Goal: Task Accomplishment & Management: Use online tool/utility

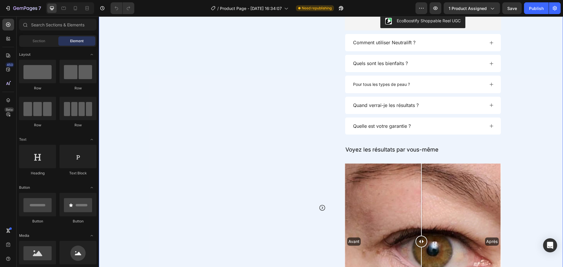
scroll to position [521, 0]
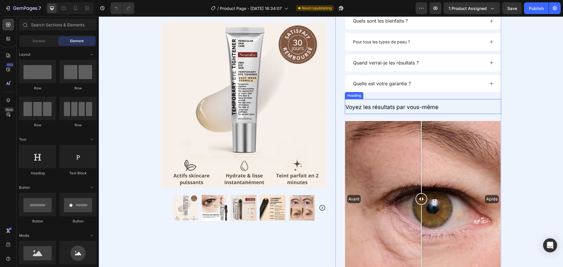
click at [404, 108] on span "Voyez les résultats par vous-même" at bounding box center [391, 107] width 93 height 7
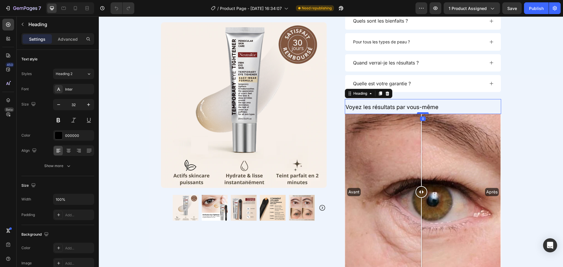
drag, startPoint x: 420, startPoint y: 120, endPoint x: 420, endPoint y: 113, distance: 7.0
click at [420, 113] on div at bounding box center [423, 113] width 12 height 2
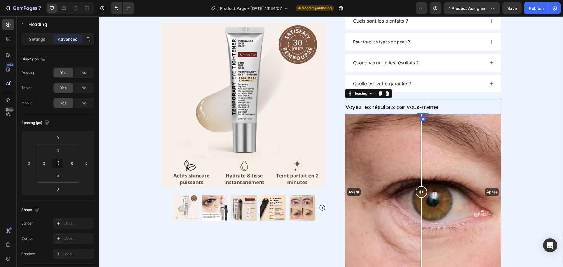
click at [541, 103] on div "Product Images Row Image (4349 Avis) Text Block Row Neutralea Temporary Eye Pro…" at bounding box center [331, 40] width 464 height 599
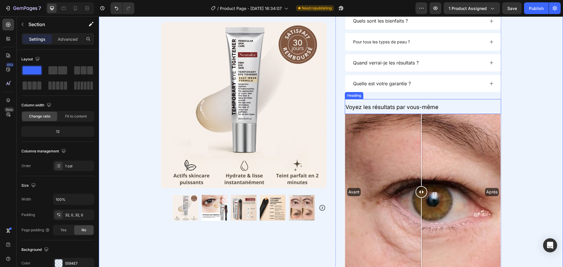
click at [424, 110] on span "Voyez les résultats par vous-même" at bounding box center [391, 107] width 93 height 7
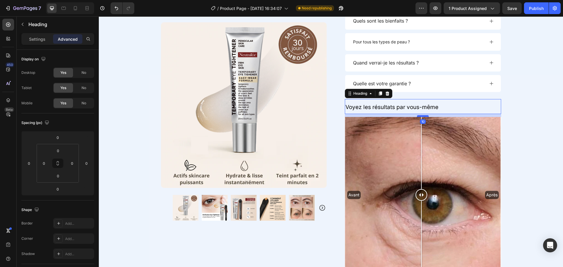
drag, startPoint x: 423, startPoint y: 113, endPoint x: 423, endPoint y: 116, distance: 2.9
click at [423, 116] on div at bounding box center [423, 116] width 12 height 2
type input "10"
click at [436, 106] on p "Voyez les résultats par vous-même" at bounding box center [422, 107] width 155 height 14
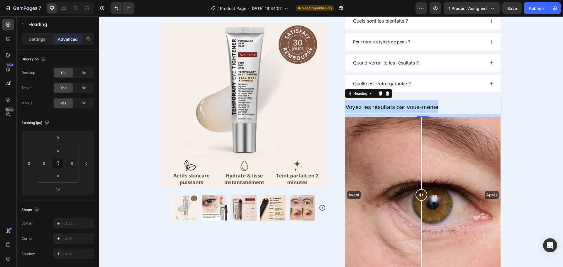
drag, startPoint x: 436, startPoint y: 106, endPoint x: 344, endPoint y: 104, distance: 91.5
click at [345, 104] on p "Voyez les résultats par vous-même" at bounding box center [422, 107] width 155 height 14
click at [39, 41] on p "Settings" at bounding box center [37, 39] width 16 height 6
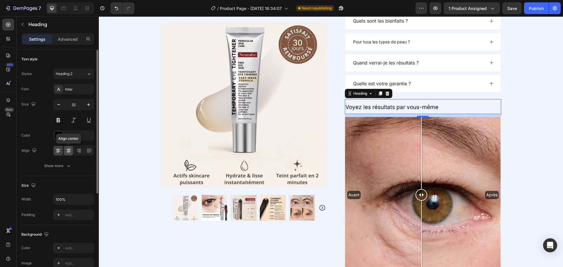
click at [65, 150] on div at bounding box center [68, 150] width 9 height 9
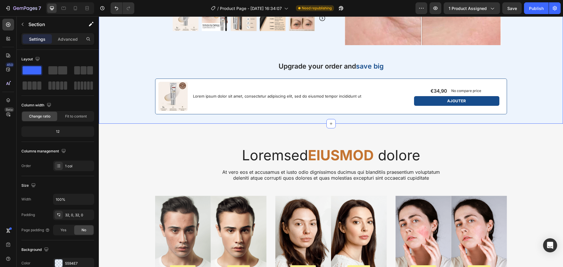
scroll to position [754, 0]
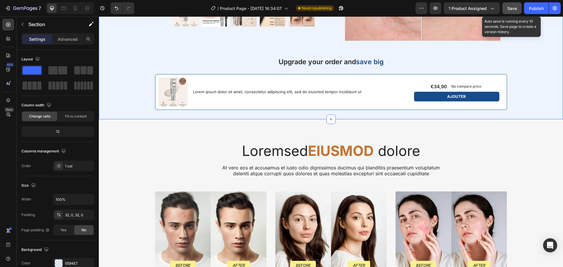
click at [510, 10] on span "Save" at bounding box center [512, 8] width 10 height 5
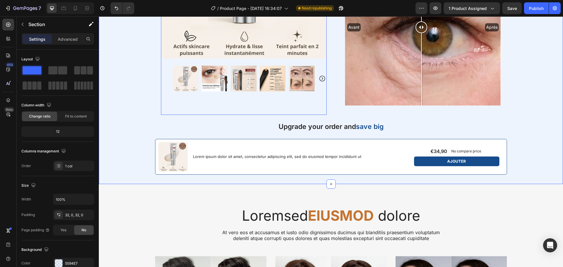
scroll to position [689, 0]
click at [262, 218] on h2 "Loremsed EIUSMOD dolore" at bounding box center [331, 215] width 226 height 17
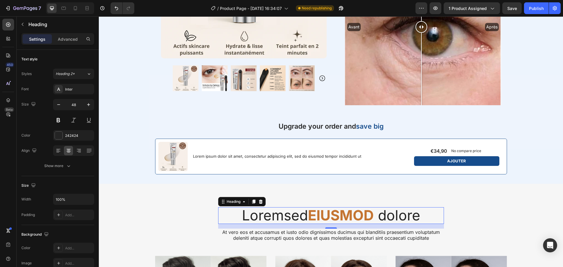
click at [275, 220] on h2 "Loremsed EIUSMOD dolore" at bounding box center [331, 215] width 226 height 17
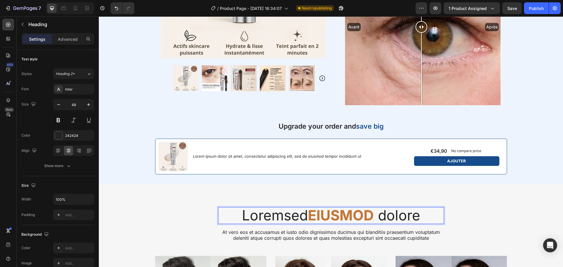
click at [275, 220] on p "Loremsed EIUSMOD dolore" at bounding box center [331, 216] width 225 height 16
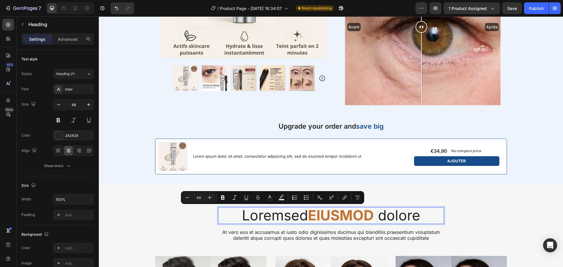
click at [295, 219] on p "Loremsed EIUSMOD dolore" at bounding box center [331, 216] width 225 height 16
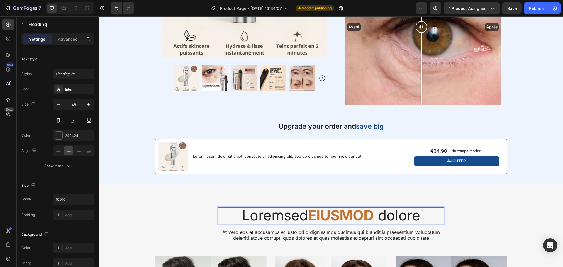
click at [265, 214] on p "Loremsed EIUSMOD dolore" at bounding box center [331, 216] width 225 height 16
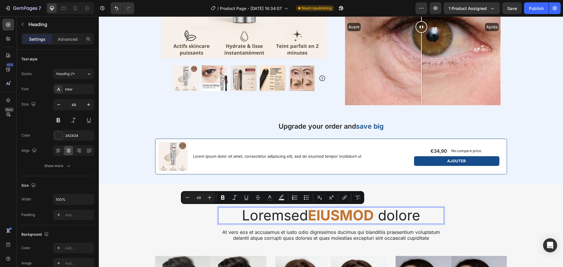
click at [269, 219] on p "Loremsed EIUSMOD dolore" at bounding box center [331, 216] width 225 height 16
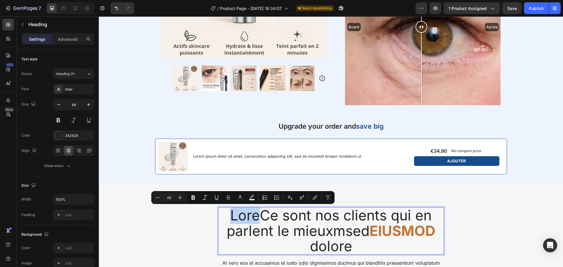
drag, startPoint x: 258, startPoint y: 212, endPoint x: 229, endPoint y: 215, distance: 28.6
click at [229, 215] on p "LoreCe sont nos clients qui en parlent le mieuxmsed EIUSMOD dolore" at bounding box center [331, 231] width 225 height 46
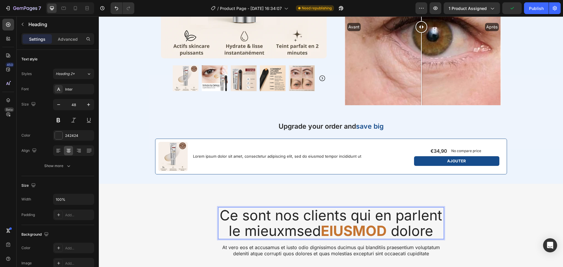
click at [338, 230] on strong "EIUSMOD" at bounding box center [354, 230] width 66 height 17
click at [338, 230] on strong "CLIENTS" at bounding box center [356, 230] width 60 height 17
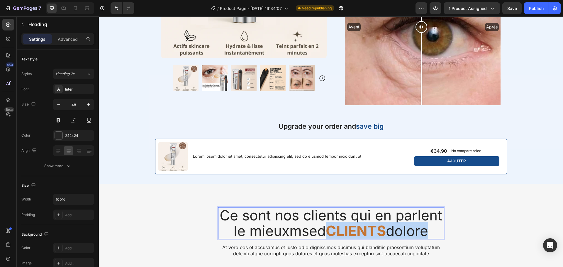
click at [338, 230] on strong "CLIENTS" at bounding box center [356, 230] width 60 height 17
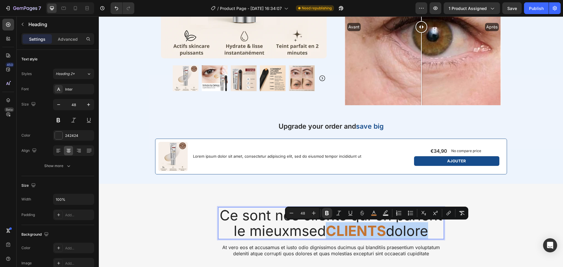
click at [338, 230] on strong "CLIENTS" at bounding box center [356, 230] width 60 height 17
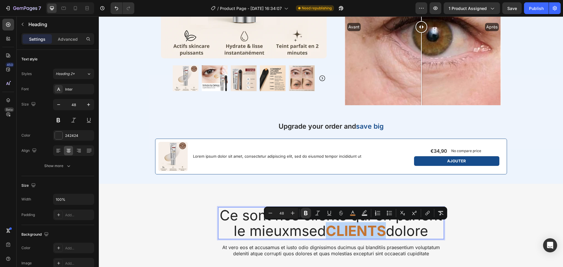
drag, startPoint x: 384, startPoint y: 231, endPoint x: 328, endPoint y: 231, distance: 56.3
click at [328, 231] on strong "CLIENTS" at bounding box center [356, 230] width 60 height 17
copy strong "CLIENTS"
click at [314, 222] on p "Ce sont nos clients qui en parlent le mieuxmsed CLIENTS dolore" at bounding box center [331, 223] width 225 height 31
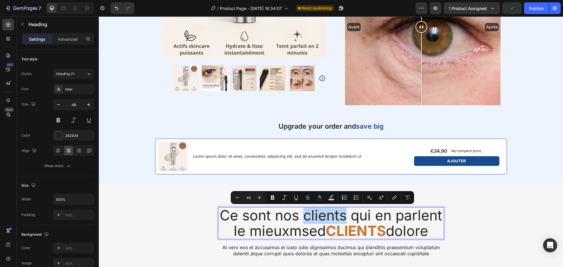
drag, startPoint x: 302, startPoint y: 217, endPoint x: 341, endPoint y: 216, distance: 39.3
click at [341, 216] on p "Ce sont nos clients qui en parlent le mieuxmsed CLIENTS dolore" at bounding box center [331, 223] width 225 height 31
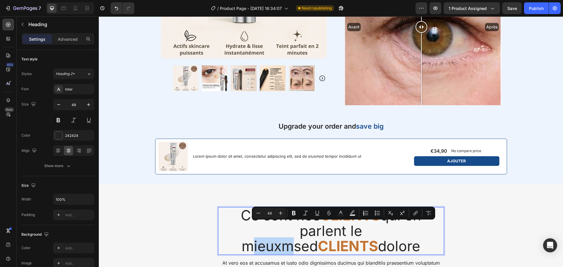
drag, startPoint x: 362, startPoint y: 232, endPoint x: 326, endPoint y: 233, distance: 36.1
click at [326, 233] on p "Ce sont nos CLIENTS qui en parlent le mieuxmsed CLIENTS dolore" at bounding box center [331, 231] width 225 height 46
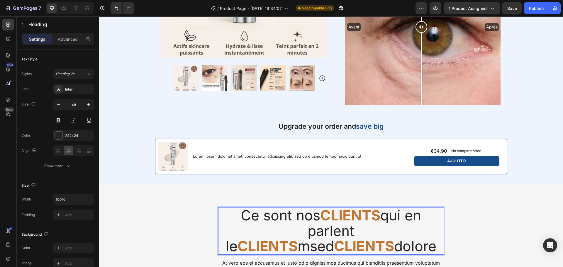
click at [297, 237] on strong "CLIENTS" at bounding box center [267, 245] width 60 height 17
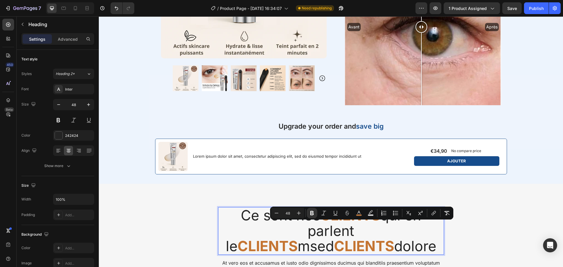
click at [297, 237] on strong "CLIENTS" at bounding box center [267, 245] width 60 height 17
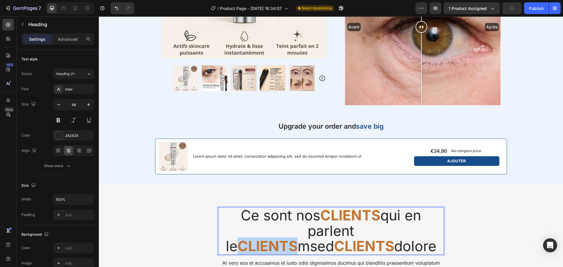
drag, startPoint x: 371, startPoint y: 232, endPoint x: 317, endPoint y: 232, distance: 54.2
click at [297, 237] on strong "CLIENTS" at bounding box center [267, 245] width 60 height 17
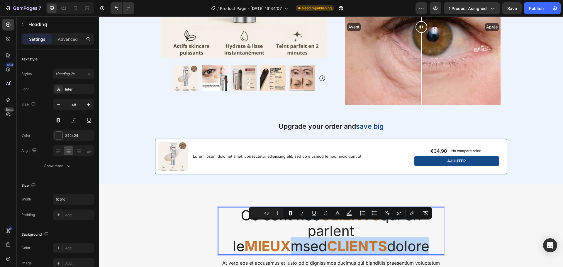
drag, startPoint x: 382, startPoint y: 249, endPoint x: 368, endPoint y: 232, distance: 22.1
click at [368, 232] on p "Ce sont nos CLIENTS qui en parlent le MIEUX msed CLIENTS dolore" at bounding box center [331, 231] width 225 height 46
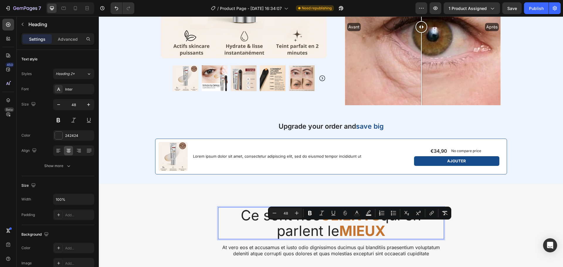
drag, startPoint x: 385, startPoint y: 230, endPoint x: 334, endPoint y: 231, distance: 50.4
click at [334, 231] on p "Ce sont nos CLIENTS qui en parlent le MIEUX" at bounding box center [331, 223] width 225 height 31
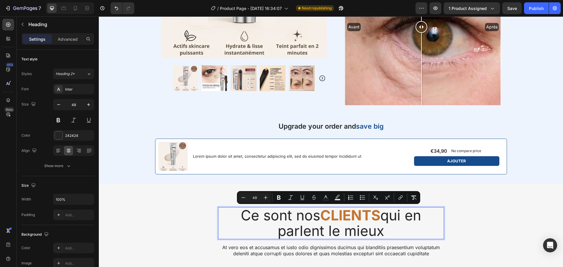
drag, startPoint x: 382, startPoint y: 232, endPoint x: 234, endPoint y: 220, distance: 148.5
click at [234, 220] on p "Ce sont nos CLIENTS qui en parlent le mieux" at bounding box center [331, 223] width 225 height 31
click at [61, 106] on icon "button" at bounding box center [59, 105] width 6 height 6
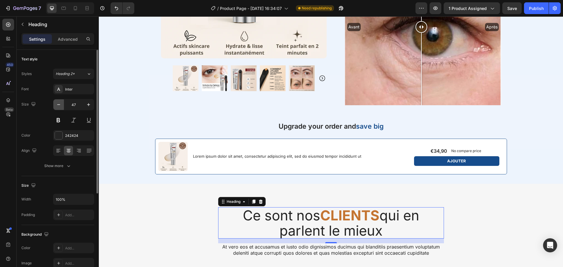
click at [61, 106] on icon "button" at bounding box center [59, 105] width 6 height 6
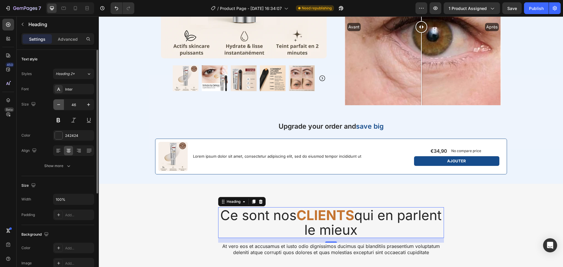
click at [61, 106] on icon "button" at bounding box center [59, 105] width 6 height 6
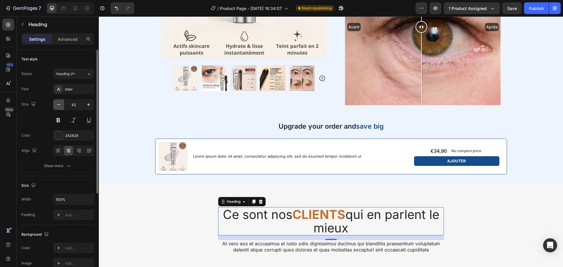
click at [61, 106] on icon "button" at bounding box center [59, 105] width 6 height 6
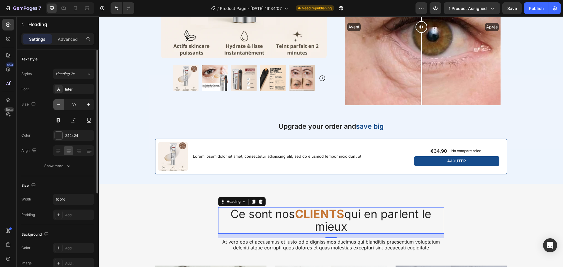
click at [61, 106] on icon "button" at bounding box center [59, 105] width 6 height 6
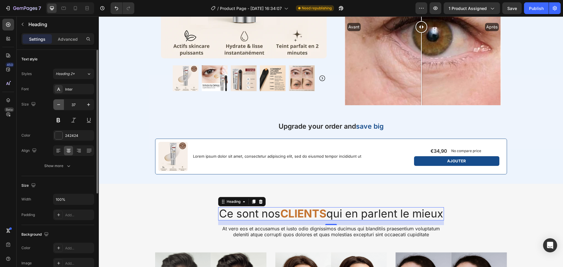
click at [61, 106] on icon "button" at bounding box center [59, 105] width 6 height 6
type input "36"
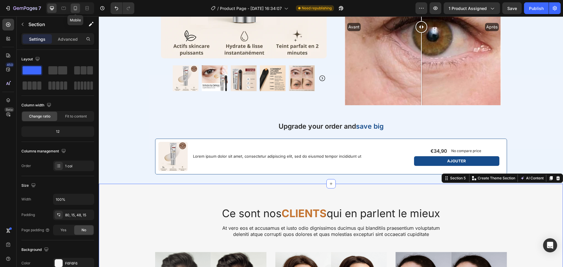
click at [76, 8] on icon at bounding box center [75, 8] width 6 height 6
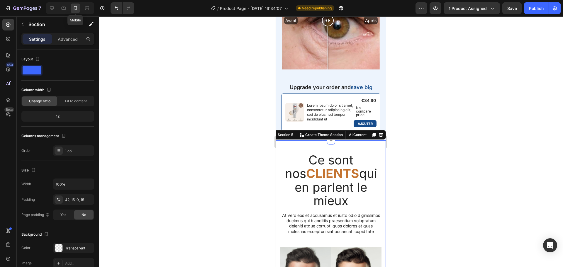
scroll to position [814, 0]
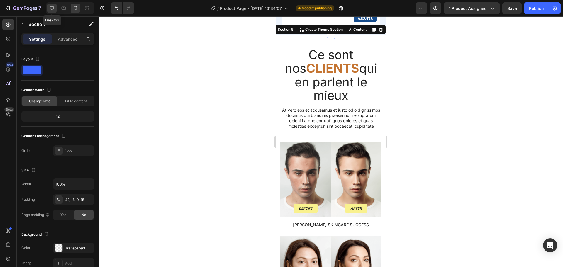
click at [51, 7] on icon at bounding box center [52, 8] width 6 height 6
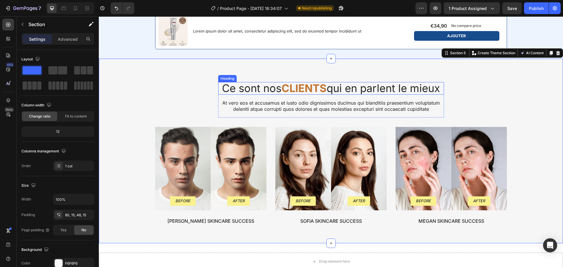
scroll to position [836, 0]
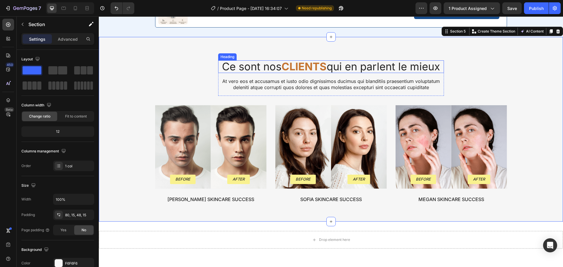
click at [256, 68] on p "Ce sont nos CLIENTS qui en parlent le mieux" at bounding box center [331, 67] width 225 height 12
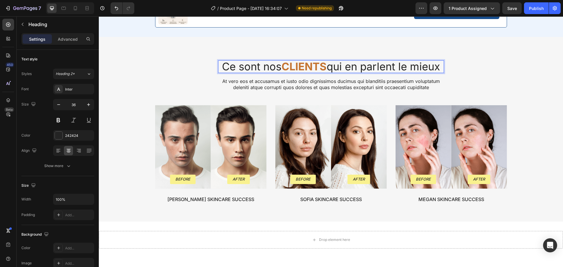
click at [261, 68] on p "Ce sont nos CLIENTS qui en parlent le mieux" at bounding box center [331, 67] width 225 height 12
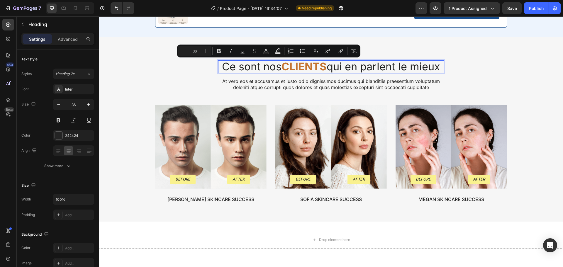
click at [262, 68] on p "Ce sont nos CLIENTS qui en parlent le mieux" at bounding box center [331, 67] width 225 height 12
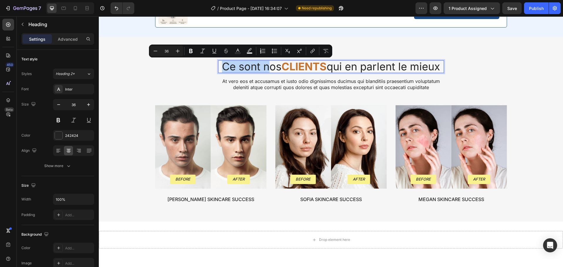
drag, startPoint x: 263, startPoint y: 68, endPoint x: 220, endPoint y: 65, distance: 43.2
click at [220, 65] on p "Ce sont nos CLIENTS qui en parlent le mieux" at bounding box center [331, 67] width 225 height 12
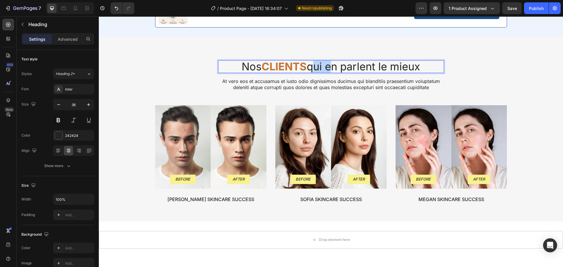
drag, startPoint x: 325, startPoint y: 68, endPoint x: 310, endPoint y: 69, distance: 14.7
click at [310, 69] on p "Nos CLIENTS qui en parlent le mieux" at bounding box center [331, 67] width 225 height 12
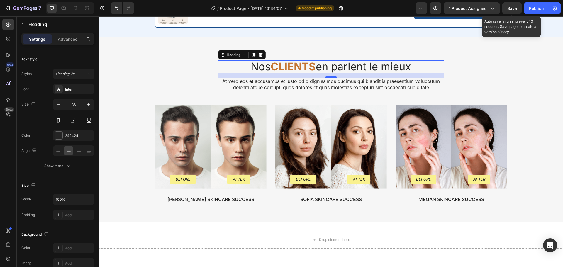
click at [516, 10] on span "Save" at bounding box center [512, 8] width 10 height 5
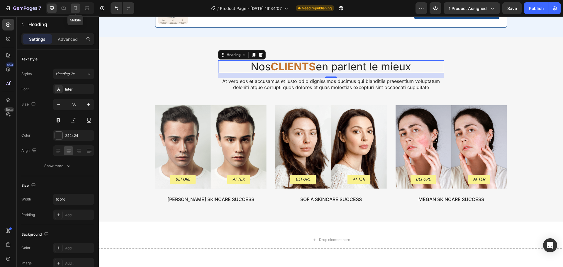
click at [76, 9] on icon at bounding box center [75, 8] width 3 height 4
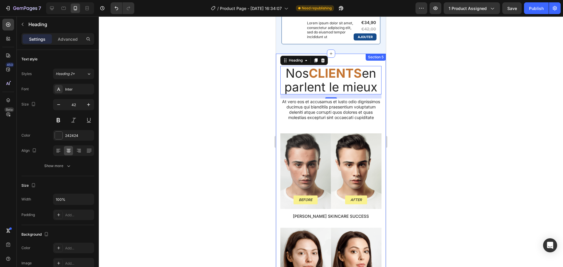
scroll to position [787, 0]
click at [58, 105] on icon "button" at bounding box center [59, 105] width 6 height 6
type input "41"
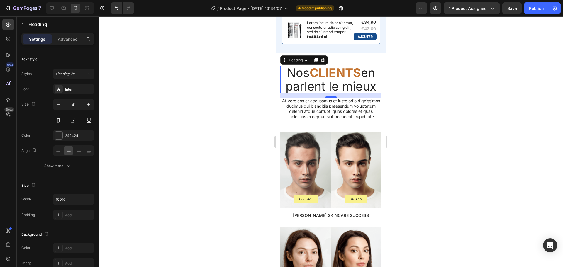
click at [238, 124] on div at bounding box center [331, 141] width 464 height 251
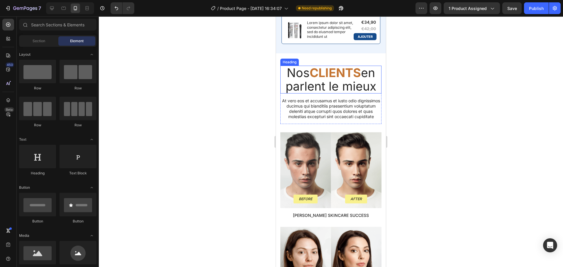
click at [291, 80] on p "Nos CLIENTS en parlent le mieux" at bounding box center [331, 79] width 100 height 26
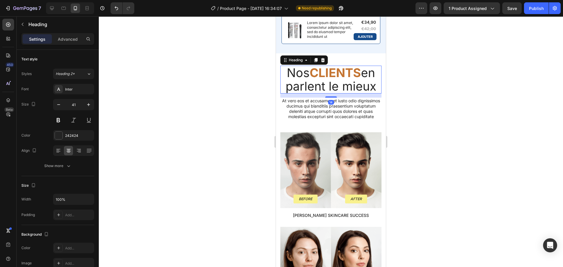
click at [291, 80] on p "Nos CLIENTS en parlent le mieux" at bounding box center [331, 79] width 100 height 26
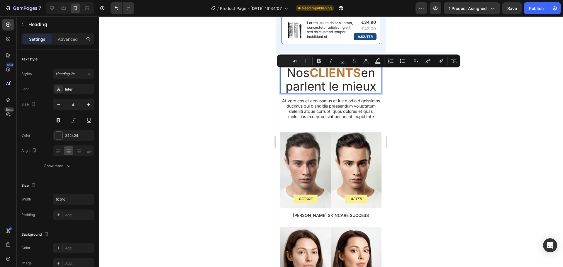
click at [301, 89] on p "Nos CLIENTS en parlent le mieux" at bounding box center [331, 79] width 100 height 26
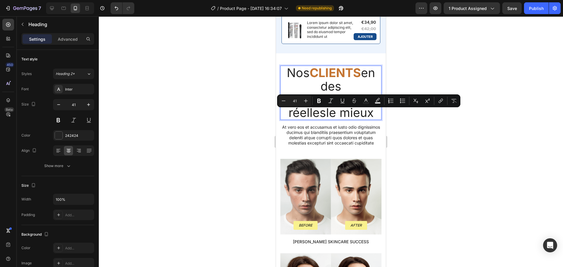
drag, startPoint x: 324, startPoint y: 118, endPoint x: 371, endPoint y: 118, distance: 46.6
click at [371, 118] on p "Nos CLIENTS en des transformations réellesle mieux" at bounding box center [331, 92] width 100 height 53
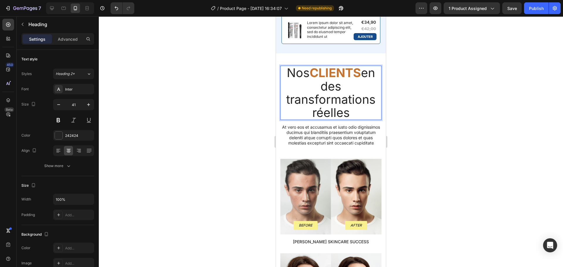
click at [317, 119] on p "Nos CLIENTS en des transformations réelles" at bounding box center [331, 92] width 100 height 53
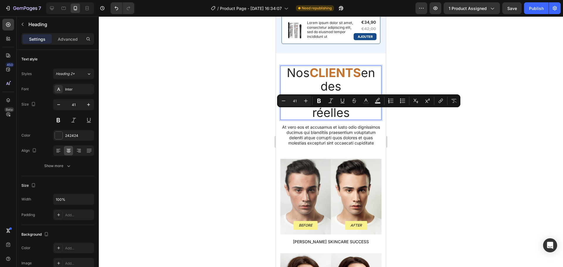
copy p "réelles"
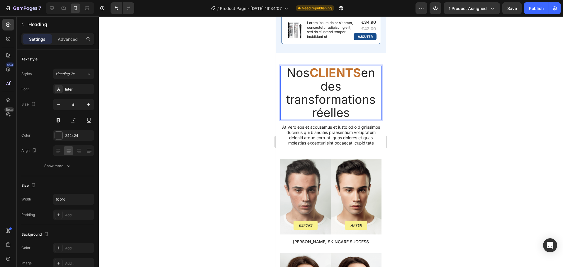
click at [322, 78] on strong "CLIENTS" at bounding box center [335, 72] width 51 height 15
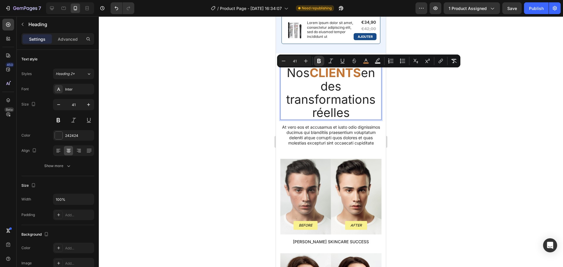
click at [322, 78] on strong "CLIENTS" at bounding box center [335, 72] width 51 height 15
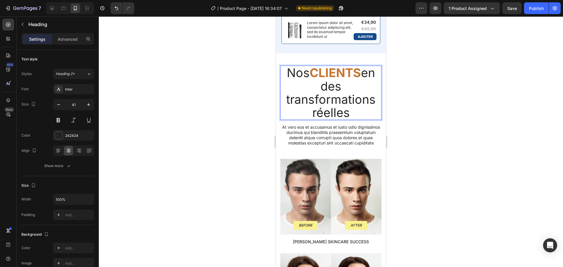
click at [351, 78] on strong "CLIENTS" at bounding box center [335, 72] width 51 height 15
click at [356, 78] on strong "CLIENTS" at bounding box center [335, 72] width 51 height 15
click at [322, 78] on strong "CLIENTS" at bounding box center [335, 72] width 51 height 15
drag, startPoint x: 293, startPoint y: 93, endPoint x: 286, endPoint y: 93, distance: 7.0
click at [304, 93] on strong "CREELSLIENTS" at bounding box center [341, 79] width 75 height 28
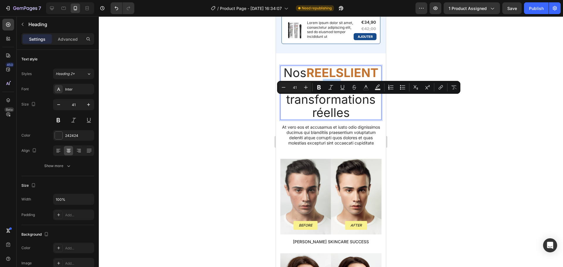
drag, startPoint x: 327, startPoint y: 105, endPoint x: 311, endPoint y: 104, distance: 16.7
click at [311, 104] on p "Nos REELSLIENTS en des transformations réelles" at bounding box center [331, 92] width 100 height 53
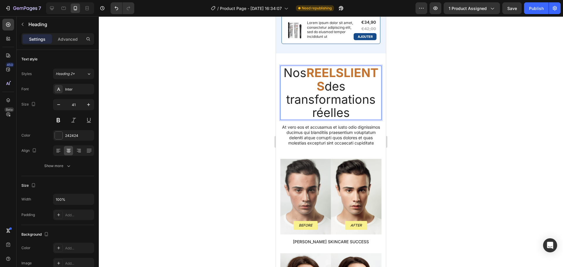
click at [306, 91] on strong "REELSLIENTS" at bounding box center [342, 79] width 72 height 28
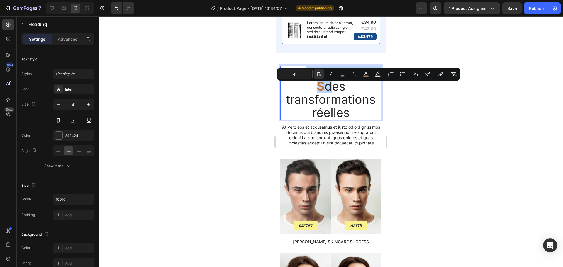
copy p "REELSLIENTS"
click at [327, 119] on p "Nos REELSLIENTS des transformations réelles" at bounding box center [331, 92] width 100 height 53
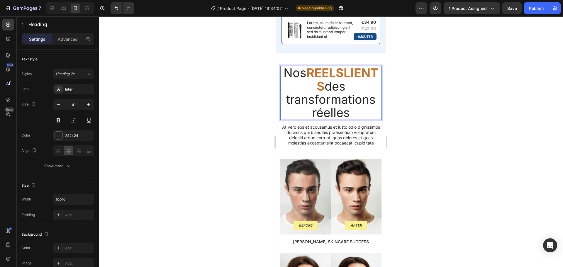
click at [327, 119] on p "Nos REELSLIENTS des transformations réelles" at bounding box center [331, 92] width 100 height 53
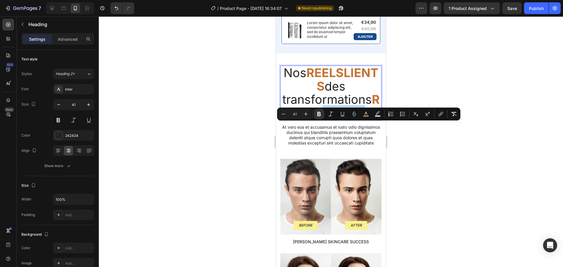
drag, startPoint x: 365, startPoint y: 131, endPoint x: 322, endPoint y: 133, distance: 42.5
click at [322, 120] on strong "REELSLIENTS" at bounding box center [336, 106] width 86 height 28
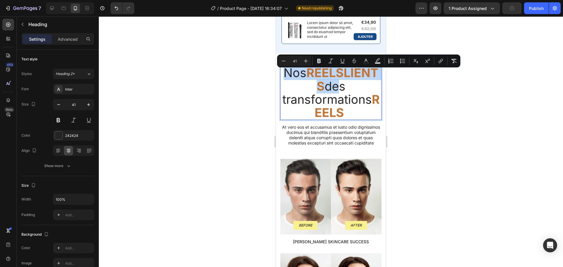
drag, startPoint x: 326, startPoint y: 104, endPoint x: 311, endPoint y: 73, distance: 33.8
click at [311, 73] on p "Nos REELSLIENTS des transformations REELS" at bounding box center [331, 92] width 100 height 53
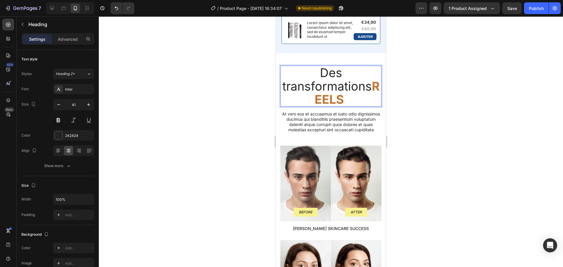
click at [405, 119] on div at bounding box center [331, 141] width 464 height 251
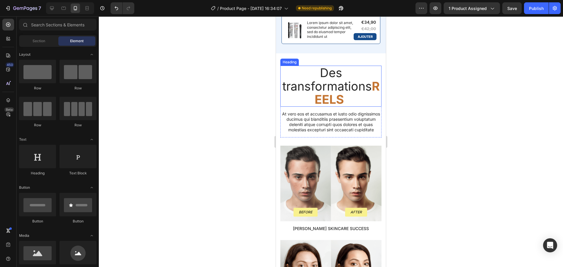
click at [344, 98] on strong "REELS" at bounding box center [346, 93] width 65 height 28
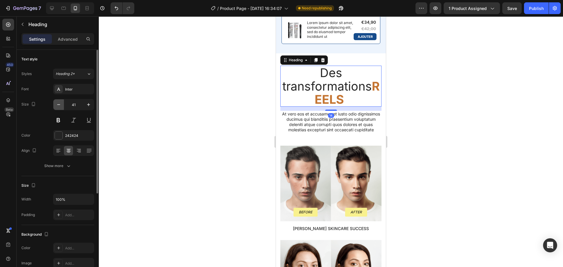
click at [61, 106] on icon "button" at bounding box center [59, 105] width 6 height 6
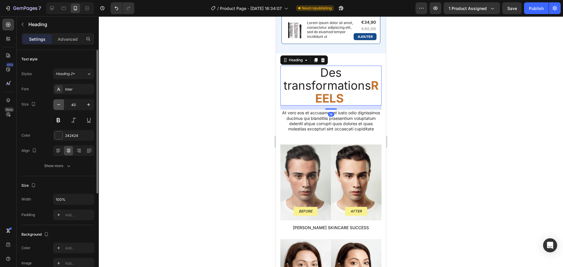
click at [61, 106] on icon "button" at bounding box center [59, 105] width 6 height 6
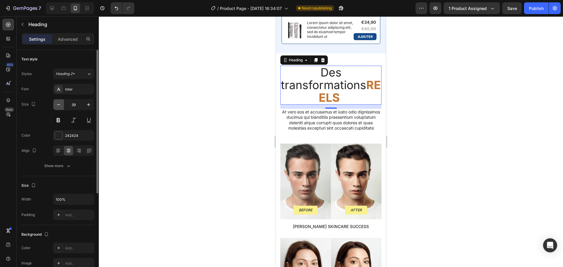
click at [61, 106] on icon "button" at bounding box center [59, 105] width 6 height 6
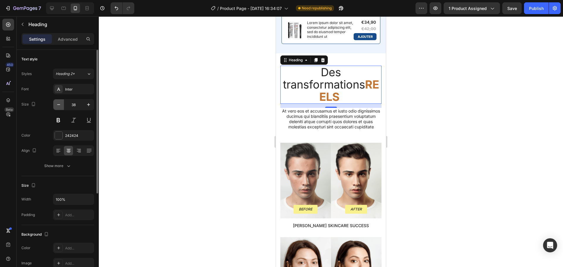
click at [61, 106] on icon "button" at bounding box center [59, 105] width 6 height 6
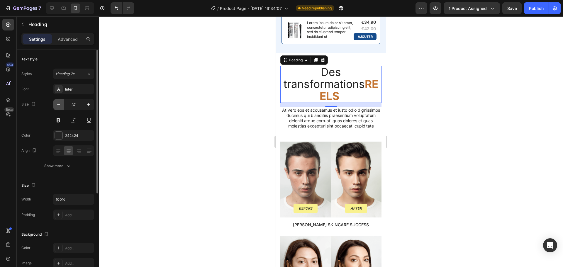
click at [61, 106] on icon "button" at bounding box center [59, 105] width 6 height 6
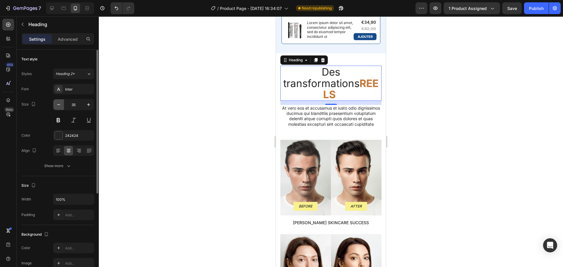
click at [61, 106] on icon "button" at bounding box center [59, 105] width 6 height 6
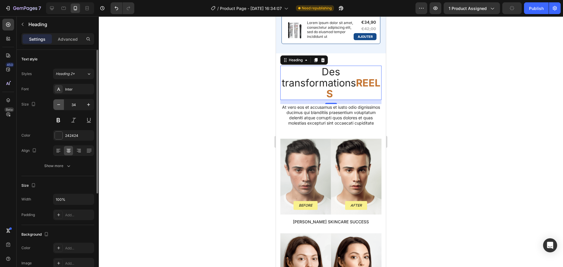
type input "33"
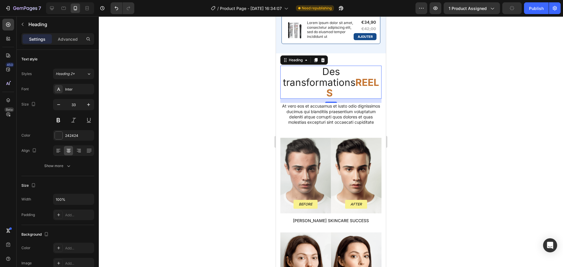
click at [220, 123] on div at bounding box center [331, 141] width 464 height 251
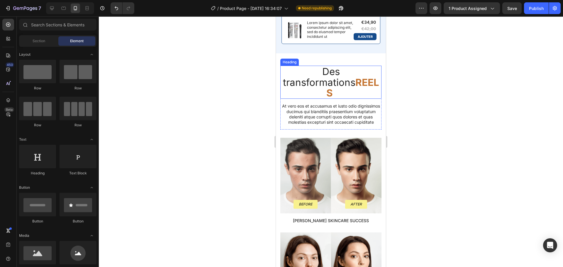
click at [326, 87] on strong "REELS" at bounding box center [352, 87] width 53 height 22
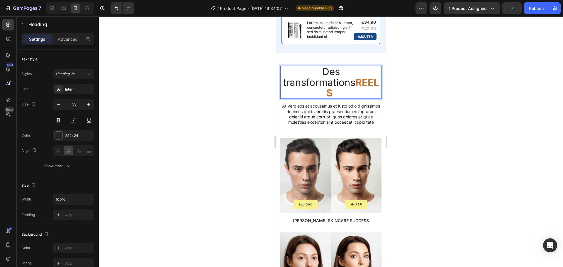
click at [326, 88] on strong "REELS" at bounding box center [352, 87] width 53 height 22
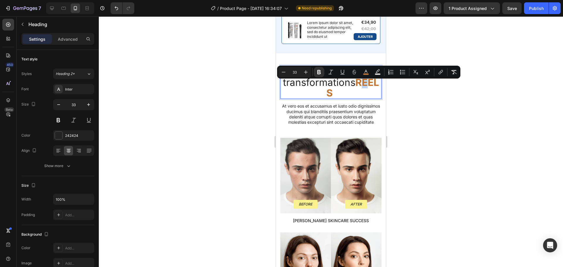
drag, startPoint x: 323, startPoint y: 88, endPoint x: 319, endPoint y: 88, distance: 3.8
click at [326, 88] on strong "REELS" at bounding box center [352, 87] width 53 height 22
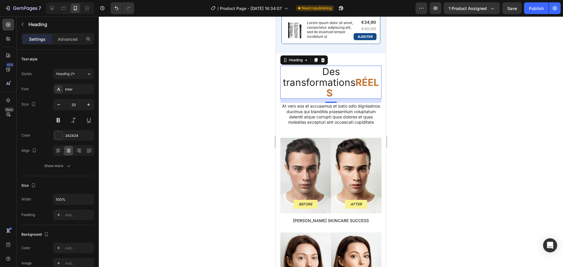
click at [398, 104] on div at bounding box center [331, 141] width 464 height 251
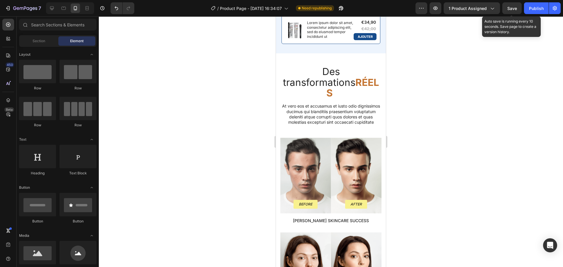
click at [510, 11] on div "Save" at bounding box center [512, 8] width 10 height 6
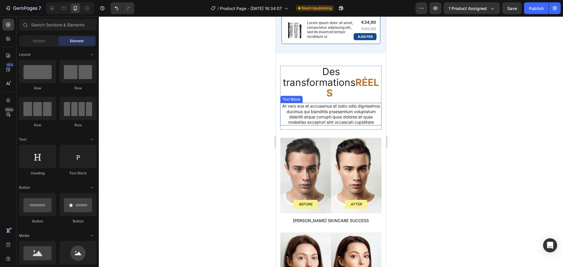
click at [316, 111] on p "At vero eos et accusamus et iusto odio dignissimos ducimus qui blanditiis praes…" at bounding box center [331, 113] width 100 height 21
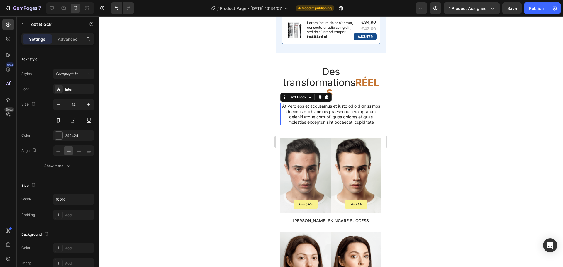
click at [316, 111] on p "At vero eos et accusamus et iusto odio dignissimos ducimus qui blanditiis praes…" at bounding box center [331, 113] width 100 height 21
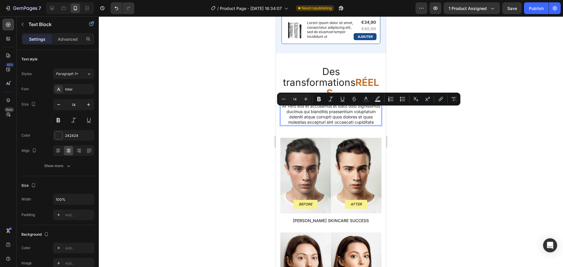
click at [332, 115] on p "At vero eos et accusamus et iusto odio dignissimos ducimus qui blanditiis praes…" at bounding box center [331, 113] width 100 height 21
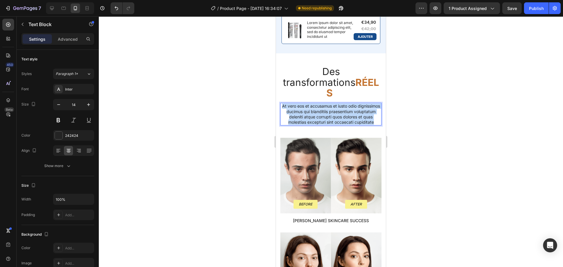
drag, startPoint x: 338, startPoint y: 121, endPoint x: 292, endPoint y: 100, distance: 50.9
click at [292, 103] on p "At vero eos et accusamus et iusto odio dignissimos ducimus qui blanditiis praes…" at bounding box center [331, 113] width 100 height 21
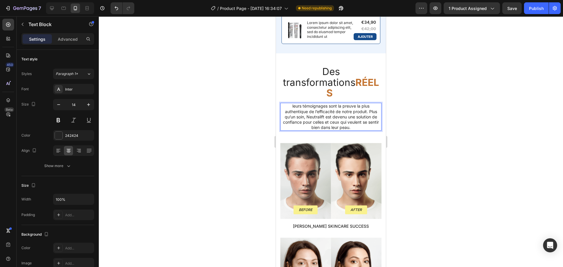
click at [291, 103] on p "leurs témoignages sont la preuve la plus authentique de l’efficacité de notre p…" at bounding box center [331, 116] width 100 height 27
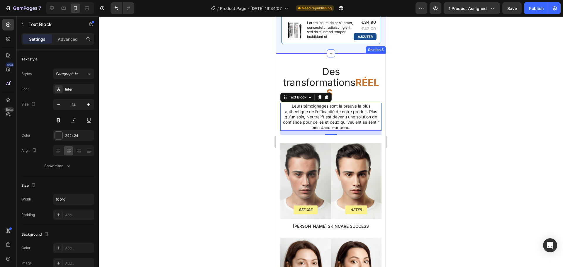
click at [409, 123] on div at bounding box center [331, 141] width 464 height 251
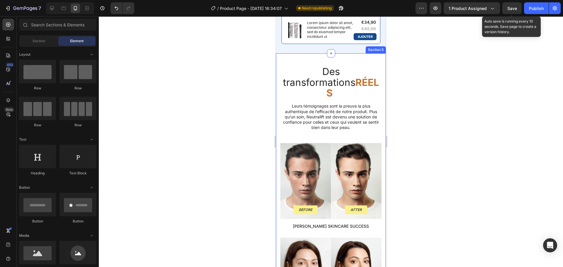
click at [509, 8] on span "Save" at bounding box center [512, 8] width 10 height 5
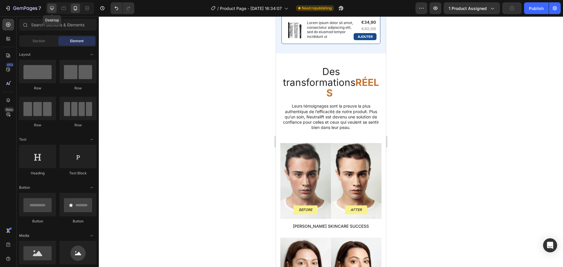
click at [53, 7] on icon at bounding box center [52, 8] width 4 height 4
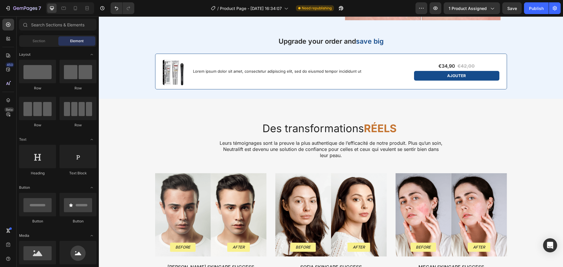
scroll to position [763, 0]
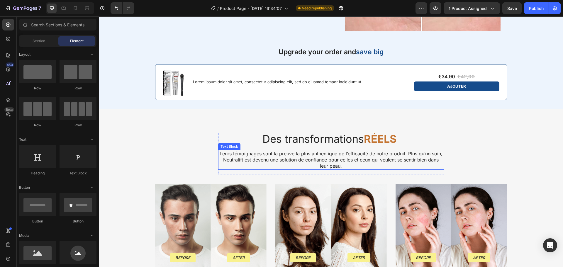
click at [261, 160] on p "Leurs témoignages sont la preuve la plus authentique de l’efficacité de notre p…" at bounding box center [331, 160] width 225 height 18
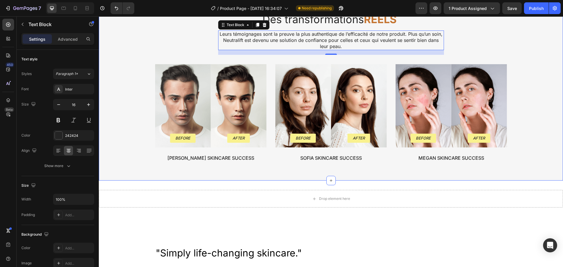
scroll to position [883, 0]
click at [185, 94] on div "Background Image" at bounding box center [183, 105] width 56 height 83
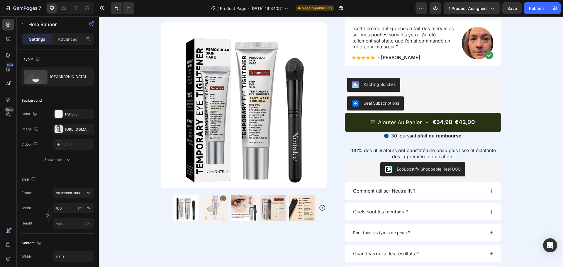
scroll to position [340, 0]
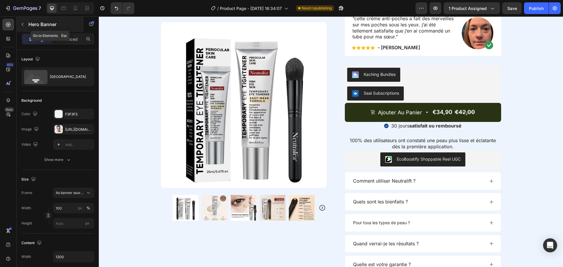
click at [23, 23] on icon "button" at bounding box center [22, 24] width 5 height 5
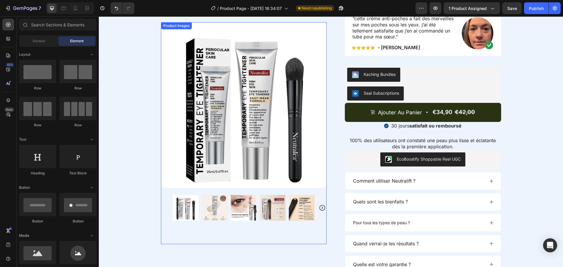
click at [191, 32] on div "Product Images" at bounding box center [244, 121] width 166 height 198
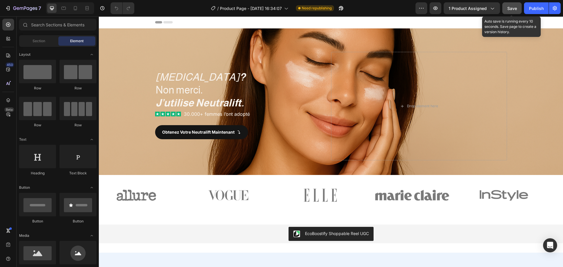
click at [516, 12] on button "Save" at bounding box center [511, 8] width 19 height 12
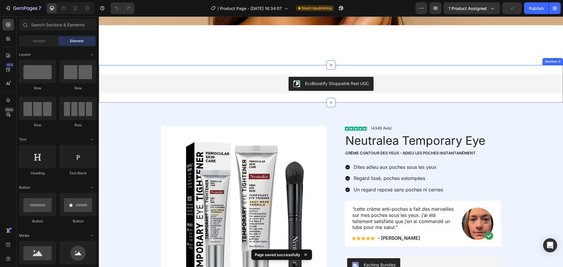
scroll to position [222, 0]
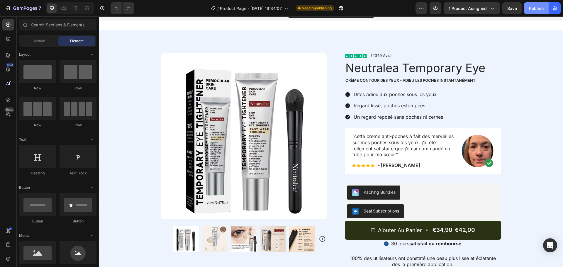
click at [540, 13] on button "Publish" at bounding box center [536, 8] width 25 height 12
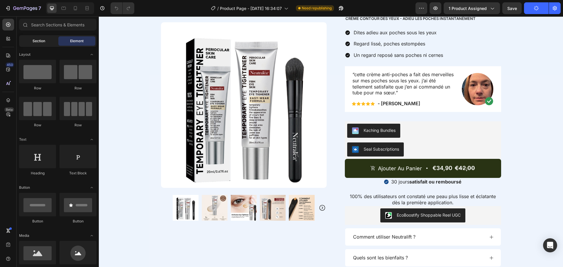
click at [43, 41] on span "Section" at bounding box center [39, 40] width 13 height 5
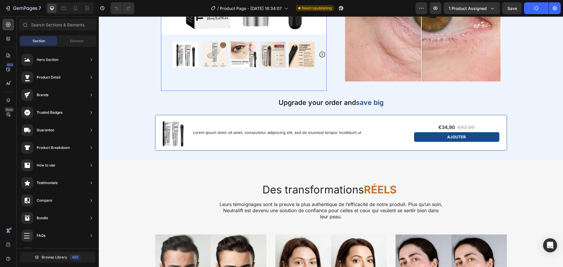
scroll to position [762, 0]
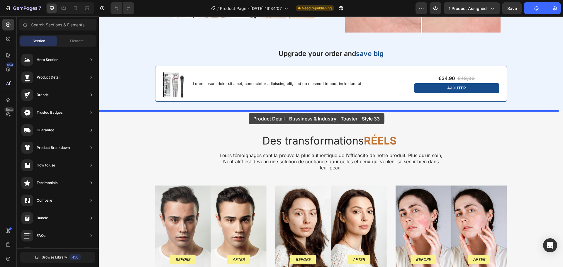
drag, startPoint x: 229, startPoint y: 168, endPoint x: 249, endPoint y: 112, distance: 59.5
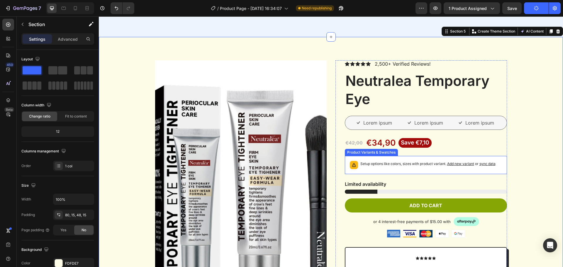
scroll to position [913, 0]
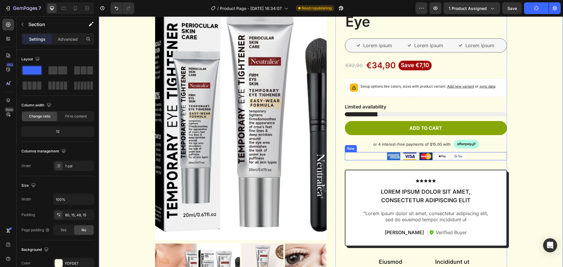
click at [368, 157] on div "Image Image Image Image Image Row" at bounding box center [426, 156] width 162 height 8
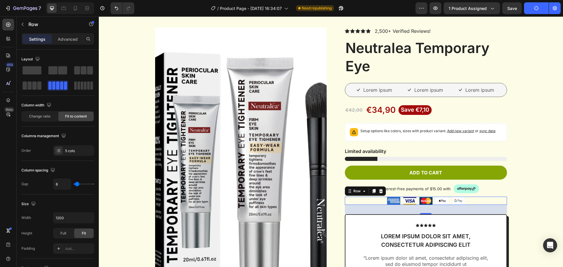
scroll to position [868, 0]
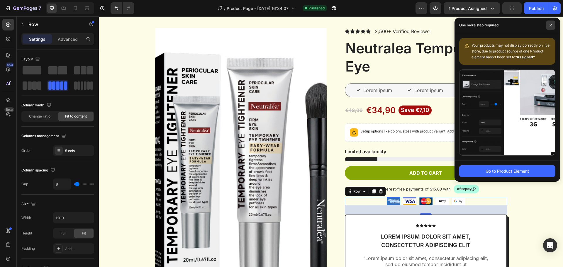
click at [551, 28] on span at bounding box center [550, 25] width 9 height 9
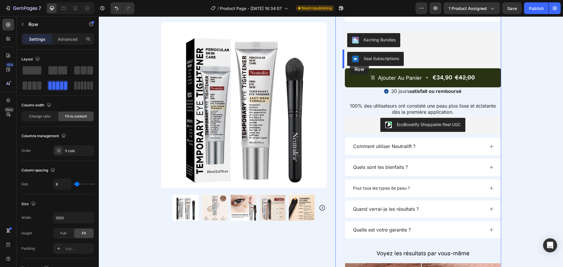
scroll to position [363, 0]
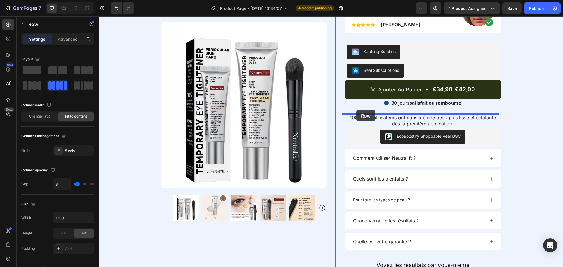
drag, startPoint x: 346, startPoint y: 223, endPoint x: 356, endPoint y: 110, distance: 113.3
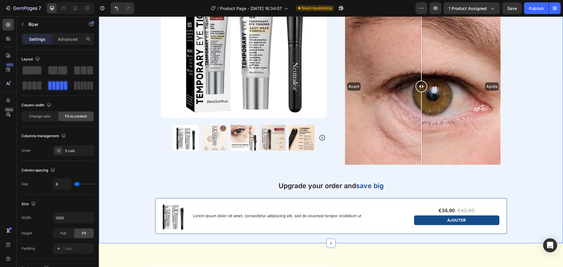
scroll to position [759, 0]
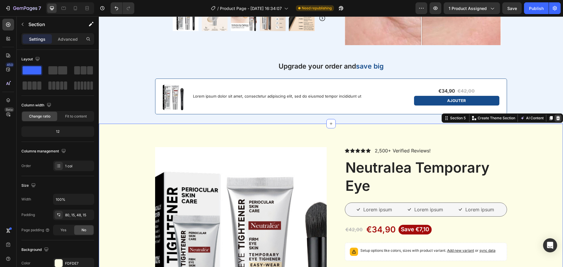
click at [556, 120] on icon at bounding box center [558, 118] width 4 height 4
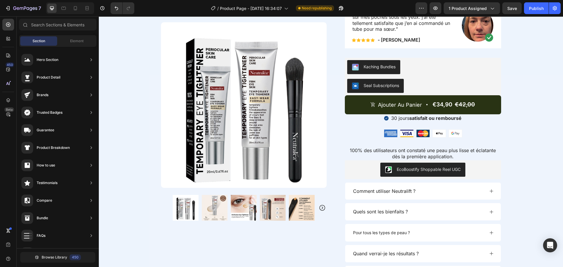
scroll to position [348, 0]
click at [452, 136] on img at bounding box center [454, 134] width 13 height 8
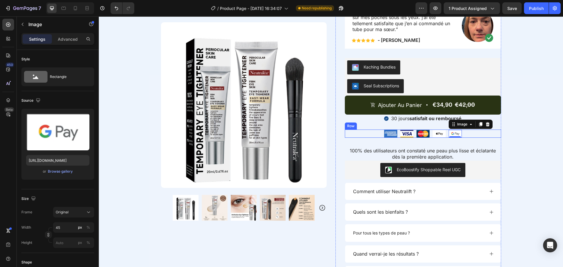
click at [374, 134] on div "Image Image Image Image Image 0 Row" at bounding box center [423, 134] width 156 height 8
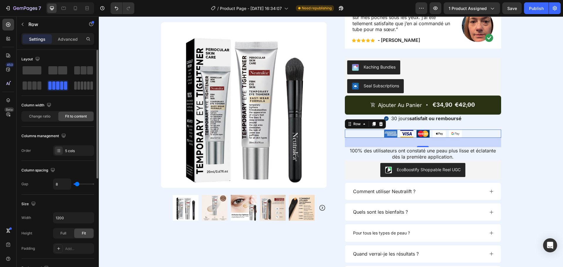
click at [83, 86] on div at bounding box center [83, 85] width 19 height 8
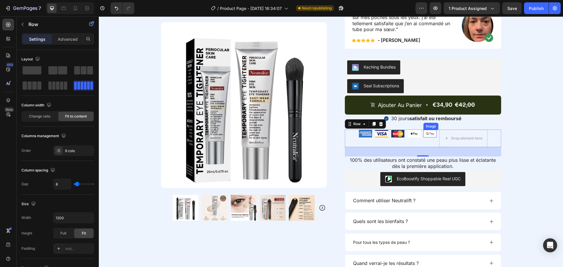
click at [432, 132] on img at bounding box center [429, 134] width 13 height 8
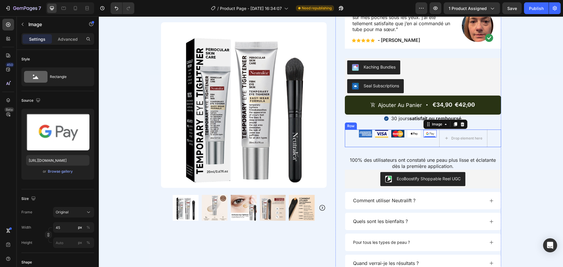
click at [348, 141] on div "Image Image Image Image Image 0 Drop element here Row" at bounding box center [423, 139] width 156 height 18
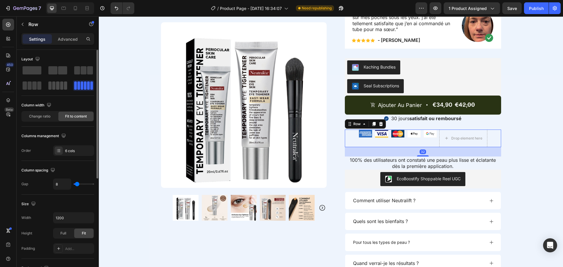
click at [55, 85] on span at bounding box center [53, 85] width 3 height 8
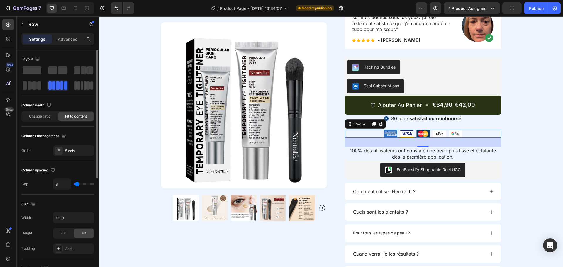
click at [80, 84] on div at bounding box center [83, 85] width 19 height 8
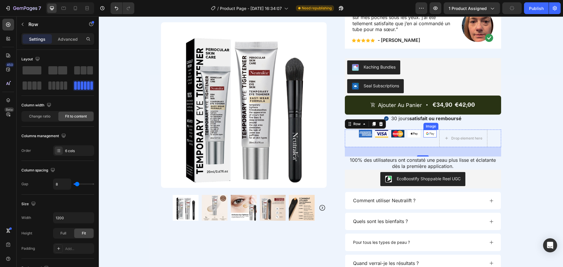
click at [428, 134] on img at bounding box center [429, 134] width 13 height 8
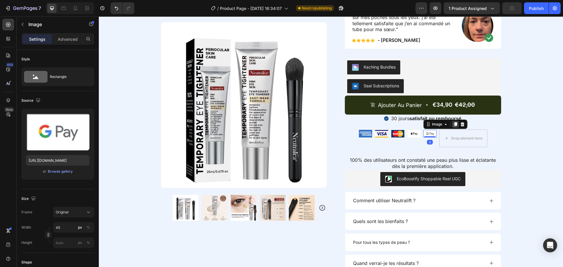
click at [453, 124] on icon at bounding box center [454, 124] width 3 height 4
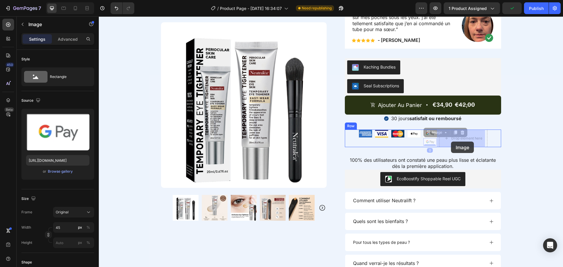
drag, startPoint x: 426, startPoint y: 141, endPoint x: 451, endPoint y: 142, distance: 24.6
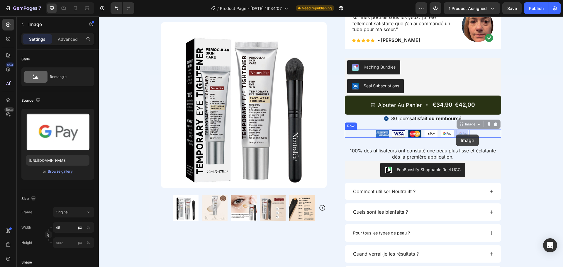
drag, startPoint x: 460, startPoint y: 125, endPoint x: 456, endPoint y: 135, distance: 10.9
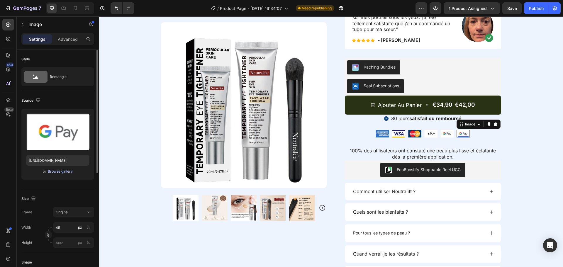
click at [59, 172] on div "Browse gallery" at bounding box center [60, 171] width 25 height 5
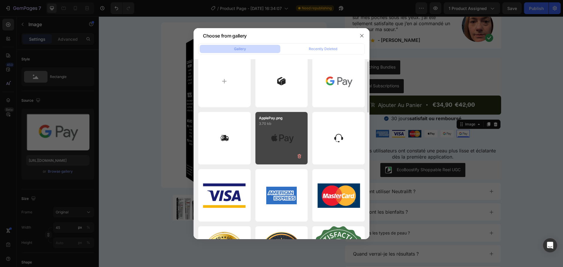
scroll to position [0, 0]
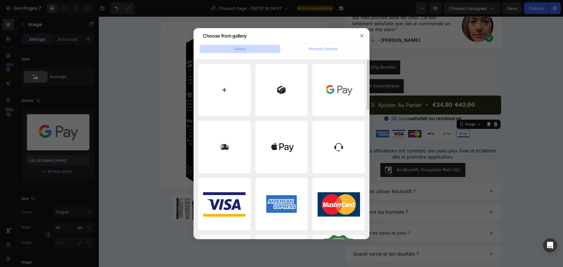
click at [222, 84] on input "file" at bounding box center [224, 90] width 52 height 52
type input "C:\fakepath\paypal.png"
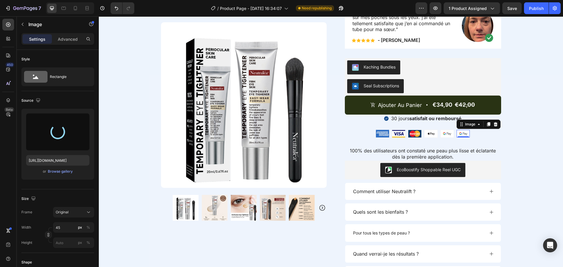
type input "https://cdn.shopify.com/s/files/1/0963/3988/6409/files/gempages_579311091461391…"
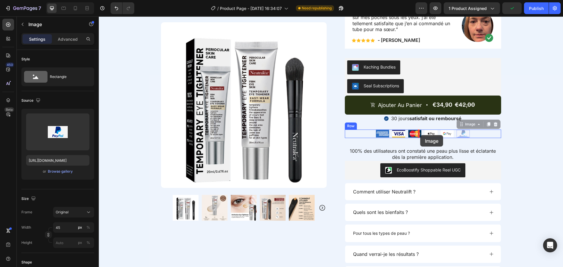
drag, startPoint x: 457, startPoint y: 125, endPoint x: 420, endPoint y: 135, distance: 38.7
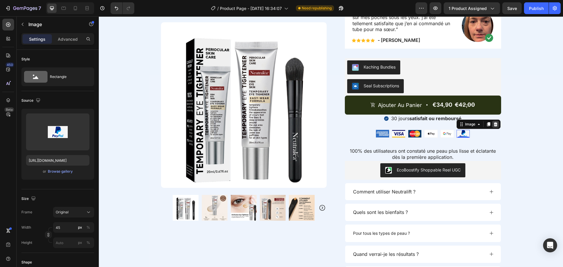
click at [494, 123] on icon at bounding box center [496, 124] width 4 height 4
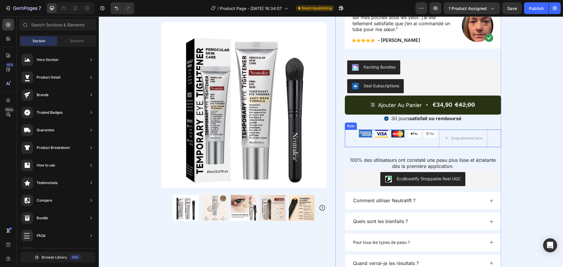
click at [346, 140] on div "Image Image Image Image Image Drop element here Row" at bounding box center [423, 139] width 156 height 18
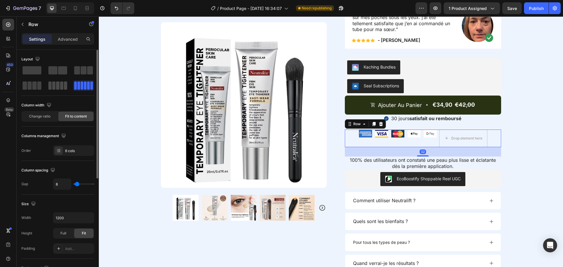
click at [73, 81] on div at bounding box center [83, 85] width 21 height 11
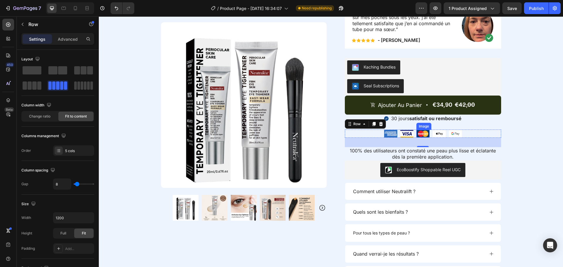
click at [419, 133] on img at bounding box center [422, 134] width 13 height 8
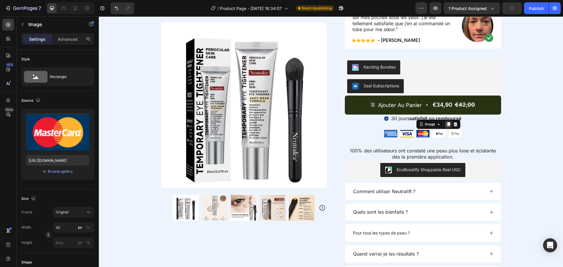
click at [446, 126] on icon at bounding box center [448, 124] width 5 height 5
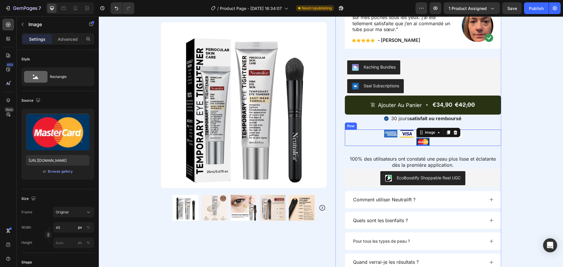
click at [371, 137] on div "Image Image Image Image 0 Image Image Row" at bounding box center [423, 138] width 156 height 16
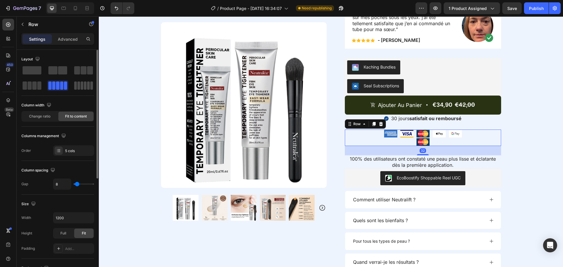
click at [79, 85] on span at bounding box center [78, 85] width 3 height 8
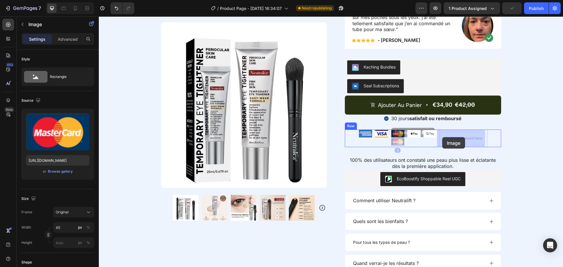
drag, startPoint x: 396, startPoint y: 142, endPoint x: 442, endPoint y: 137, distance: 46.6
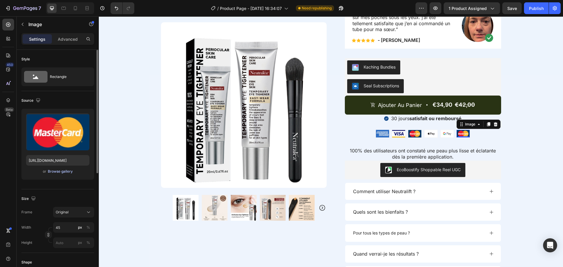
click at [57, 171] on div "Browse gallery" at bounding box center [60, 171] width 25 height 5
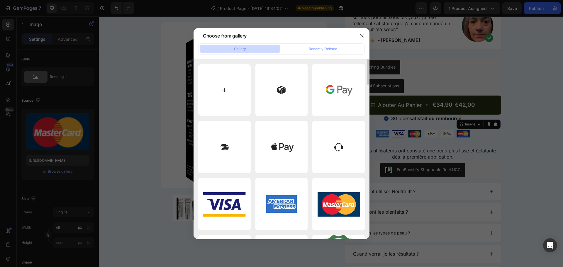
click at [223, 94] on input "file" at bounding box center [224, 90] width 52 height 52
type input "C:\fakepath\paypal.png"
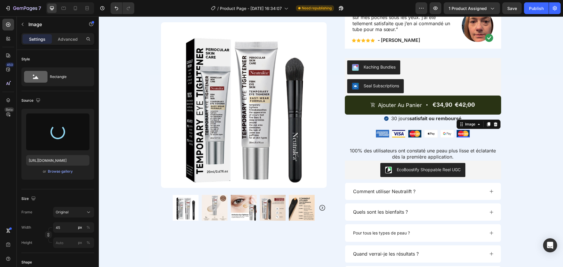
type input "https://cdn.shopify.com/s/files/1/0963/3988/6409/files/gempages_579311091461391…"
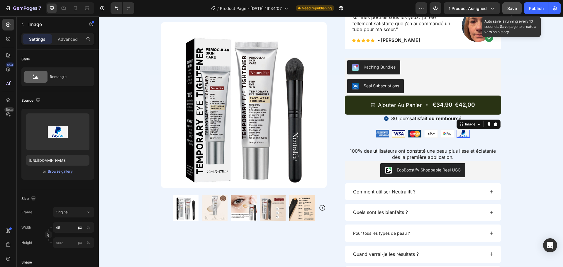
click at [513, 6] on span "Save" at bounding box center [512, 8] width 10 height 5
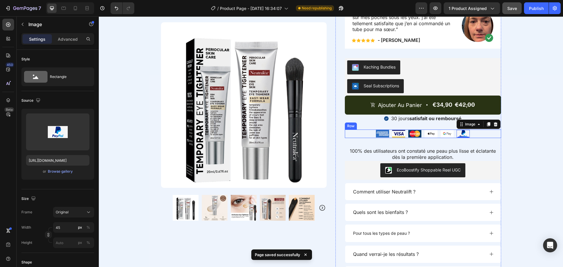
click at [359, 134] on div "Image Image Image Image Image Image 0 Row" at bounding box center [423, 134] width 156 height 8
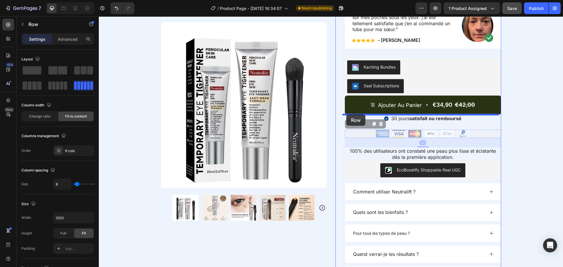
drag, startPoint x: 346, startPoint y: 126, endPoint x: 346, endPoint y: 114, distance: 11.7
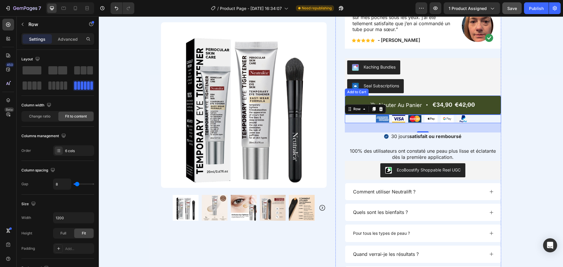
click at [484, 100] on button "Ajouter au panier €34,90 €42,00" at bounding box center [423, 105] width 156 height 19
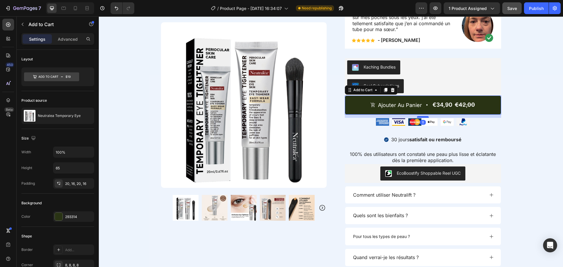
drag, startPoint x: 423, startPoint y: 114, endPoint x: 422, endPoint y: 117, distance: 3.3
click at [422, 117] on div at bounding box center [423, 117] width 12 height 2
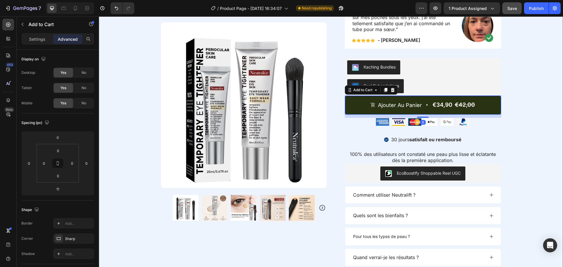
click at [517, 123] on div "Product Images Row Image (4349 Avis) Text Block Row Neutralea Temporary Eye Pro…" at bounding box center [331, 225] width 464 height 623
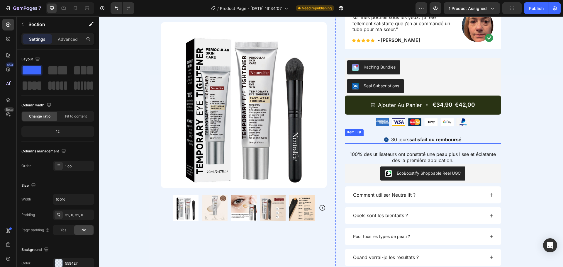
click at [398, 138] on p "30 jours satisfait ou remboursé" at bounding box center [426, 140] width 70 height 6
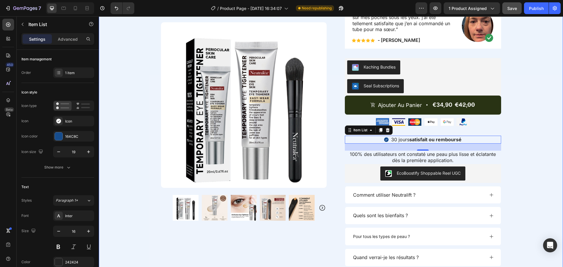
click at [512, 160] on div "Product Images Row Image (4349 Avis) Text Block Row Neutralea Temporary Eye Pro…" at bounding box center [331, 225] width 464 height 623
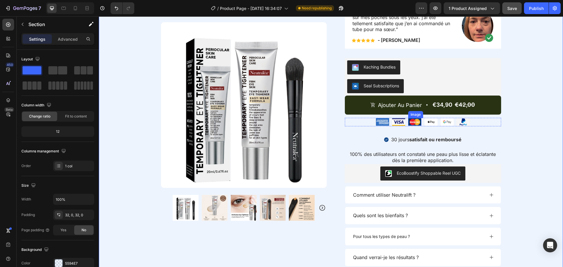
click at [415, 125] on img at bounding box center [414, 122] width 13 height 8
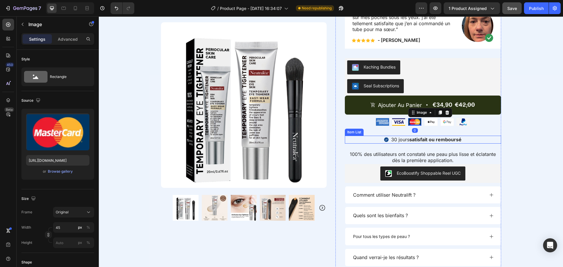
click at [415, 137] on strong "satisfait ou remboursé" at bounding box center [435, 140] width 52 height 6
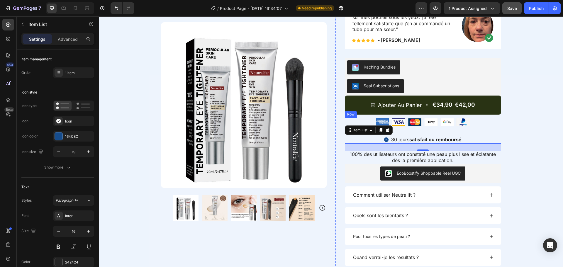
click at [473, 122] on div "Image Image Image Image Image Image Row" at bounding box center [423, 122] width 156 height 8
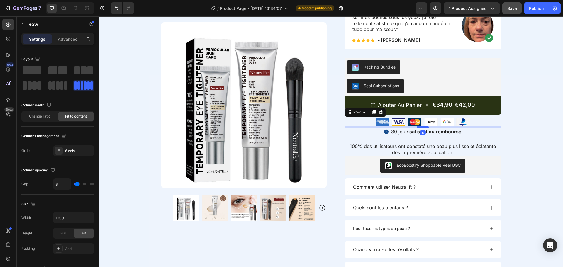
drag, startPoint x: 423, startPoint y: 135, endPoint x: 423, endPoint y: 127, distance: 7.9
click at [423, 127] on div at bounding box center [423, 127] width 12 height 2
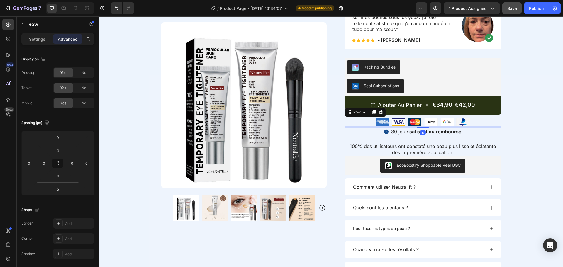
click at [515, 140] on div "Product Images Row Image (4349 Avis) Text Block Row Neutralea Temporary Eye Pro…" at bounding box center [331, 221] width 464 height 615
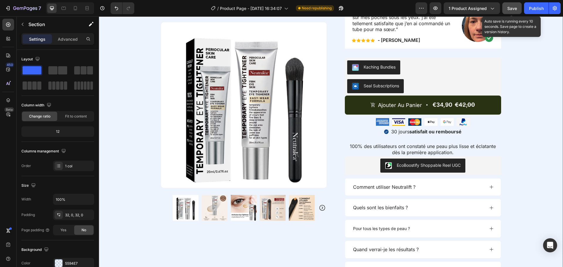
click at [511, 8] on span "Save" at bounding box center [512, 8] width 10 height 5
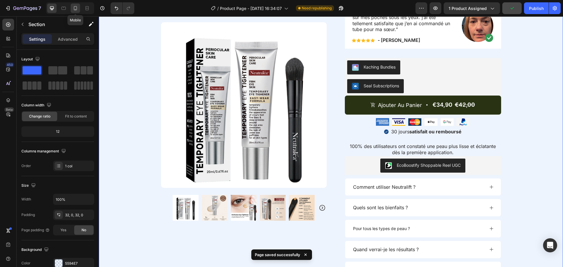
click at [77, 9] on icon at bounding box center [75, 8] width 3 height 4
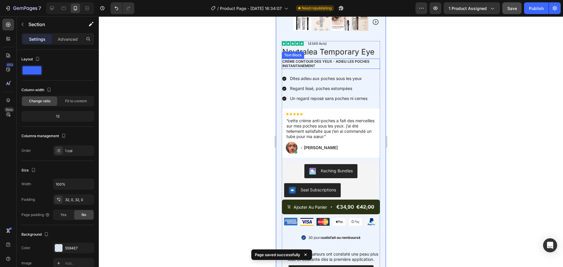
scroll to position [334, 0]
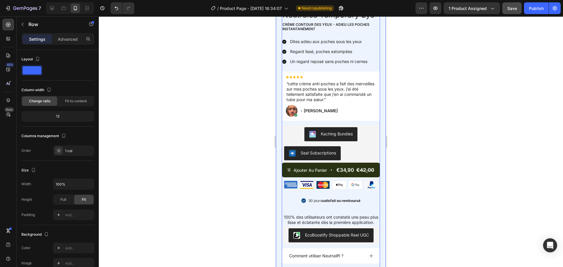
click at [333, 191] on div "Image (4349 Avis) Text Block Row Neutralea Temporary Eye Product Title Crème co…" at bounding box center [331, 233] width 98 height 459
click at [314, 198] on p "30 jours satisfait ou remboursé" at bounding box center [334, 200] width 52 height 5
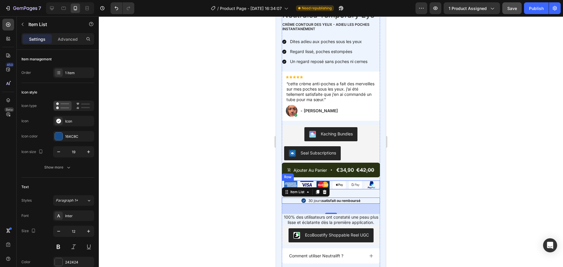
click at [345, 181] on div "Image Image Image Image Image Image Row" at bounding box center [331, 185] width 98 height 8
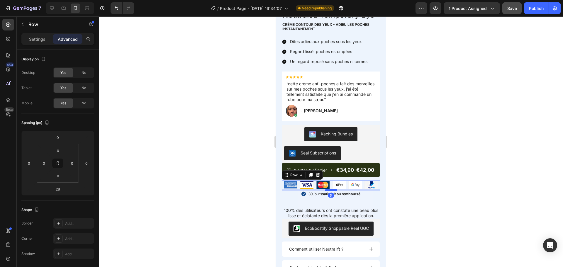
drag, startPoint x: 330, startPoint y: 193, endPoint x: 330, endPoint y: 186, distance: 6.7
click at [330, 189] on div at bounding box center [331, 190] width 12 height 2
type input "5"
click at [449, 172] on div at bounding box center [331, 141] width 464 height 251
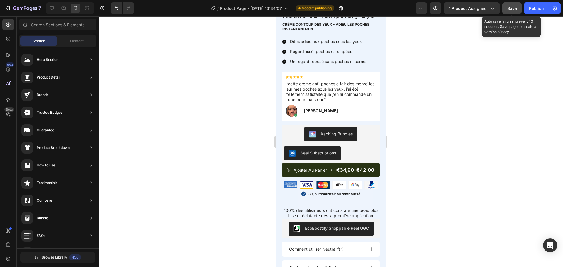
click at [511, 9] on span "Save" at bounding box center [512, 8] width 10 height 5
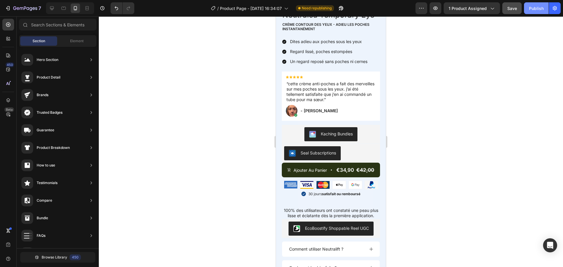
click at [532, 8] on div "Publish" at bounding box center [536, 8] width 15 height 6
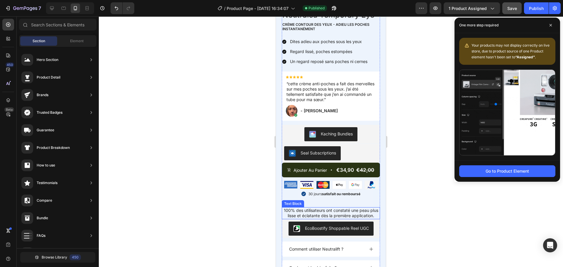
click at [323, 208] on p "100% des utilisateurs ont constaté une peau plus lisse et éclatante dès la prem…" at bounding box center [330, 213] width 97 height 11
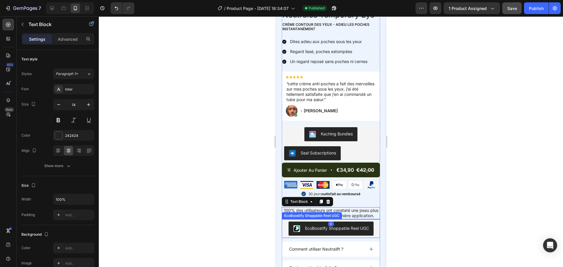
click at [343, 228] on div "EcoBoostify Shoppable Reel UGC" at bounding box center [337, 228] width 64 height 6
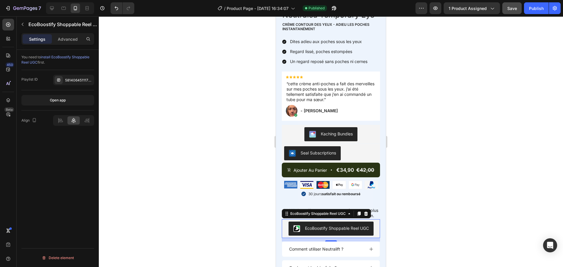
click at [373, 222] on div "EcoBoostify Shoppable Reel UGC" at bounding box center [331, 228] width 98 height 19
click at [408, 218] on div at bounding box center [331, 141] width 464 height 251
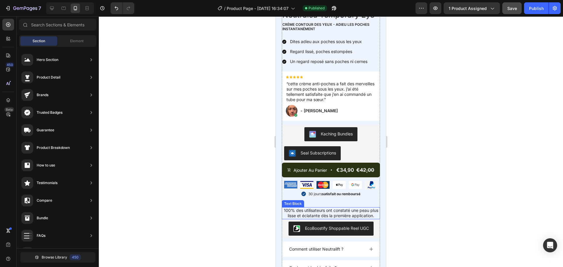
click at [360, 216] on p "100% des utilisateurs ont constaté une peau plus lisse et éclatante dès la prem…" at bounding box center [330, 213] width 97 height 11
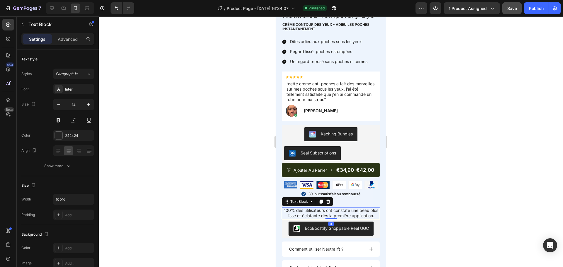
click at [397, 215] on div at bounding box center [331, 141] width 464 height 251
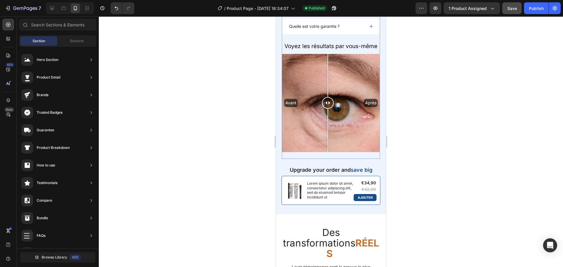
scroll to position [680, 0]
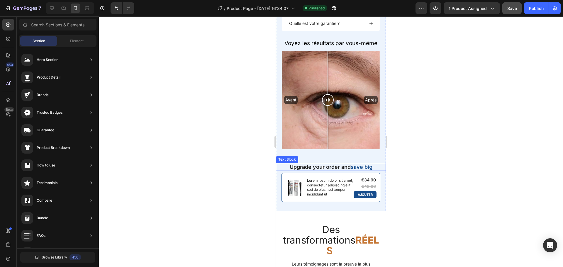
click at [348, 164] on p "Upgrade your order and save big" at bounding box center [330, 167] width 109 height 7
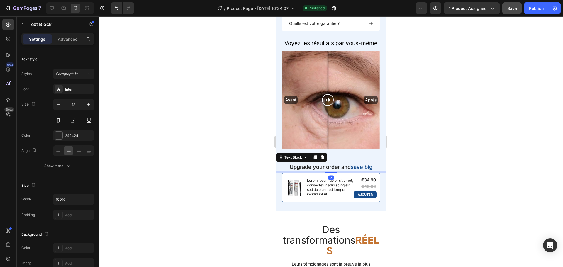
click at [348, 164] on p "Upgrade your order and save big" at bounding box center [330, 167] width 109 height 7
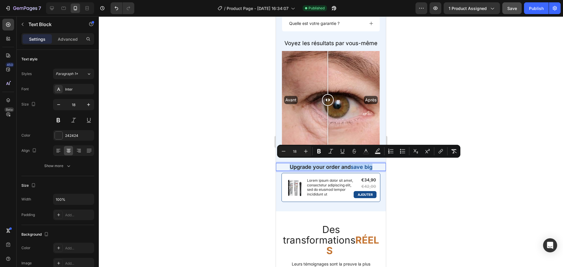
drag, startPoint x: 370, startPoint y: 163, endPoint x: 285, endPoint y: 165, distance: 85.3
click at [285, 165] on p "Upgrade your order and save big" at bounding box center [330, 167] width 109 height 7
copy p "Upgrade your order and save big"
click at [322, 164] on p "Upgrade your order and save big" at bounding box center [330, 167] width 109 height 7
drag, startPoint x: 347, startPoint y: 164, endPoint x: 287, endPoint y: 165, distance: 60.4
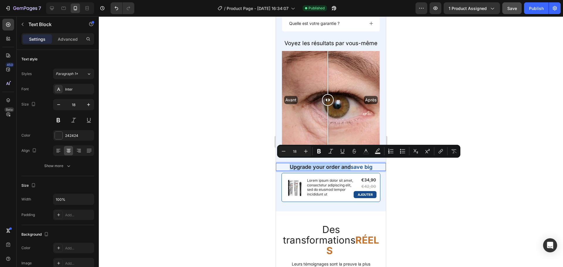
click at [287, 165] on p "Upgrade your order and save big" at bounding box center [330, 167] width 109 height 7
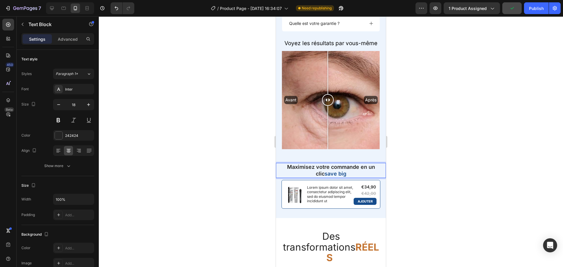
click at [341, 171] on span "save big" at bounding box center [335, 174] width 22 height 6
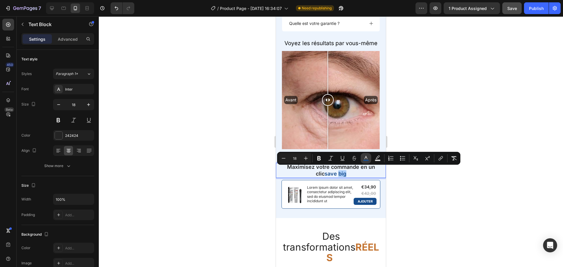
click at [365, 161] on rect "Editor contextual toolbar" at bounding box center [366, 160] width 6 height 1
type input "164C8C"
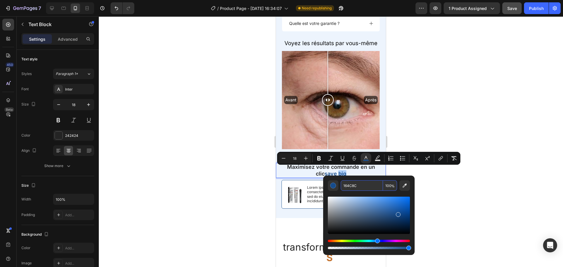
click at [350, 187] on input "164C8C" at bounding box center [362, 185] width 42 height 11
click at [449, 176] on div at bounding box center [331, 141] width 464 height 251
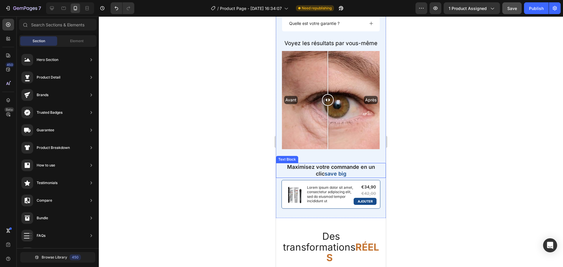
click at [333, 164] on p "Maximisez votre commande en un clic save big" at bounding box center [330, 171] width 109 height 14
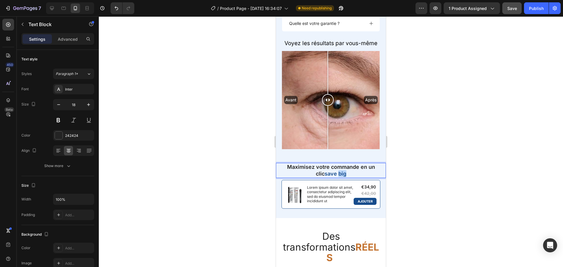
click at [341, 171] on span "save big" at bounding box center [335, 174] width 22 height 6
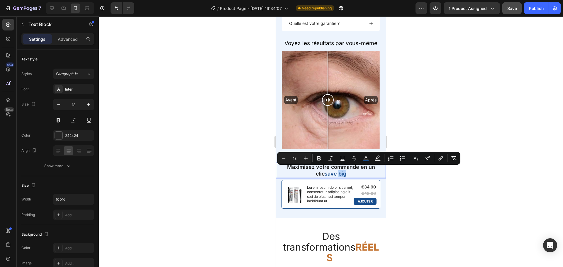
click at [341, 171] on span "save big" at bounding box center [335, 174] width 22 height 6
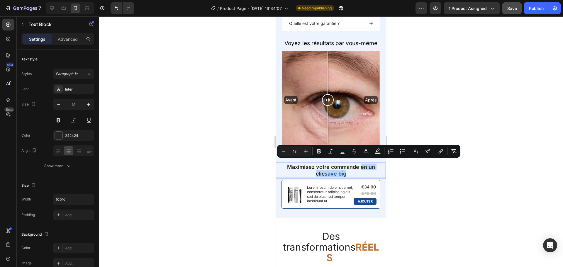
drag, startPoint x: 344, startPoint y: 170, endPoint x: 358, endPoint y: 164, distance: 15.2
click at [358, 164] on p "Maximisez votre commande en un clic save big" at bounding box center [330, 171] width 109 height 14
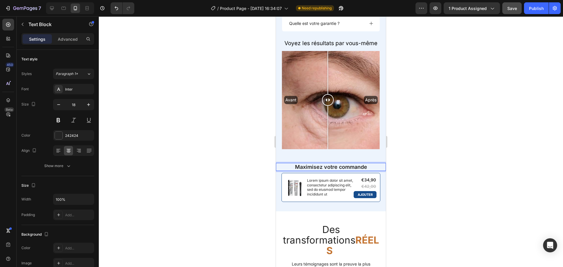
click at [354, 164] on p "Maximisez votre commande" at bounding box center [330, 167] width 109 height 7
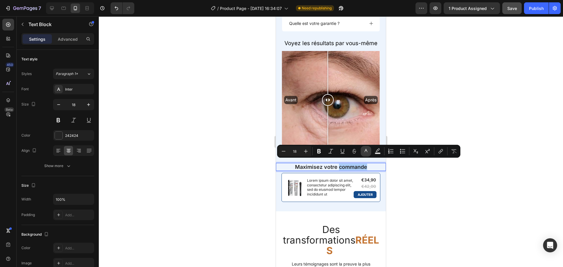
click at [365, 152] on icon "Editor contextual toolbar" at bounding box center [366, 151] width 6 height 6
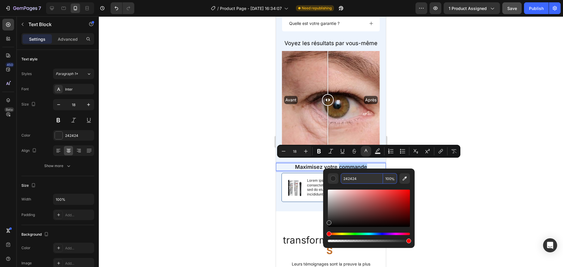
click at [355, 177] on input "242424" at bounding box center [362, 178] width 42 height 11
paste input "164C8C"
type input "164C8C"
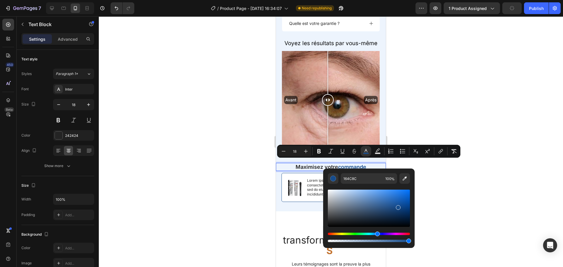
click at [447, 173] on div at bounding box center [331, 141] width 464 height 251
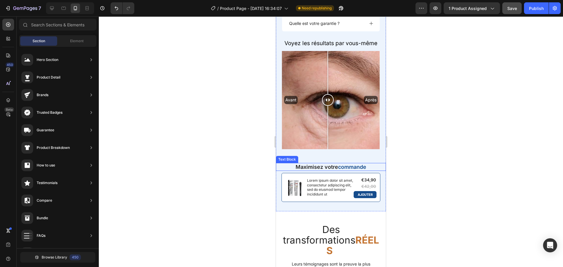
click at [312, 164] on p "Maximisez votre commande" at bounding box center [330, 167] width 109 height 7
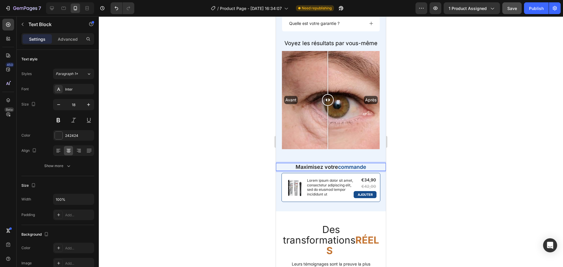
click at [314, 164] on p "Maximisez votre commande" at bounding box center [330, 167] width 109 height 7
drag, startPoint x: 334, startPoint y: 163, endPoint x: 294, endPoint y: 163, distance: 40.4
click at [294, 164] on p "Maximisez votre commande" at bounding box center [330, 167] width 109 height 7
click at [352, 164] on span "commande" at bounding box center [359, 167] width 28 height 6
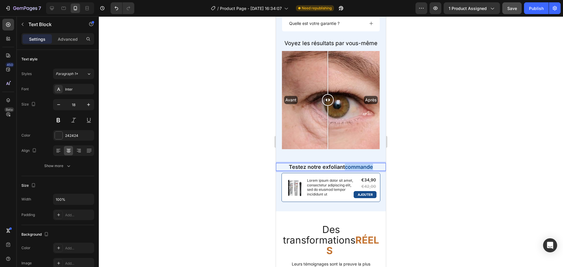
click at [352, 164] on span "commande" at bounding box center [359, 167] width 28 height 6
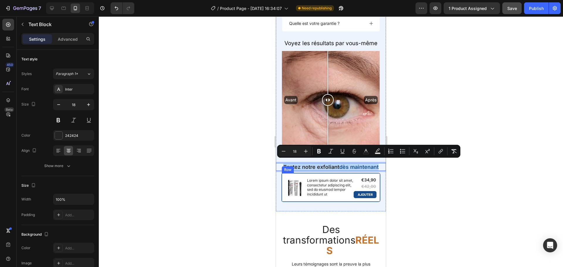
drag, startPoint x: 376, startPoint y: 164, endPoint x: 282, endPoint y: 172, distance: 94.4
click at [61, 106] on icon "button" at bounding box center [59, 105] width 6 height 6
type input "17"
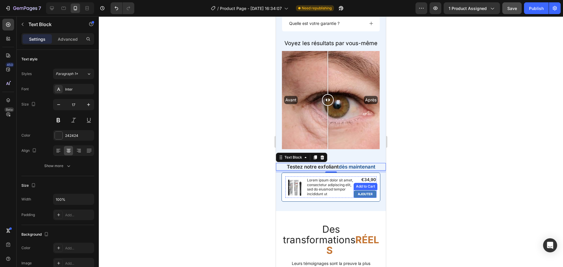
click at [364, 192] on div "Ajouter" at bounding box center [365, 194] width 15 height 4
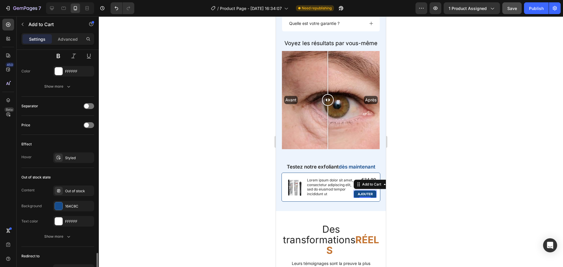
scroll to position [394, 0]
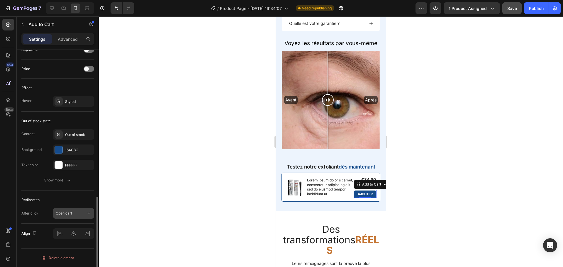
click at [86, 209] on button "Open cart" at bounding box center [73, 213] width 41 height 11
click at [67, 181] on icon "button" at bounding box center [69, 180] width 6 height 6
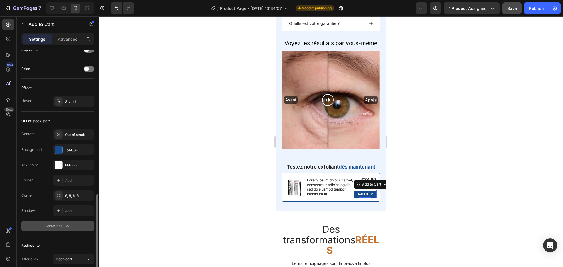
scroll to position [440, 0]
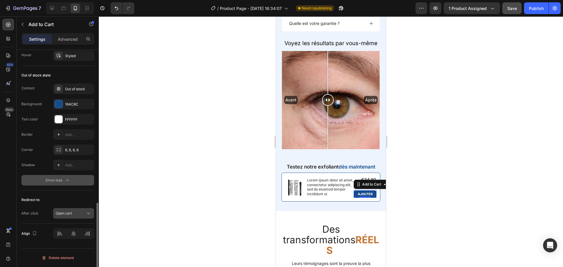
click at [87, 215] on icon at bounding box center [89, 213] width 6 height 6
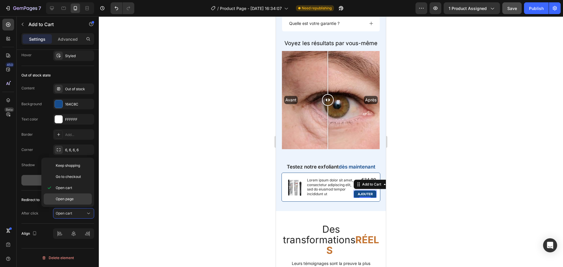
click at [72, 202] on div "Open page" at bounding box center [68, 198] width 48 height 11
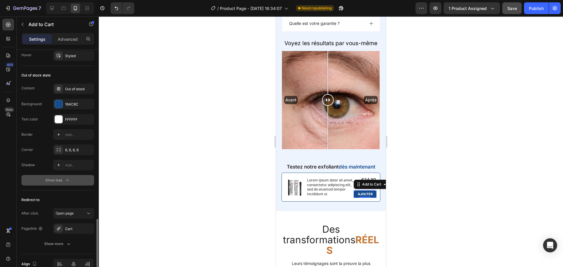
scroll to position [470, 0]
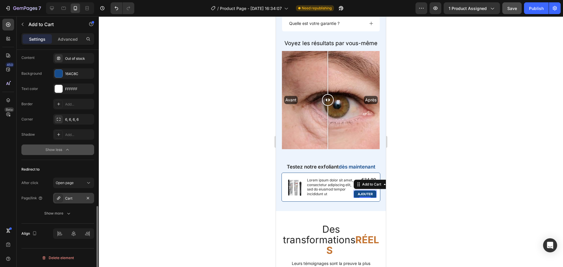
click at [63, 196] on div "Cart" at bounding box center [73, 198] width 41 height 11
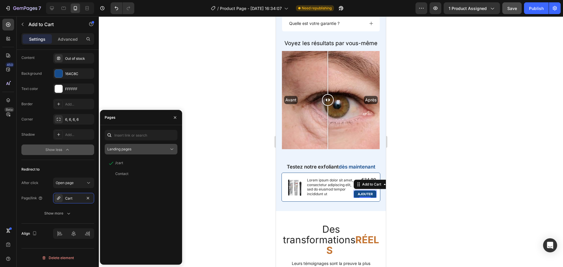
click at [131, 151] on span "Landing pages" at bounding box center [119, 149] width 24 height 4
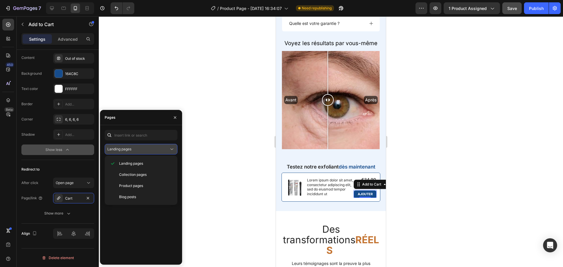
click at [131, 151] on span "Landing pages" at bounding box center [119, 149] width 24 height 4
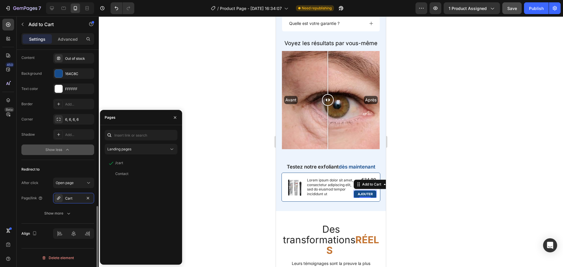
click at [61, 170] on div "Redirect to" at bounding box center [57, 169] width 73 height 9
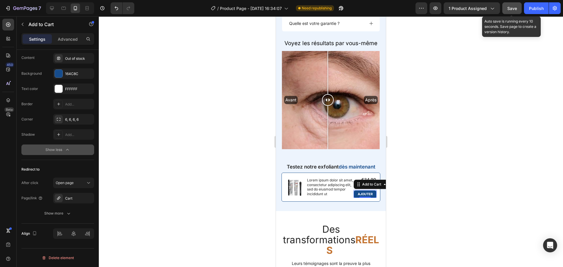
click at [511, 9] on span "Save" at bounding box center [512, 8] width 10 height 5
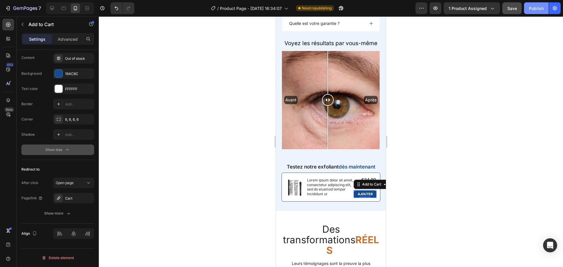
click at [531, 12] on button "Publish" at bounding box center [536, 8] width 25 height 12
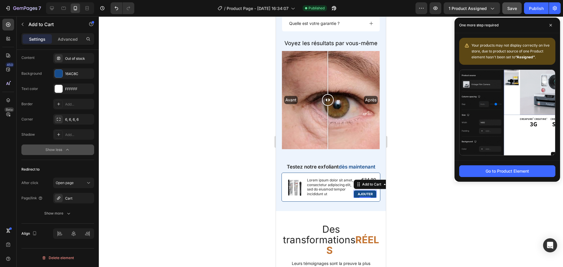
click at [403, 206] on div at bounding box center [331, 141] width 464 height 251
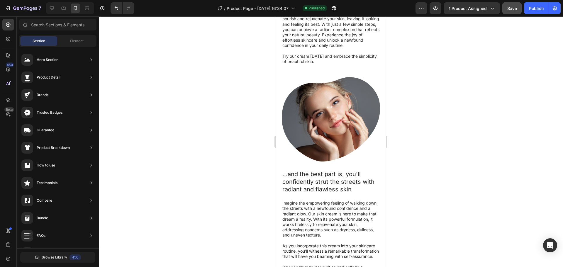
scroll to position [1377, 0]
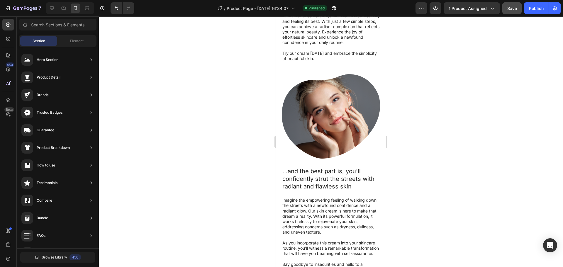
click at [334, 159] on img at bounding box center [331, 116] width 98 height 84
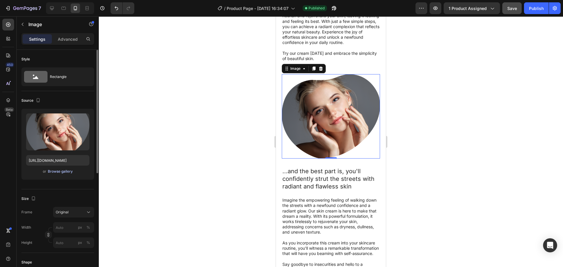
click at [52, 172] on div "Browse gallery" at bounding box center [60, 171] width 25 height 5
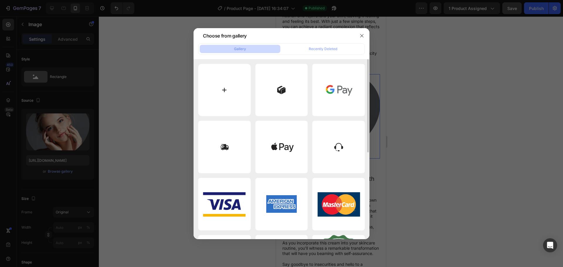
click at [225, 90] on input "file" at bounding box center [224, 90] width 52 height 52
type input "C:\fakepath\gempages_579311091461391153-14be8325-1dd7-4ceb-95a5-c540b4018ad6.we…"
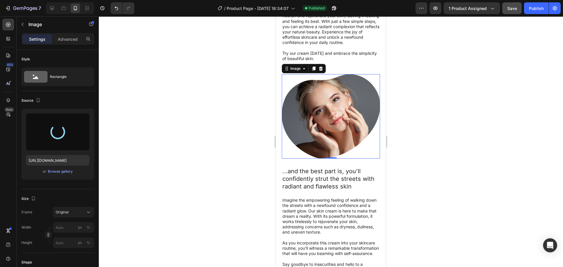
type input "https://cdn.shopify.com/s/files/1/0963/3988/6409/files/gempages_579311091461391…"
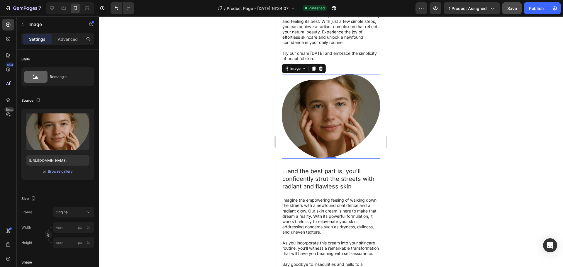
click at [203, 102] on div at bounding box center [331, 141] width 464 height 251
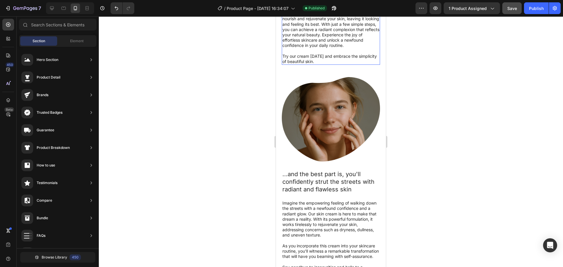
scroll to position [1373, 0]
click at [426, 152] on div at bounding box center [331, 141] width 464 height 251
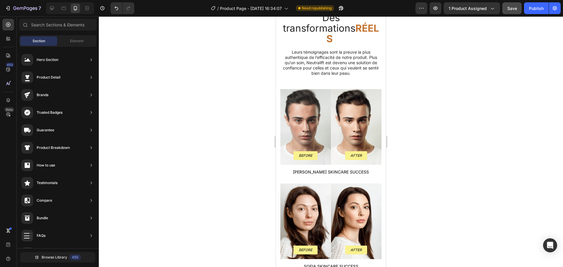
scroll to position [890, 0]
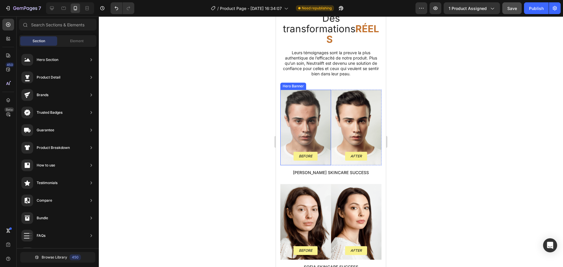
click at [306, 105] on div "Background Image" at bounding box center [305, 128] width 51 height 76
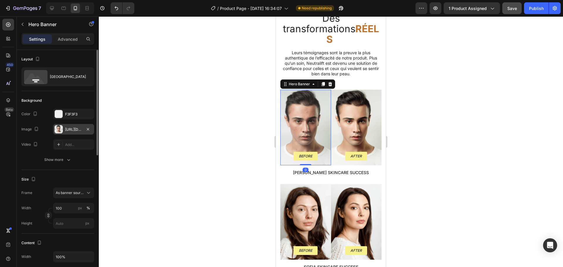
click at [60, 129] on div at bounding box center [59, 129] width 8 height 8
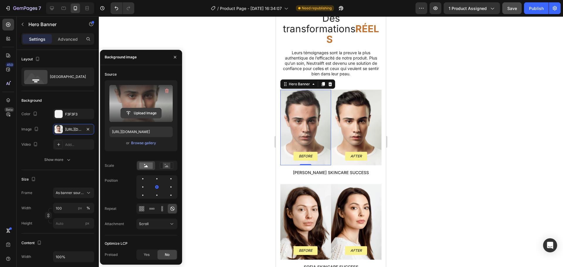
click at [137, 108] on button "Upload Image" at bounding box center [140, 113] width 41 height 11
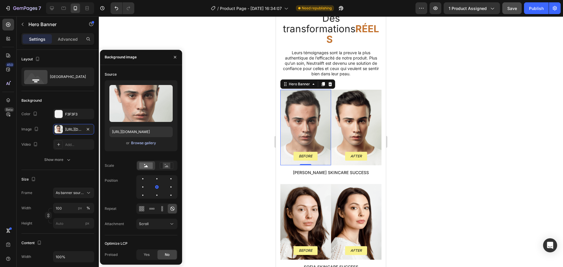
click at [143, 145] on div "Browse gallery" at bounding box center [143, 142] width 25 height 5
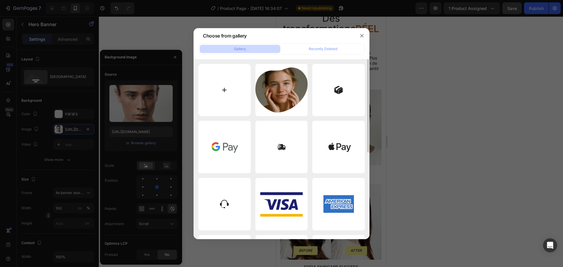
click at [222, 89] on input "file" at bounding box center [224, 90] width 52 height 52
type input "C:\fakepath\Apres.png"
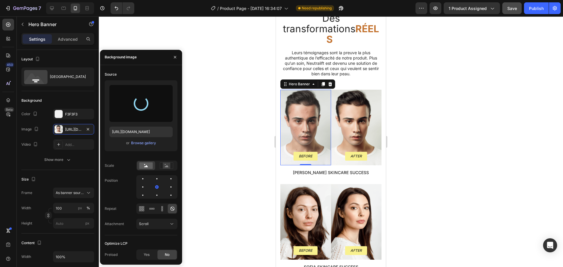
type input "https://cdn.shopify.com/s/files/1/0963/3988/6409/files/gempages_579311091461391…"
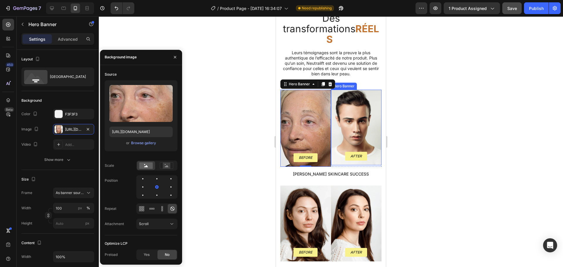
click at [343, 116] on div "Background Image" at bounding box center [356, 128] width 51 height 76
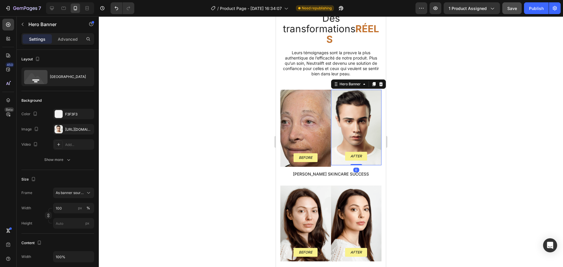
scroll to position [243, 0]
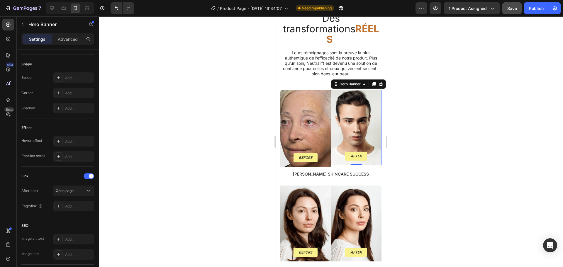
click at [350, 96] on div "Background Image" at bounding box center [356, 128] width 51 height 76
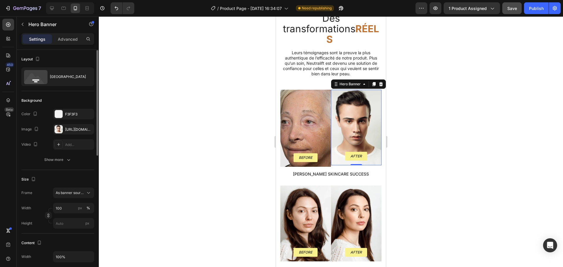
scroll to position [0, 0]
click at [61, 129] on div at bounding box center [59, 129] width 8 height 8
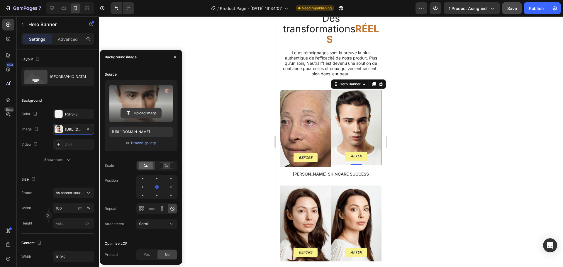
click at [141, 114] on input "file" at bounding box center [141, 113] width 40 height 10
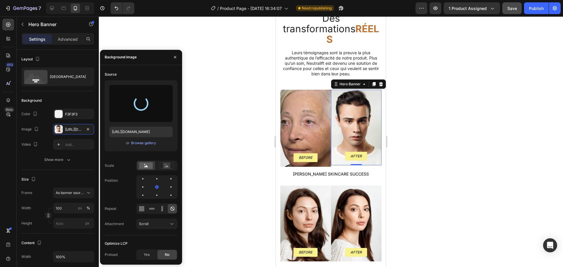
type input "https://cdn.shopify.com/s/files/1/0963/3988/6409/files/gempages_579311091461391…"
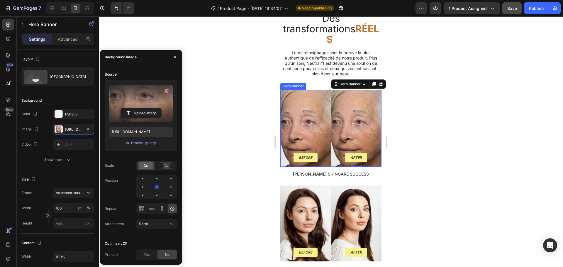
click at [304, 108] on div "Background Image" at bounding box center [305, 128] width 51 height 77
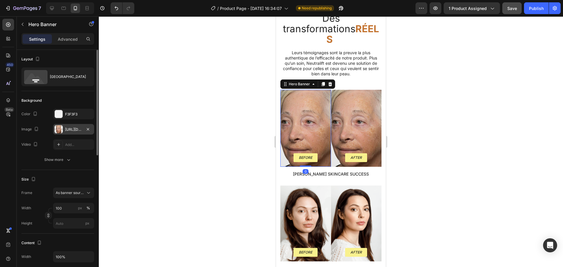
click at [59, 128] on div at bounding box center [59, 129] width 8 height 8
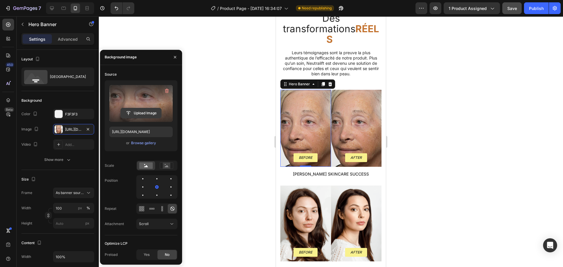
click at [138, 112] on input "file" at bounding box center [141, 113] width 40 height 10
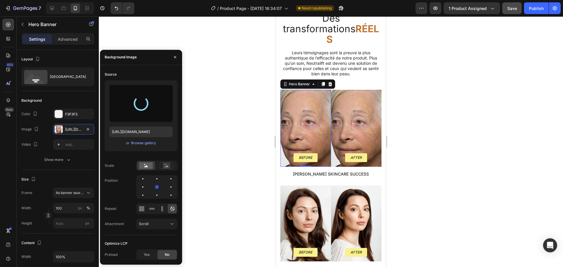
type input "https://cdn.shopify.com/s/files/1/0963/3988/6409/files/gempages_579311091461391…"
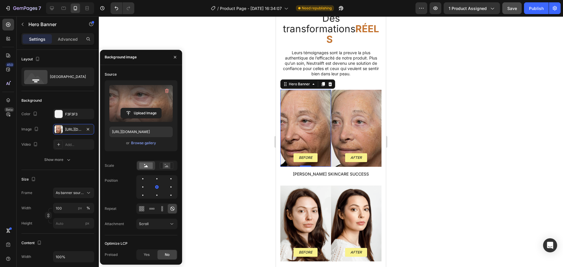
click at [254, 95] on div at bounding box center [331, 141] width 464 height 251
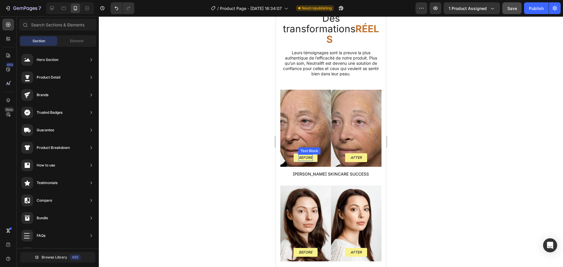
click at [301, 155] on p "Before" at bounding box center [305, 157] width 13 height 5
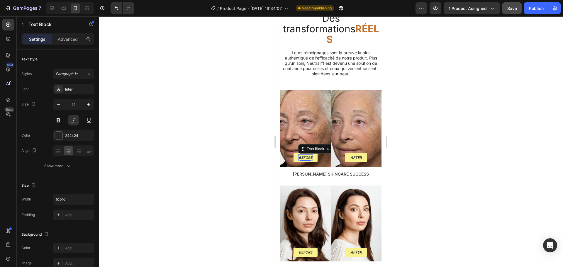
click at [305, 155] on p "Before" at bounding box center [305, 157] width 13 height 5
click at [352, 155] on p "After" at bounding box center [355, 157] width 11 height 5
click at [407, 140] on div at bounding box center [331, 141] width 464 height 251
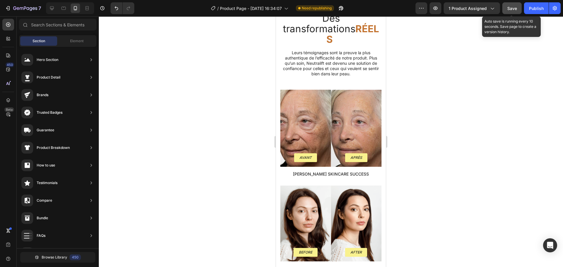
click at [512, 9] on span "Save" at bounding box center [512, 8] width 10 height 5
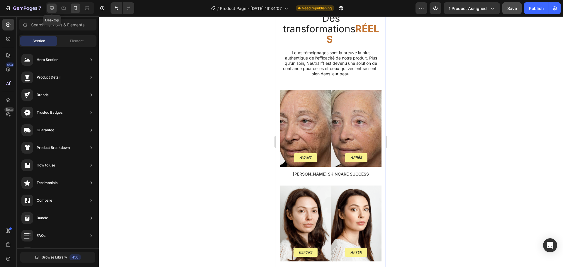
click at [53, 8] on icon at bounding box center [52, 8] width 4 height 4
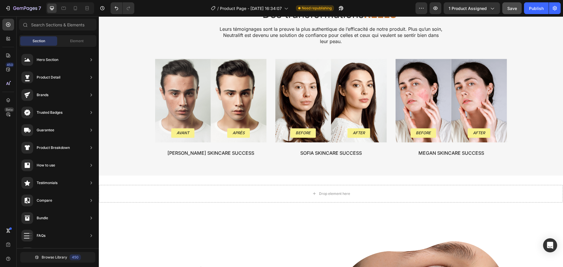
scroll to position [772, 0]
click at [170, 106] on div "Background Image" at bounding box center [183, 100] width 56 height 83
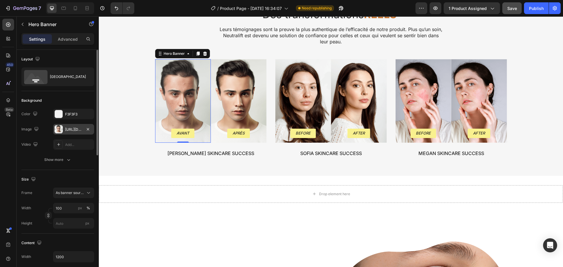
click at [74, 130] on div "https://cdn.shopify.com/s/files/1/0963/3988/6409/files/gempages_579311091461391…" at bounding box center [73, 129] width 17 height 5
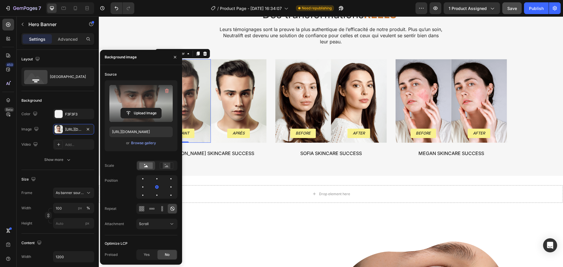
click at [140, 105] on label at bounding box center [140, 103] width 63 height 37
click at [140, 108] on input "file" at bounding box center [141, 113] width 40 height 10
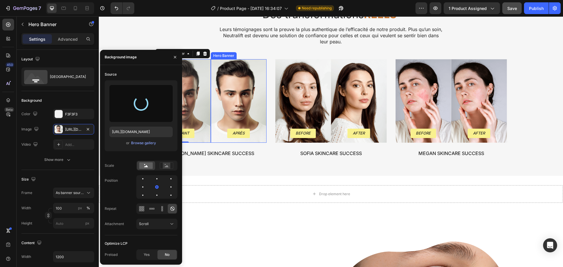
type input "https://cdn.shopify.com/s/files/1/0963/3988/6409/files/gempages_579311091461391…"
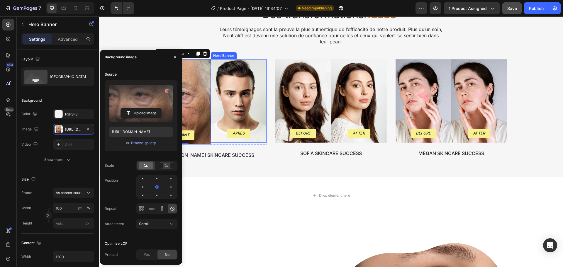
click at [226, 91] on div "Background Image" at bounding box center [239, 100] width 56 height 83
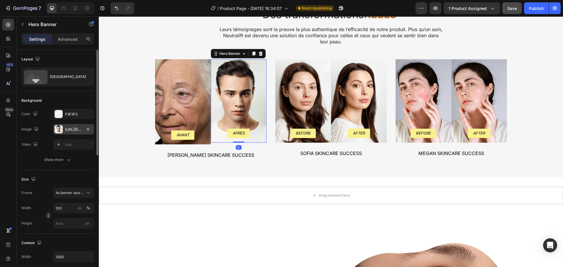
click at [67, 130] on div "https://cdn.shopify.com/s/files/1/0963/3988/6409/files/gempages_579311091461391…" at bounding box center [73, 129] width 17 height 5
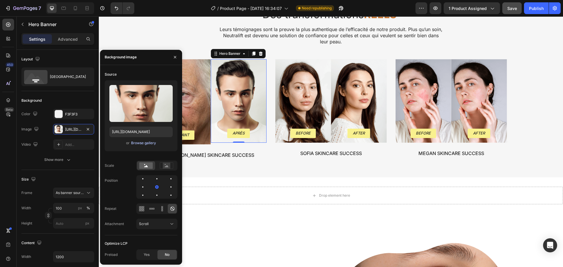
click at [136, 141] on div "Browse gallery" at bounding box center [143, 142] width 25 height 5
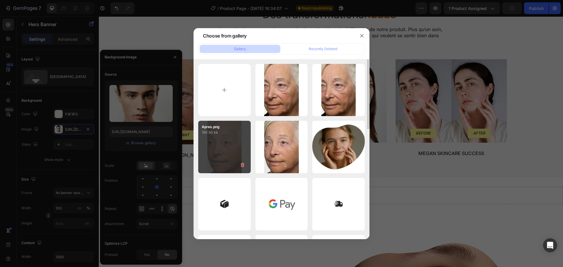
click at [227, 139] on div "Apres.png 160.50 kb" at bounding box center [224, 147] width 52 height 52
type input "https://cdn.shopify.com/s/files/1/0963/3988/6409/files/gempages_579311091461391…"
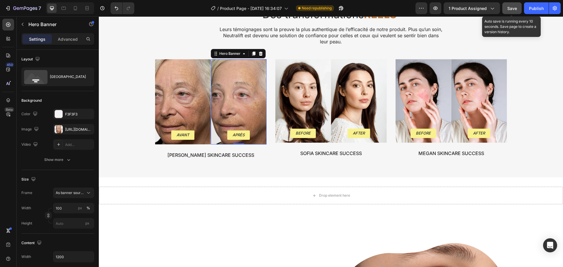
click at [513, 9] on span "Save" at bounding box center [512, 8] width 10 height 5
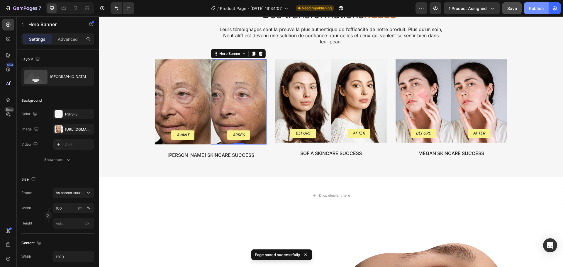
click at [530, 8] on div "Publish" at bounding box center [536, 8] width 15 height 6
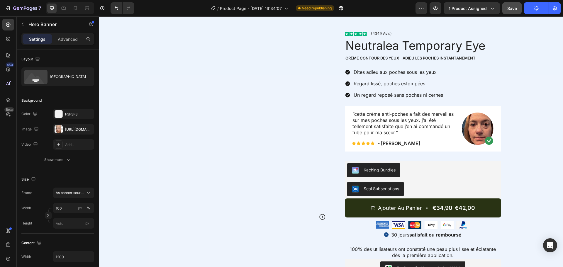
scroll to position [280, 0]
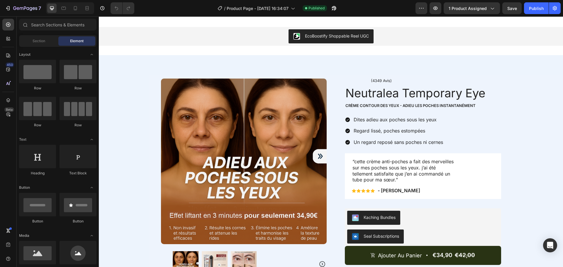
scroll to position [228, 0]
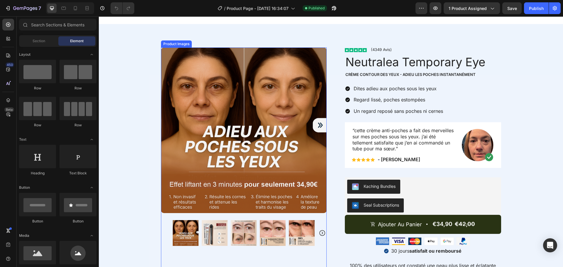
click at [213, 226] on img at bounding box center [215, 233] width 26 height 26
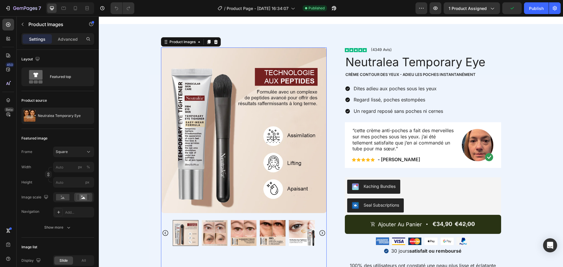
click at [165, 231] on icon "Carousel Back Arrow" at bounding box center [165, 232] width 7 height 7
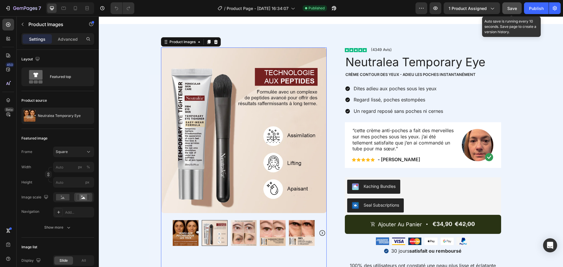
click at [511, 9] on span "Save" at bounding box center [512, 8] width 10 height 5
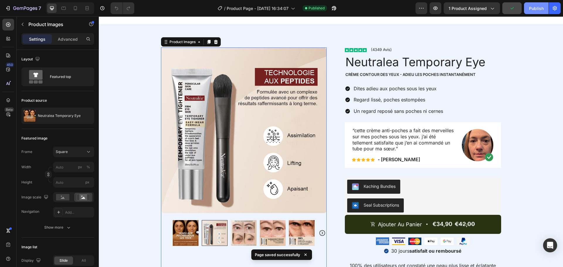
click at [531, 10] on div "Publish" at bounding box center [536, 8] width 15 height 6
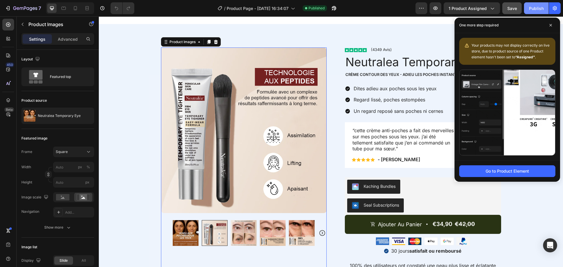
click at [528, 10] on button "Publish" at bounding box center [536, 8] width 25 height 12
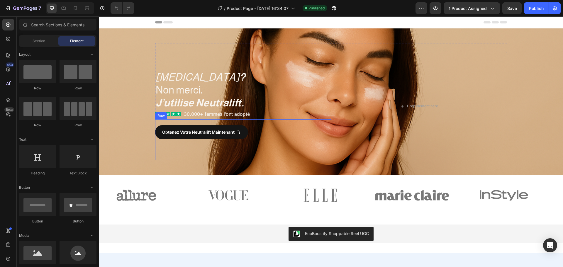
scroll to position [67, 0]
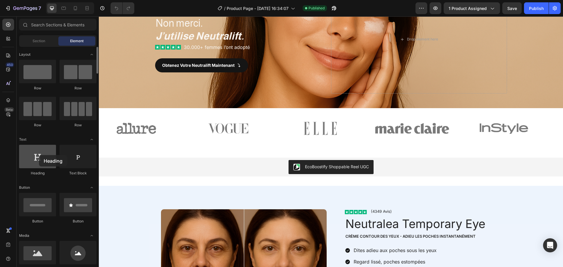
click at [40, 155] on div at bounding box center [37, 156] width 37 height 23
click at [77, 7] on icon at bounding box center [75, 8] width 3 height 4
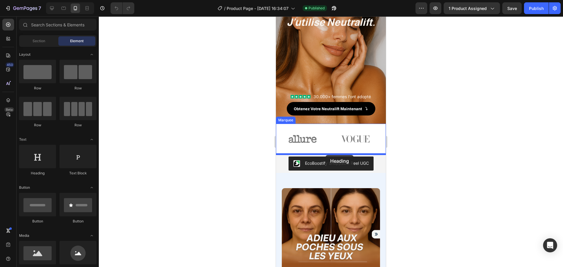
drag, startPoint x: 317, startPoint y: 178, endPoint x: 325, endPoint y: 155, distance: 24.4
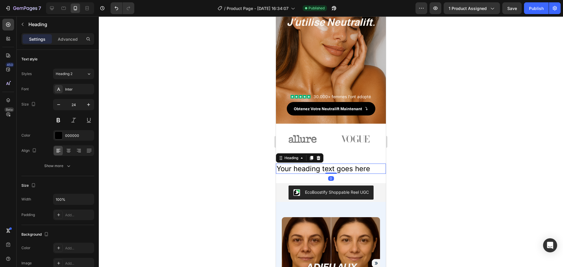
click at [341, 168] on h2 "Your heading text goes here" at bounding box center [331, 169] width 110 height 10
click at [341, 168] on p "Your heading text goes here" at bounding box center [330, 168] width 109 height 9
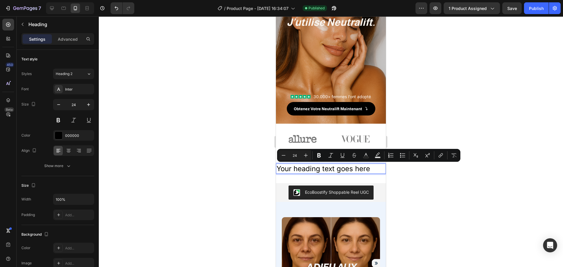
click at [370, 169] on p "Your heading text goes here" at bounding box center [330, 168] width 109 height 9
drag, startPoint x: 370, startPoint y: 169, endPoint x: 277, endPoint y: 169, distance: 93.2
click at [277, 169] on p "Your heading text goes here" at bounding box center [330, 168] width 109 height 9
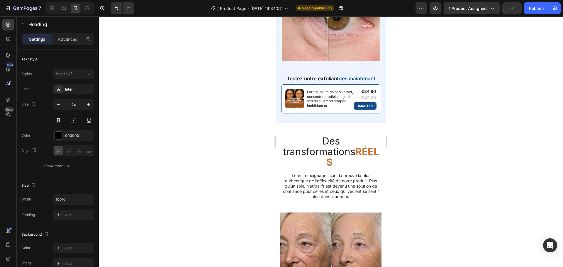
scroll to position [784, 0]
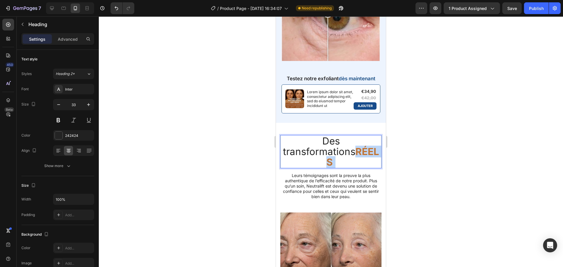
click at [326, 163] on strong "RÉELS" at bounding box center [352, 157] width 53 height 22
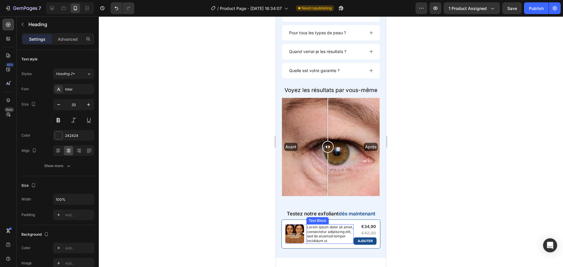
type input "16"
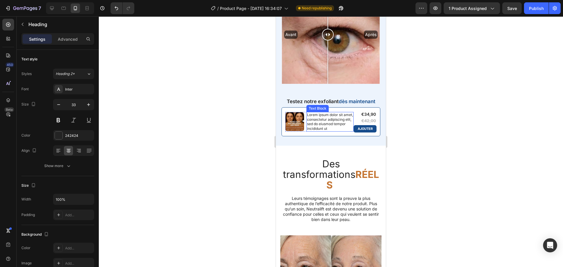
scroll to position [791, 0]
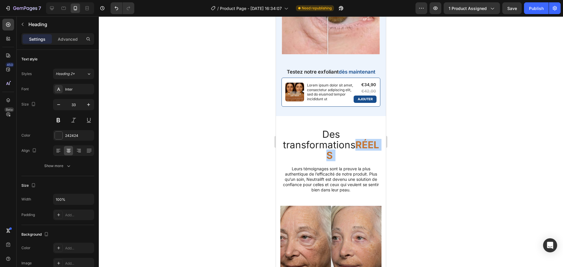
click at [326, 156] on strong "RÉELS" at bounding box center [352, 150] width 53 height 22
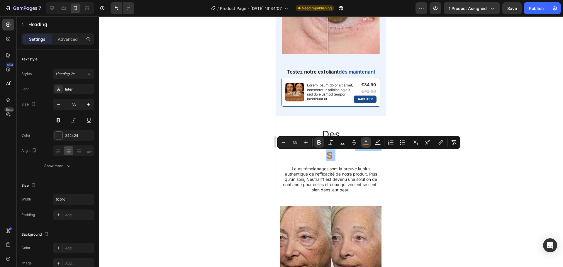
click at [365, 142] on icon "Editor contextual toolbar" at bounding box center [366, 143] width 6 height 6
type input "C47431"
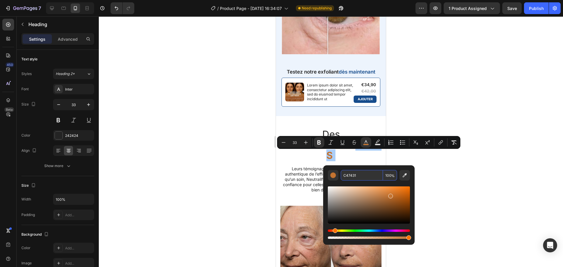
click at [352, 174] on input "C47431" at bounding box center [362, 175] width 42 height 11
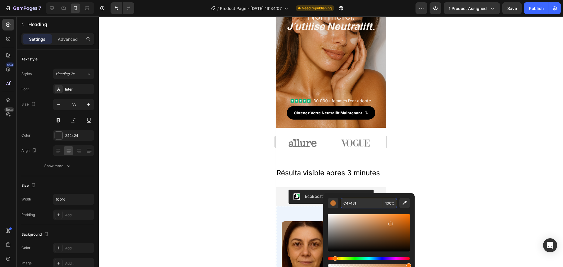
scroll to position [89, 0]
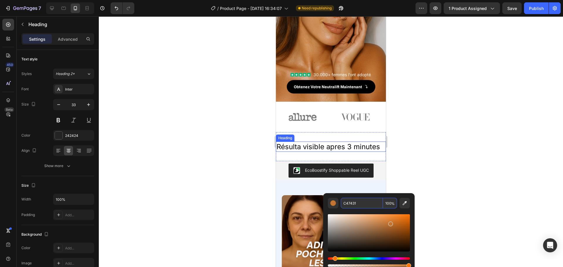
click at [308, 149] on h2 "Résulta visible apres 3 minutes" at bounding box center [331, 147] width 110 height 10
type input "16"
click at [308, 149] on h2 "Résulta visible apres 3 minutes" at bounding box center [331, 147] width 110 height 10
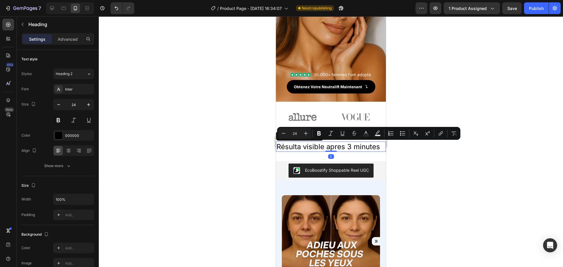
click at [359, 148] on p "Résulta visible apres 3 minutes" at bounding box center [330, 146] width 109 height 9
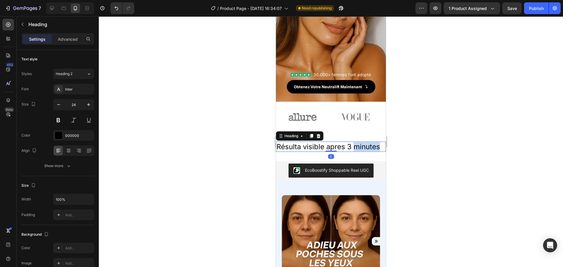
click at [359, 148] on p "Résulta visible apres 3 minutes" at bounding box center [330, 146] width 109 height 9
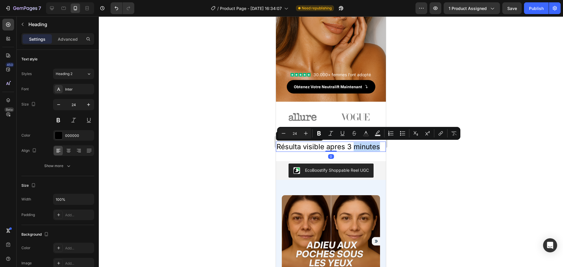
click at [373, 146] on p "Résulta visible apres 3 minutes" at bounding box center [330, 146] width 109 height 9
drag, startPoint x: 379, startPoint y: 147, endPoint x: 348, endPoint y: 145, distance: 30.8
click at [348, 145] on p "Résulta visible apres 3 minutes" at bounding box center [330, 146] width 109 height 9
click at [368, 130] on button "Text Color" at bounding box center [365, 133] width 11 height 11
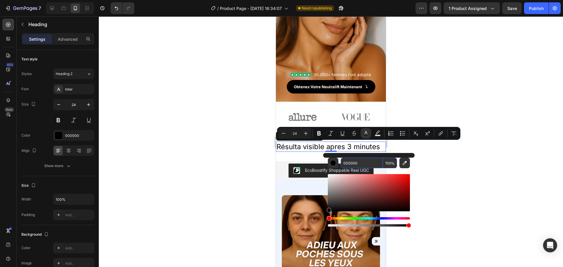
paste input "C47431"
type input "C47431"
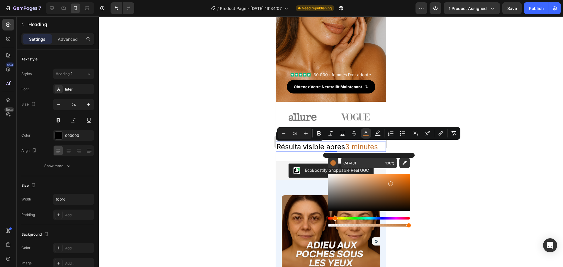
click at [421, 180] on div at bounding box center [331, 141] width 464 height 251
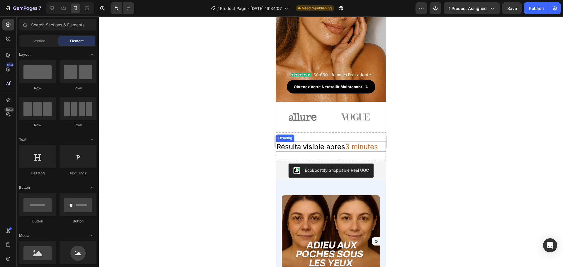
click at [365, 148] on span "3 minutes" at bounding box center [361, 146] width 33 height 8
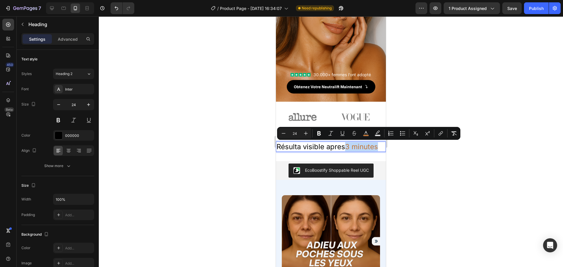
drag, startPoint x: 379, startPoint y: 147, endPoint x: 348, endPoint y: 145, distance: 31.1
click at [348, 145] on span "3 minutes" at bounding box center [361, 146] width 33 height 8
click at [321, 134] on icon "Editor contextual toolbar" at bounding box center [319, 133] width 6 height 6
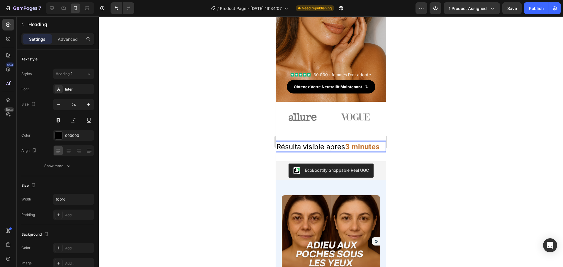
click at [379, 146] on strong "3 minutes" at bounding box center [362, 146] width 34 height 8
drag, startPoint x: 380, startPoint y: 146, endPoint x: 354, endPoint y: 149, distance: 25.7
click at [354, 149] on strong "3 minutes" at bounding box center [362, 146] width 34 height 8
click at [59, 107] on icon "button" at bounding box center [59, 105] width 6 height 6
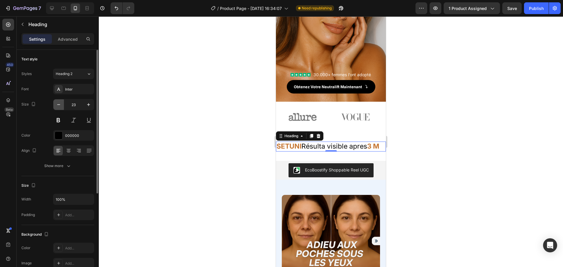
click at [59, 107] on icon "button" at bounding box center [59, 105] width 6 height 6
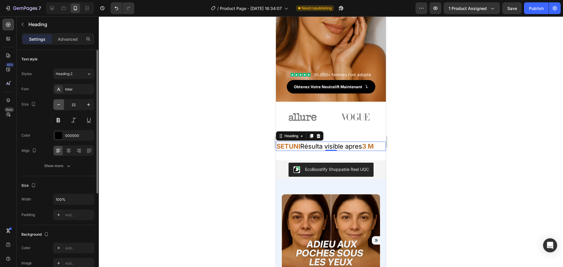
click at [59, 107] on icon "button" at bounding box center [59, 105] width 6 height 6
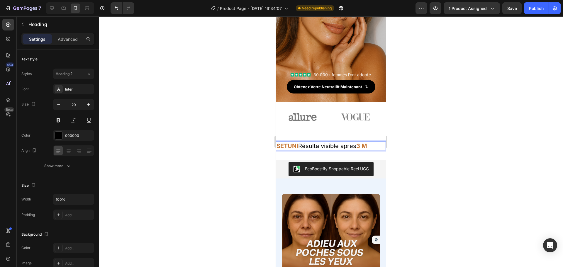
click at [368, 146] on p "SETUNI Résulta visible apres 3 M" at bounding box center [330, 146] width 109 height 8
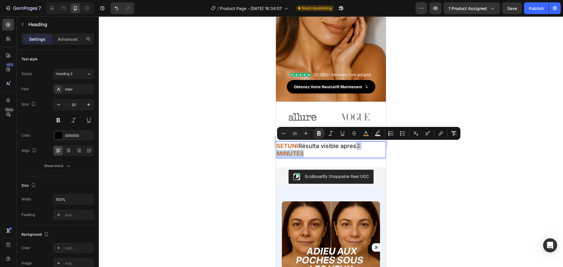
drag, startPoint x: 304, startPoint y: 153, endPoint x: 357, endPoint y: 148, distance: 53.3
click at [357, 148] on p "SETUNI Résulta visible apres 3 MINUTES" at bounding box center [330, 149] width 109 height 15
click at [329, 133] on icon "Editor contextual toolbar" at bounding box center [331, 133] width 6 height 6
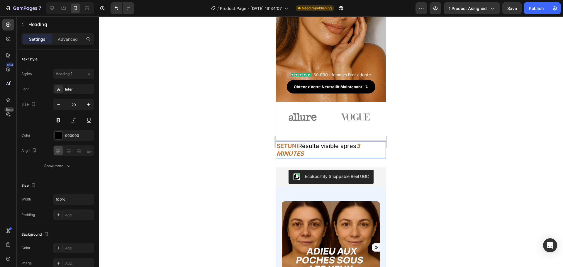
click at [307, 147] on p "SETUNI Résulta visible apres 3 MINUTES" at bounding box center [330, 149] width 109 height 15
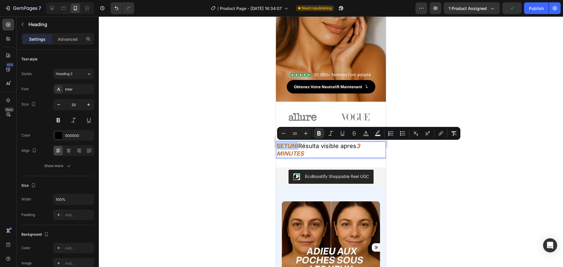
drag, startPoint x: 298, startPoint y: 145, endPoint x: 276, endPoint y: 147, distance: 22.7
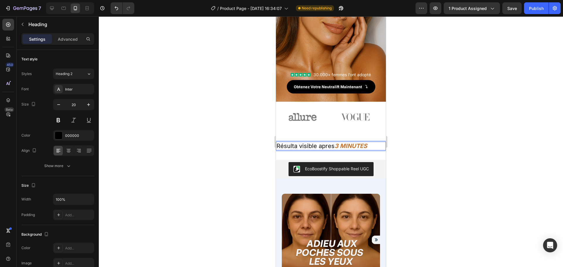
click at [324, 146] on p "Résulta visible apres 3 MINUTES" at bounding box center [330, 146] width 109 height 8
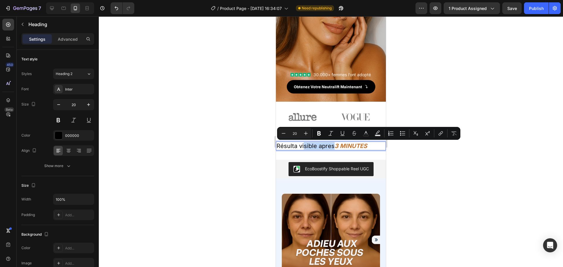
drag, startPoint x: 333, startPoint y: 146, endPoint x: 303, endPoint y: 146, distance: 29.6
click at [303, 146] on p "Résulta visible apres 3 MINUTES" at bounding box center [330, 146] width 109 height 8
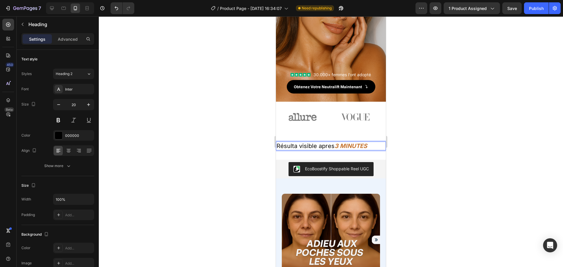
click at [284, 147] on p "Résulta visible apres 3 MINUTES" at bounding box center [330, 146] width 109 height 8
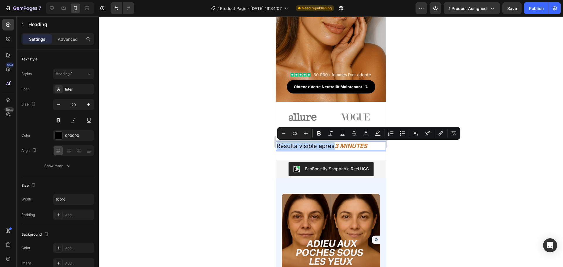
drag, startPoint x: 333, startPoint y: 146, endPoint x: 278, endPoint y: 147, distance: 54.8
click at [278, 147] on p "Résulta visible apres 3 MINUTES" at bounding box center [330, 146] width 109 height 8
click at [320, 135] on icon "Editor contextual toolbar" at bounding box center [319, 133] width 4 height 4
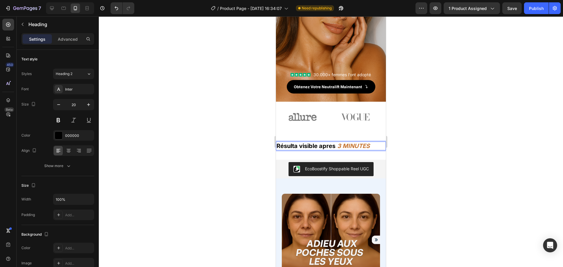
click at [323, 146] on strong "Résulta visible apres" at bounding box center [305, 145] width 59 height 7
click at [335, 146] on strong "Résulta visible apres" at bounding box center [305, 145] width 59 height 7
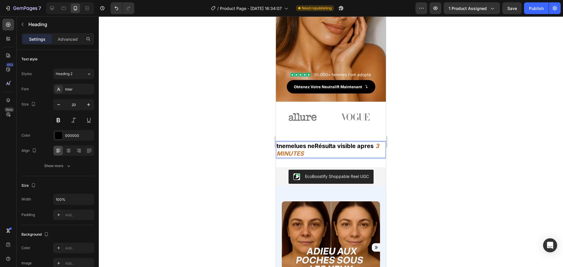
click at [309, 154] on p "tnemelues neRésulta visible apres 3 MINUTES" at bounding box center [330, 149] width 109 height 15
click at [61, 103] on icon "button" at bounding box center [59, 105] width 6 height 6
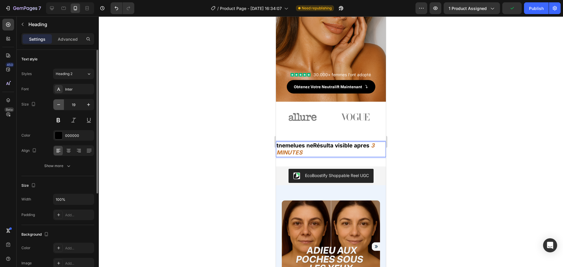
click at [61, 103] on icon "button" at bounding box center [59, 105] width 6 height 6
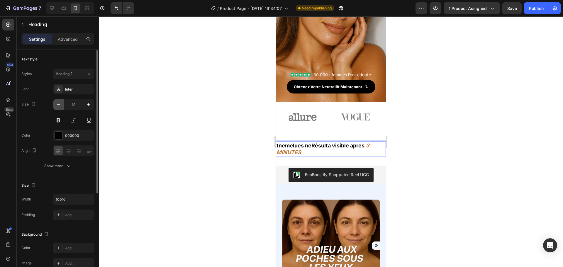
click at [61, 103] on icon "button" at bounding box center [59, 105] width 6 height 6
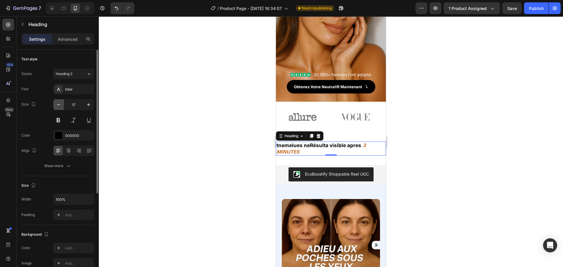
click at [61, 103] on icon "button" at bounding box center [59, 105] width 6 height 6
type input "16"
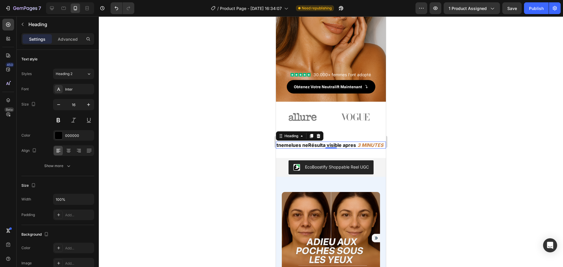
click at [307, 144] on strong "tnemelues neRésulta visible apres" at bounding box center [315, 145] width 79 height 6
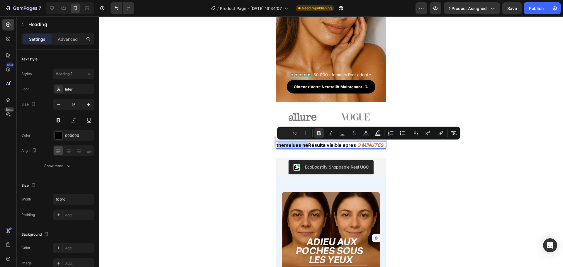
drag, startPoint x: 306, startPoint y: 144, endPoint x: 277, endPoint y: 145, distance: 28.7
click at [277, 145] on strong "tnemelues neRésulta visible apres" at bounding box center [315, 145] width 79 height 6
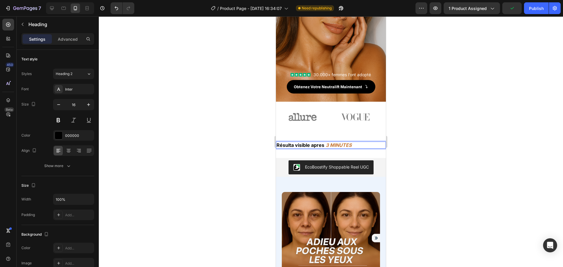
click at [293, 145] on strong "Résulta visible apres" at bounding box center [300, 145] width 48 height 6
click at [311, 145] on strong "Résultat visible apres" at bounding box center [301, 145] width 50 height 6
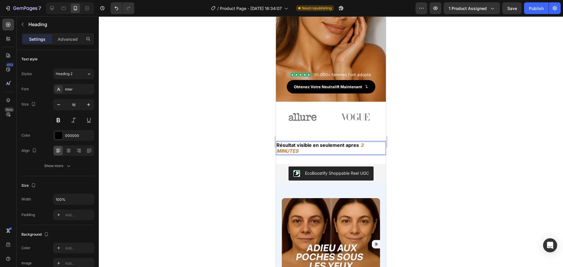
click at [350, 144] on strong "Résultat visible en seulement apres" at bounding box center [317, 145] width 82 height 6
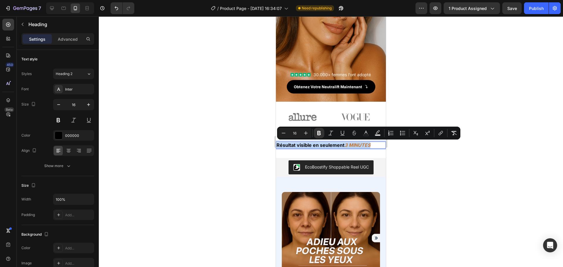
drag, startPoint x: 370, startPoint y: 145, endPoint x: 276, endPoint y: 146, distance: 93.5
click at [276, 146] on p "Résultat visible en seulement 3 MINUTES" at bounding box center [330, 145] width 109 height 6
click at [68, 152] on icon at bounding box center [68, 152] width 3 height 1
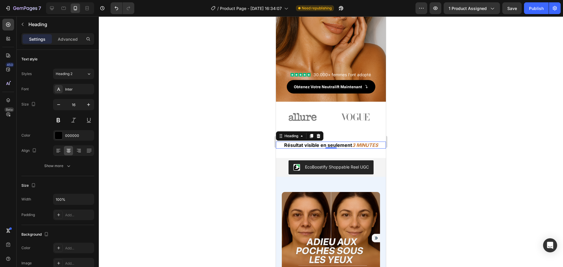
click at [375, 146] on strong "3 MINUTES" at bounding box center [365, 145] width 26 height 6
click at [360, 145] on strong "3 MINUTES..." at bounding box center [365, 145] width 30 height 6
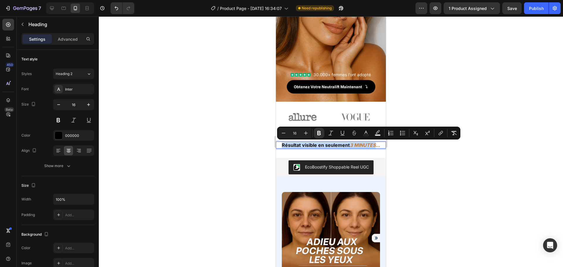
drag, startPoint x: 374, startPoint y: 146, endPoint x: 278, endPoint y: 146, distance: 96.1
click at [278, 146] on p "Résultat visible en seulement 3 MINUTES..." at bounding box center [330, 145] width 109 height 6
copy p "Résultat visible en seulement 3 MINUTES"
click at [309, 143] on strong "Résultat visible en seulement" at bounding box center [316, 145] width 68 height 6
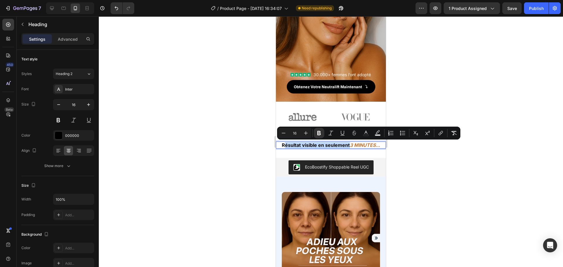
drag, startPoint x: 346, startPoint y: 145, endPoint x: 281, endPoint y: 147, distance: 65.1
click at [282, 147] on strong "Résultat visible en seulement" at bounding box center [316, 145] width 68 height 6
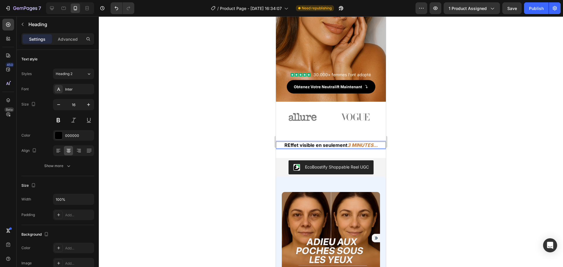
click at [285, 147] on strong "REffet visible en seulement" at bounding box center [315, 145] width 63 height 6
click at [310, 156] on div "Effet visible en seulement 3 MINUTES... Heading 0 Section 3" at bounding box center [331, 145] width 110 height 26
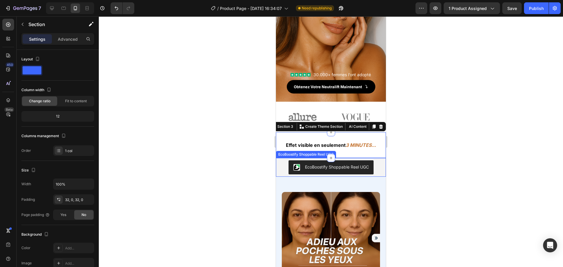
click at [375, 168] on div "EcoBoostify Shoppable Reel UGC" at bounding box center [330, 167] width 105 height 14
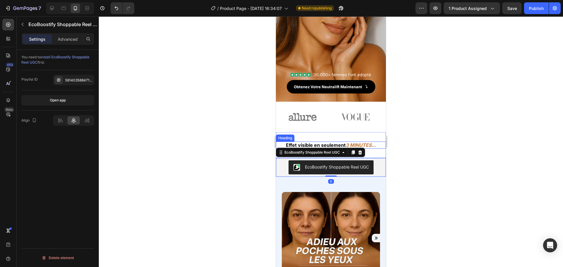
click at [379, 142] on h2 "⁠⁠⁠⁠⁠⁠⁠ Effet visible en seulement 3 MINUTES..." at bounding box center [331, 145] width 110 height 7
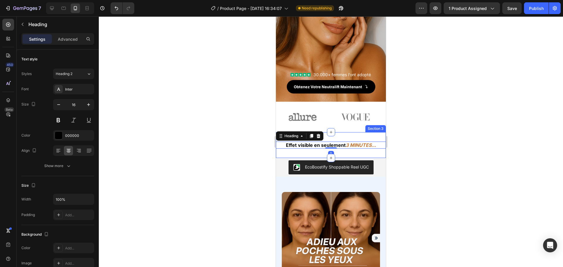
click at [339, 153] on div "⁠⁠⁠⁠⁠⁠⁠ Effet visible en seulement 3 MINUTES... Heading 0 Section 3" at bounding box center [331, 145] width 110 height 26
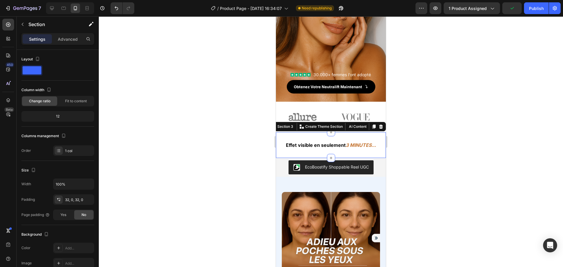
click at [403, 160] on div at bounding box center [331, 141] width 464 height 251
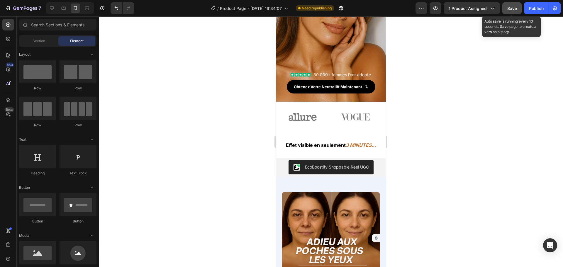
click at [507, 8] on span "Save" at bounding box center [512, 8] width 10 height 5
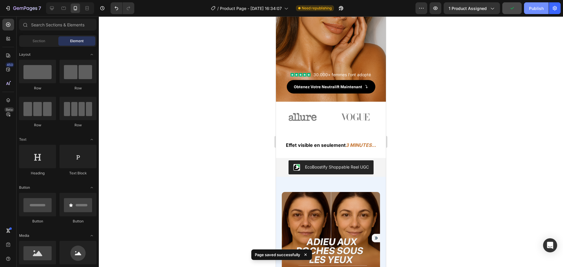
click at [530, 8] on div "Publish" at bounding box center [536, 8] width 15 height 6
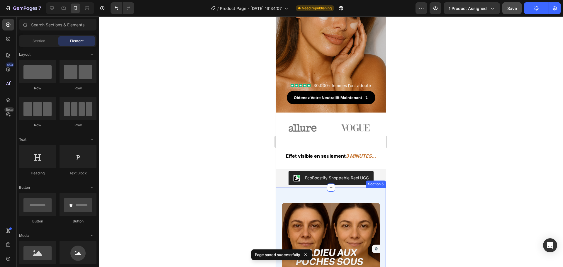
scroll to position [70, 0]
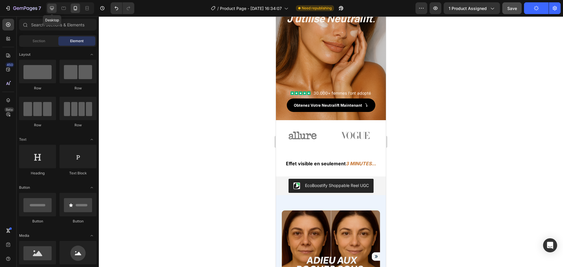
click at [51, 10] on icon at bounding box center [52, 8] width 6 height 6
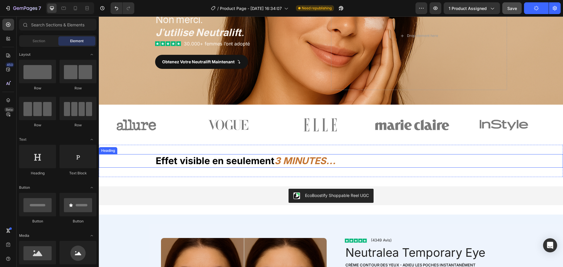
click at [205, 154] on h2 "Effet visible en seulement 3 MINUTES..." at bounding box center [331, 160] width 352 height 13
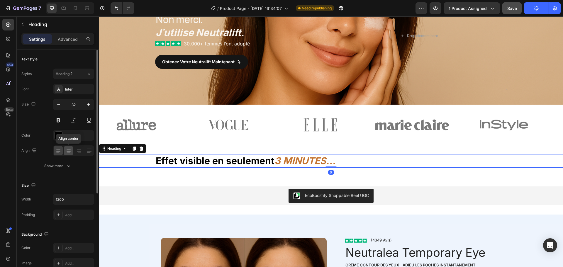
click at [70, 149] on icon at bounding box center [69, 149] width 4 height 1
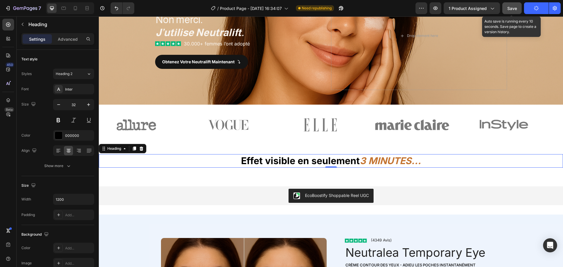
click at [513, 10] on span "Save" at bounding box center [512, 8] width 10 height 5
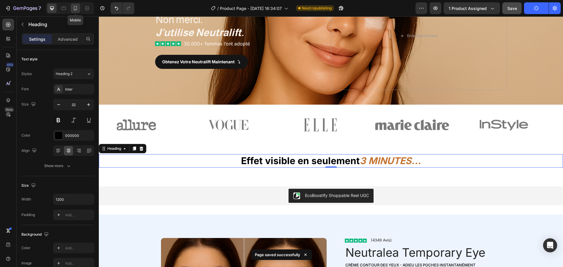
click at [76, 9] on icon at bounding box center [75, 8] width 3 height 4
type input "16"
type input "100%"
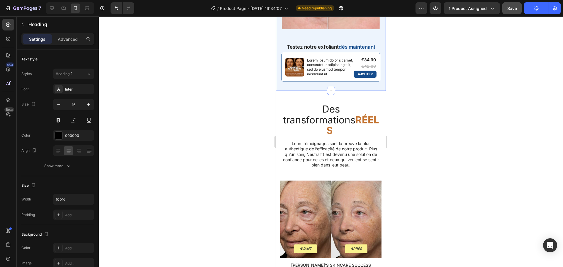
scroll to position [813, 0]
click at [326, 121] on h2 "Des transformations RÉELS" at bounding box center [330, 119] width 101 height 33
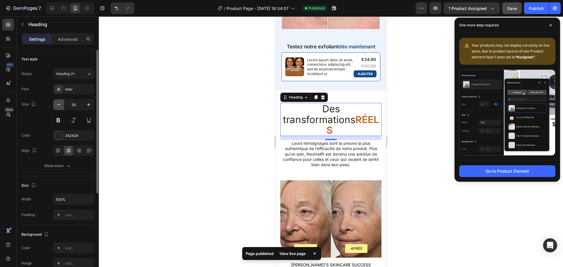
click at [62, 108] on button "button" at bounding box center [58, 104] width 11 height 11
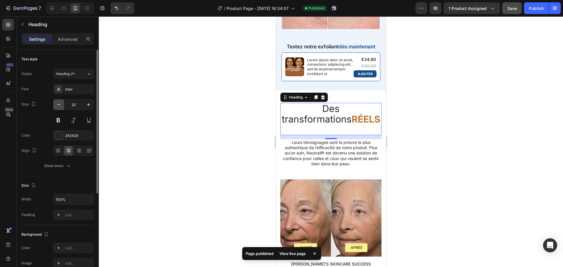
click at [62, 108] on button "button" at bounding box center [58, 104] width 11 height 11
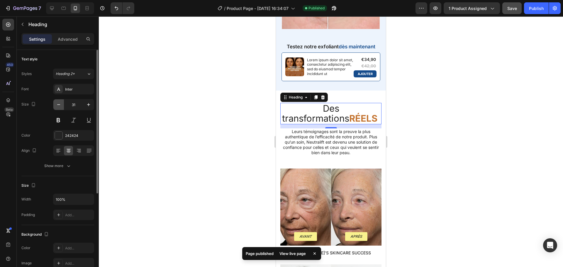
click at [62, 108] on button "button" at bounding box center [58, 104] width 11 height 11
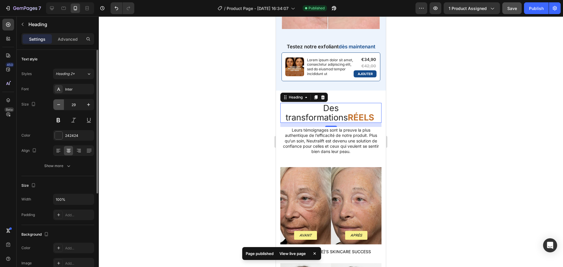
click at [62, 108] on button "button" at bounding box center [58, 104] width 11 height 11
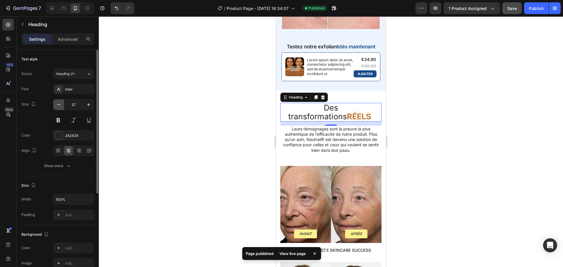
click at [62, 108] on button "button" at bounding box center [58, 104] width 11 height 11
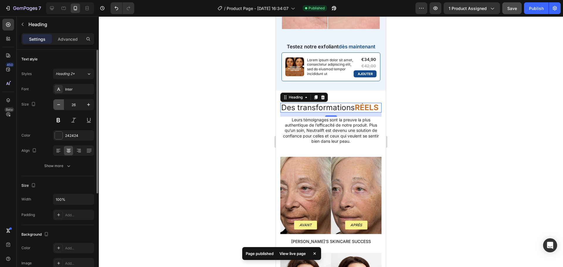
click at [62, 108] on button "button" at bounding box center [58, 104] width 11 height 11
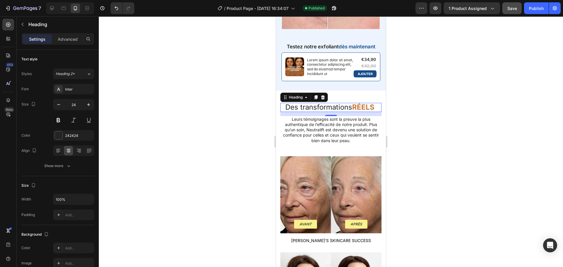
click at [322, 112] on h2 "Des transformations RÉELS" at bounding box center [330, 107] width 101 height 9
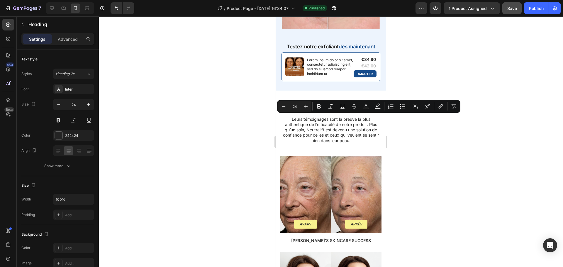
drag, startPoint x: 348, startPoint y: 120, endPoint x: 283, endPoint y: 120, distance: 65.1
click at [283, 111] on p "Des transformations RÉELS" at bounding box center [331, 107] width 100 height 8
click at [320, 106] on icon "Editor contextual toolbar" at bounding box center [319, 106] width 6 height 6
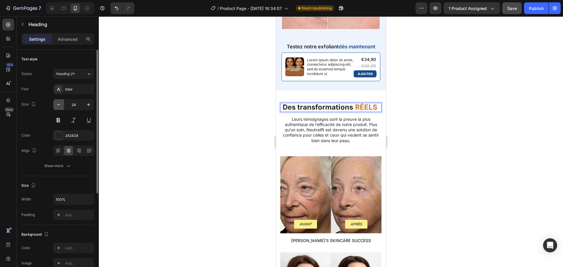
click at [59, 106] on icon "button" at bounding box center [59, 105] width 6 height 6
type input "23"
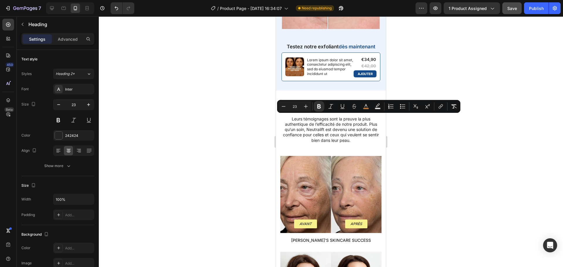
drag, startPoint x: 372, startPoint y: 120, endPoint x: 352, endPoint y: 120, distance: 19.9
click at [354, 111] on strong "RÉELS" at bounding box center [364, 107] width 21 height 8
click at [331, 108] on icon "Editor contextual toolbar" at bounding box center [331, 106] width 6 height 6
click at [329, 132] on p "Leurs témoignages sont la preuve la plus authentique de l’efficacité de notre p…" at bounding box center [331, 129] width 100 height 27
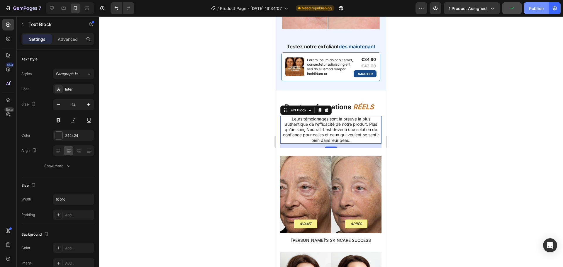
click at [527, 10] on button "Publish" at bounding box center [536, 8] width 25 height 12
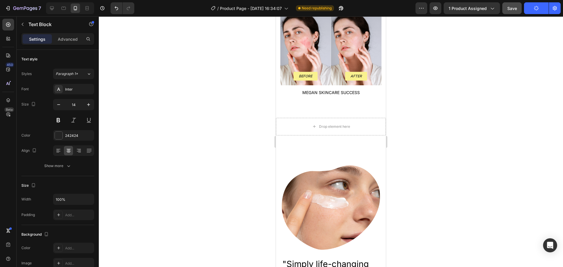
scroll to position [1162, 0]
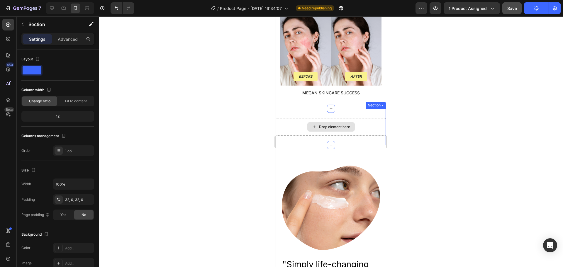
click at [365, 123] on div "Drop element here" at bounding box center [331, 127] width 110 height 18
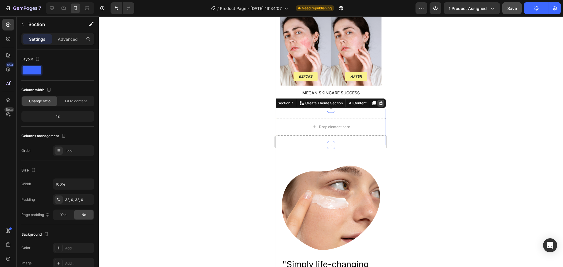
click at [379, 101] on icon at bounding box center [381, 103] width 4 height 4
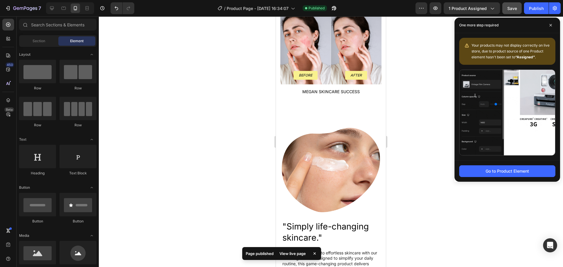
scroll to position [931, 0]
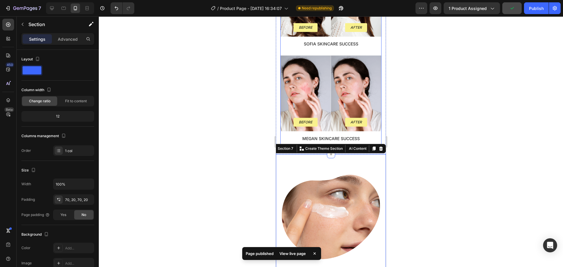
click at [364, 123] on div "Before Text Block Row Hero Banner After Text Block Row Hero Banner Row megan Sk…" at bounding box center [330, 102] width 101 height 94
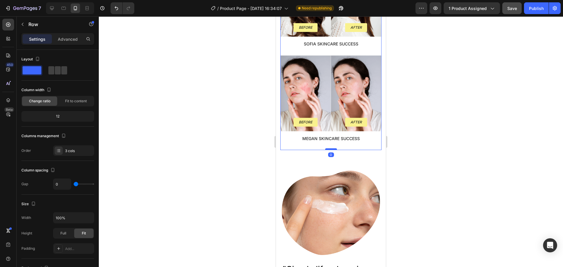
drag, startPoint x: 328, startPoint y: 144, endPoint x: 328, endPoint y: 138, distance: 5.6
click at [328, 148] on div at bounding box center [331, 149] width 12 height 2
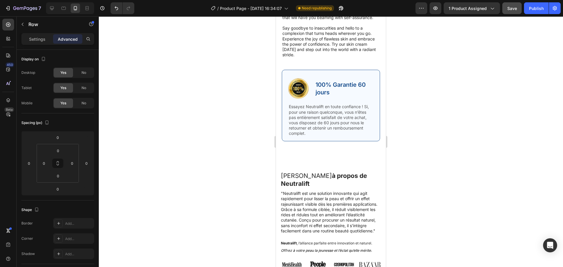
scroll to position [1485, 0]
click at [339, 77] on div "Image 100% Garantie 60 jours Text Block Row Essayez Neutralift en toute confian…" at bounding box center [331, 104] width 98 height 71
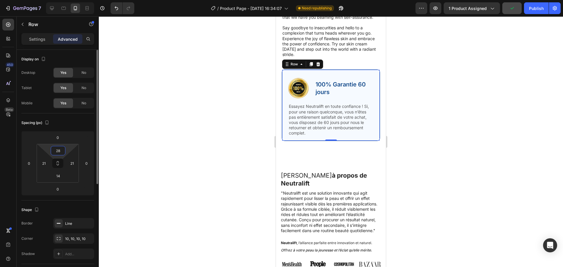
click at [61, 150] on input "28" at bounding box center [58, 150] width 12 height 9
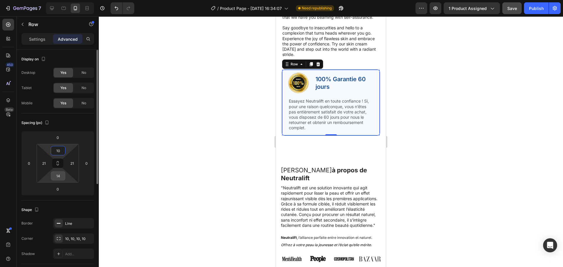
type input "10"
click at [60, 174] on input "14" at bounding box center [58, 175] width 12 height 9
type input "10"
click at [62, 151] on input "10" at bounding box center [58, 150] width 12 height 9
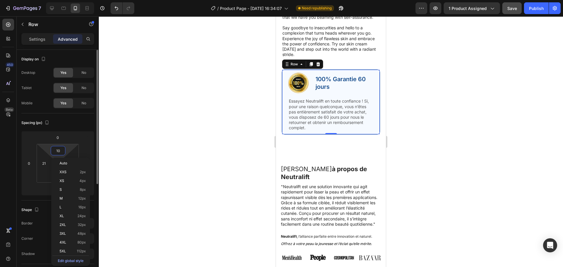
type input "5"
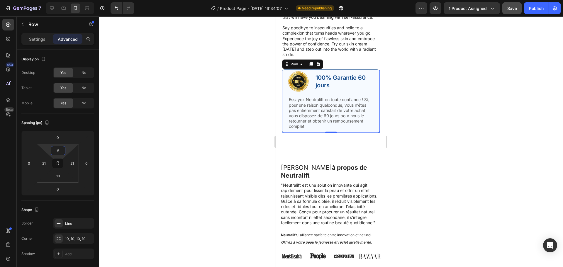
click at [156, 167] on div at bounding box center [331, 141] width 464 height 251
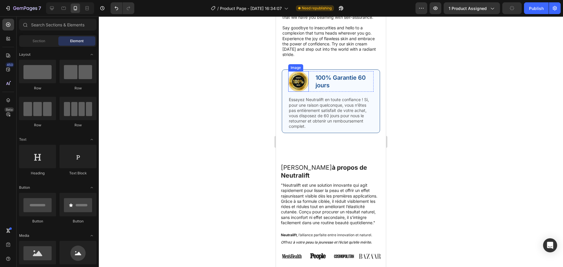
click at [296, 91] on img at bounding box center [298, 81] width 21 height 21
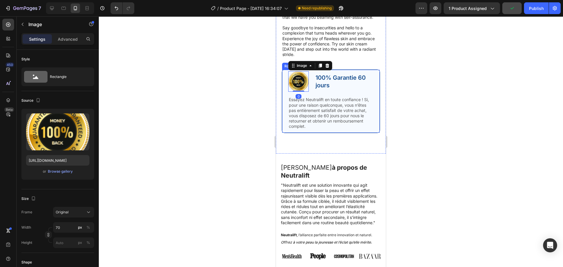
click at [284, 100] on div "Image 0 100% Garantie 60 jours Text Block Row Essayez Neutralift en toute confi…" at bounding box center [331, 100] width 98 height 63
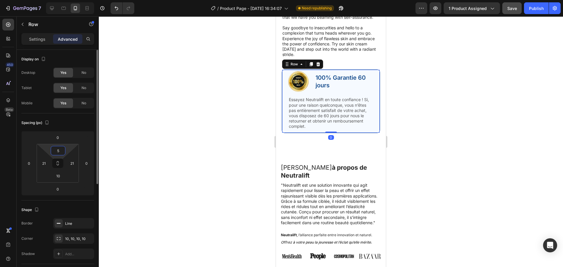
click at [59, 151] on input "5" at bounding box center [58, 150] width 12 height 9
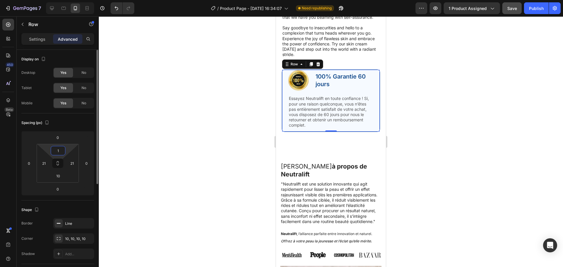
type input "10"
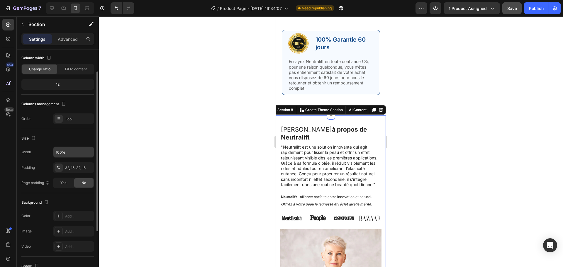
scroll to position [32, 0]
click at [69, 168] on div "32, 15, 32, 15" at bounding box center [73, 167] width 17 height 5
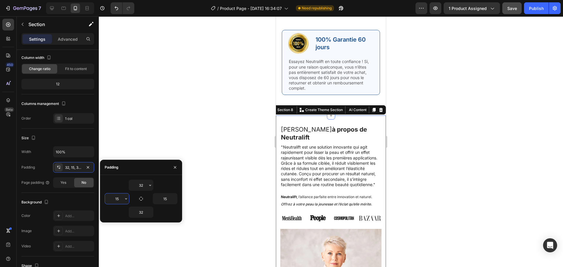
click at [122, 199] on input "15" at bounding box center [117, 198] width 24 height 11
type input "20"
click at [165, 199] on input "15" at bounding box center [165, 198] width 24 height 11
type input "20"
click at [319, 187] on p ""Neutralift est une solution innovante qui agit rapidement pour lisser la peau …" at bounding box center [330, 165] width 97 height 43
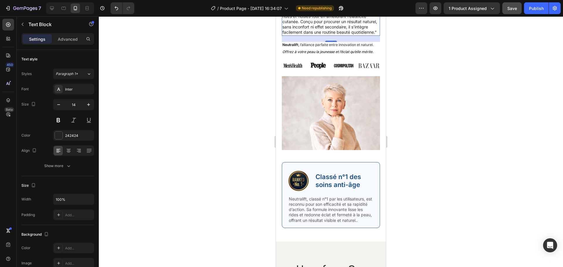
scroll to position [1670, 0]
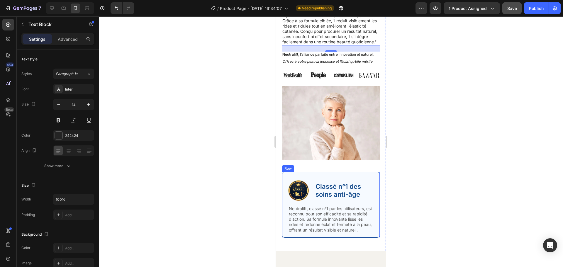
click at [343, 179] on div "Image Classé n°1 des soins anti-âge Text Block Row Neutralift, classé n°1 par l…" at bounding box center [331, 205] width 98 height 66
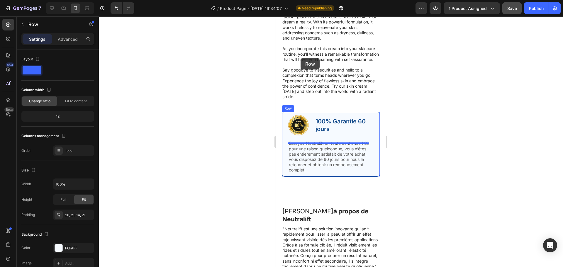
scroll to position [1407, 0]
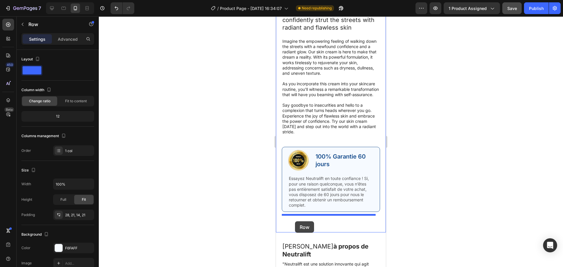
drag, startPoint x: 287, startPoint y: 169, endPoint x: 295, endPoint y: 221, distance: 52.4
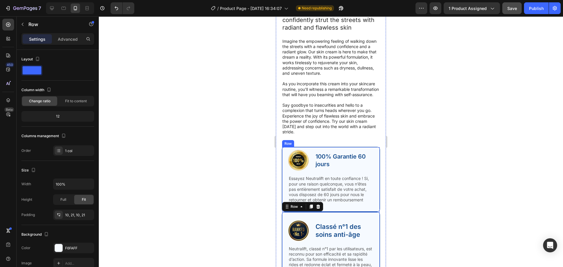
click at [369, 178] on div "Image 100% Garantie 60 jours Text Block Row Essayez Neutralift en toute confian…" at bounding box center [331, 179] width 98 height 65
click at [318, 143] on icon at bounding box center [318, 141] width 5 height 5
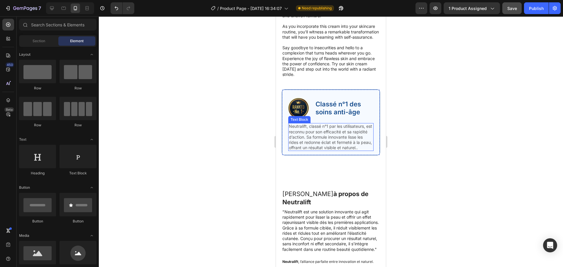
scroll to position [1465, 0]
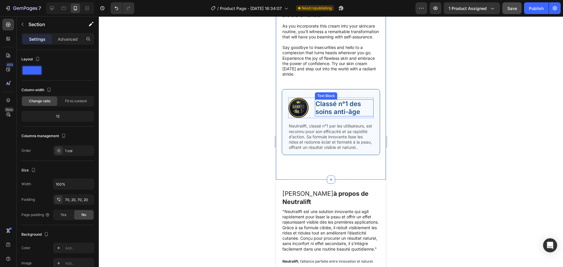
click at [332, 115] on span "Classé n°1 des soins anti-âge" at bounding box center [337, 108] width 45 height 16
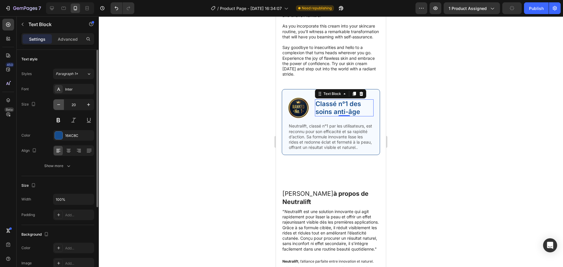
click at [57, 105] on icon "button" at bounding box center [59, 105] width 6 height 6
click at [333, 114] on span "Classé n°1 des soins anti-âge" at bounding box center [337, 108] width 45 height 16
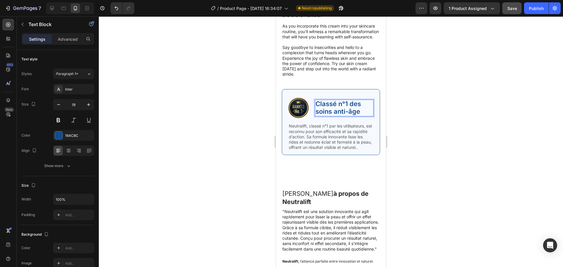
click at [333, 114] on span "Classé n°1 des soins anti-âge" at bounding box center [337, 108] width 45 height 16
drag, startPoint x: 360, startPoint y: 115, endPoint x: 316, endPoint y: 106, distance: 45.0
click at [316, 106] on span "Classé n°1 des soins anti-âge" at bounding box center [337, 108] width 45 height 16
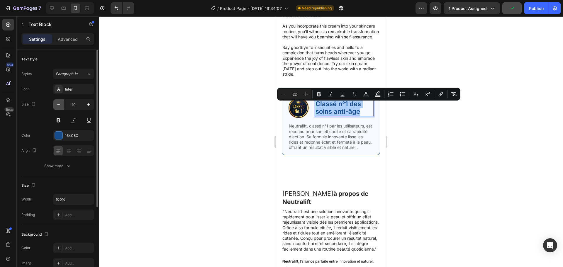
click at [62, 106] on button "button" at bounding box center [58, 104] width 11 height 11
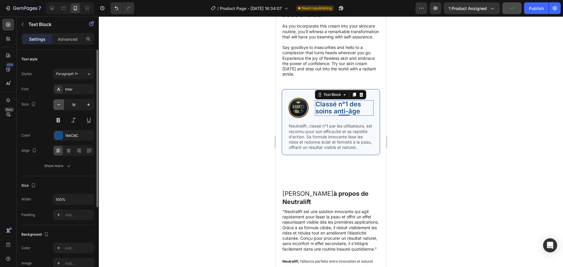
click at [62, 106] on button "button" at bounding box center [58, 104] width 11 height 11
click at [342, 113] on span "Classé n°1 des soins anti-âge" at bounding box center [337, 107] width 45 height 15
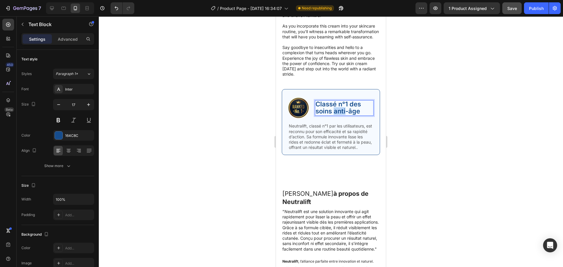
click at [342, 113] on span "Classé n°1 des soins anti-âge" at bounding box center [337, 107] width 45 height 15
drag, startPoint x: 362, startPoint y: 113, endPoint x: 309, endPoint y: 106, distance: 53.3
click at [309, 106] on div "Image Classé n°1 des soins anti-âge Text Block 0 Row" at bounding box center [330, 108] width 85 height 21
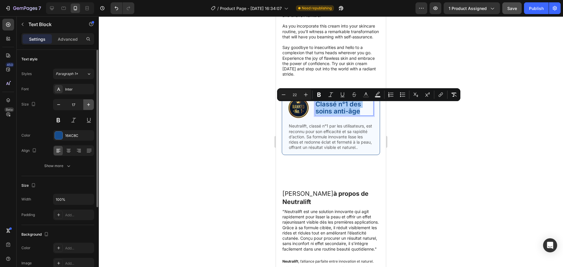
click at [89, 105] on icon "button" at bounding box center [88, 104] width 3 height 3
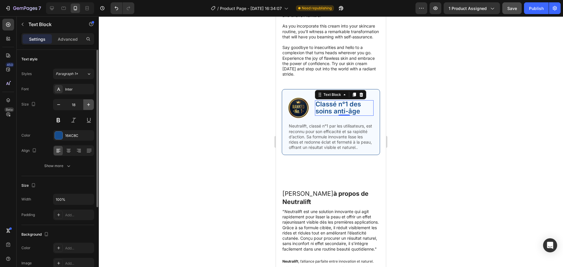
click at [89, 105] on icon "button" at bounding box center [88, 104] width 3 height 3
type input "19"
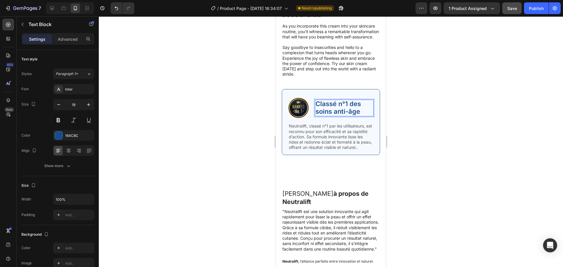
click at [321, 114] on span "Classé n°1 des soins anti-âge" at bounding box center [337, 108] width 45 height 16
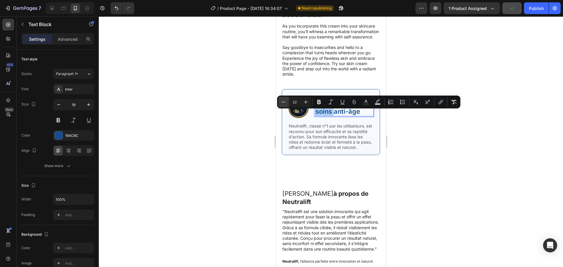
click at [283, 102] on icon "Editor contextual toolbar" at bounding box center [283, 102] width 6 height 6
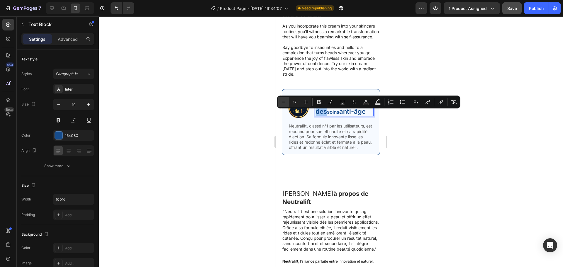
click at [283, 102] on icon "Editor contextual toolbar" at bounding box center [283, 102] width 6 height 6
click at [307, 102] on icon "Editor contextual toolbar" at bounding box center [306, 102] width 6 height 6
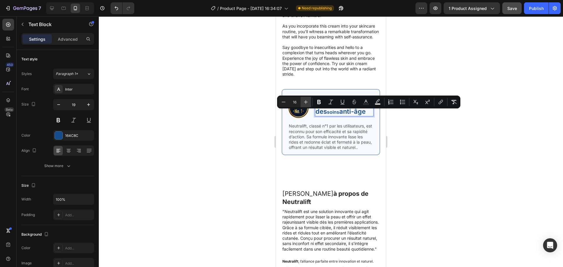
click at [307, 102] on icon "Editor contextual toolbar" at bounding box center [306, 102] width 6 height 6
type input "22"
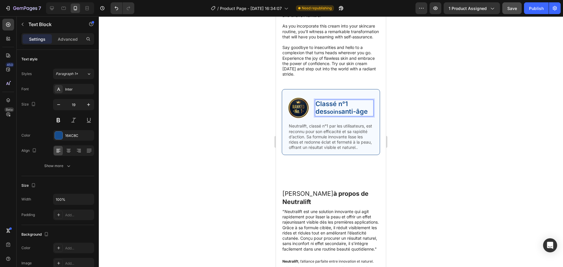
click at [341, 113] on span "anti-âge" at bounding box center [354, 112] width 26 height 8
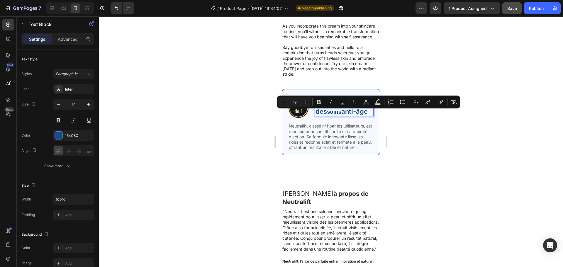
click at [327, 115] on span "soins" at bounding box center [334, 111] width 14 height 7
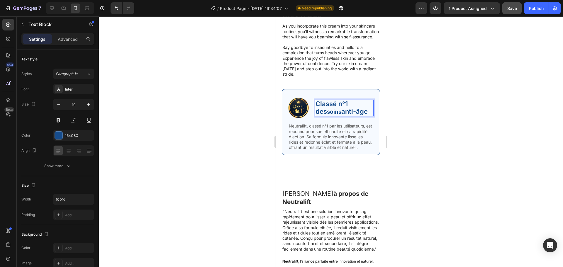
click at [327, 115] on span "soins" at bounding box center [334, 111] width 14 height 7
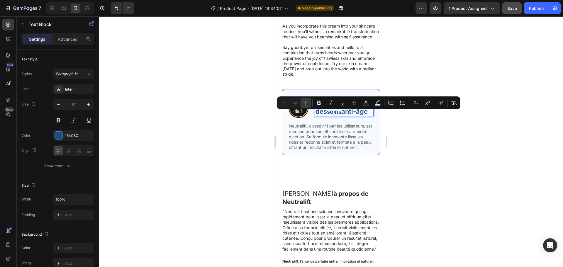
click at [306, 103] on icon "Editor contextual toolbar" at bounding box center [306, 103] width 6 height 6
click at [305, 104] on icon "Editor contextual toolbar" at bounding box center [306, 103] width 6 height 6
type input "22"
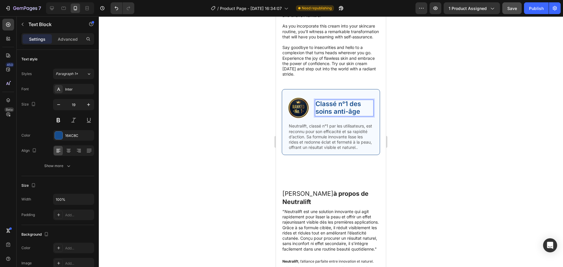
click at [336, 115] on span "Classé n°1 des soins anti-âge" at bounding box center [337, 108] width 45 height 16
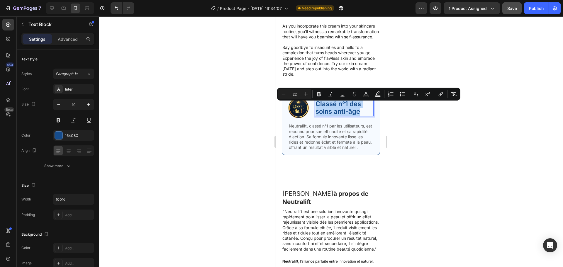
drag, startPoint x: 361, startPoint y: 114, endPoint x: 316, endPoint y: 107, distance: 45.3
click at [316, 107] on p "Classé n°1 des soins anti-âge" at bounding box center [343, 108] width 57 height 16
click at [285, 93] on icon "Editor contextual toolbar" at bounding box center [283, 94] width 6 height 6
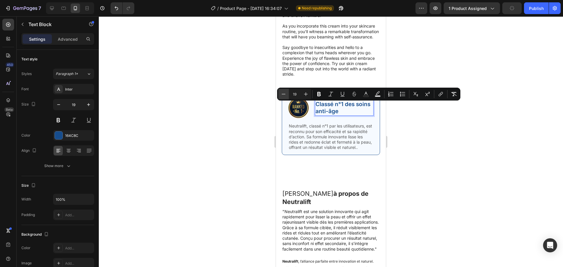
click at [285, 93] on icon "Editor contextual toolbar" at bounding box center [283, 94] width 6 height 6
type input "18"
click at [344, 108] on span "Classé n°1 des soins anti-âge" at bounding box center [341, 107] width 53 height 13
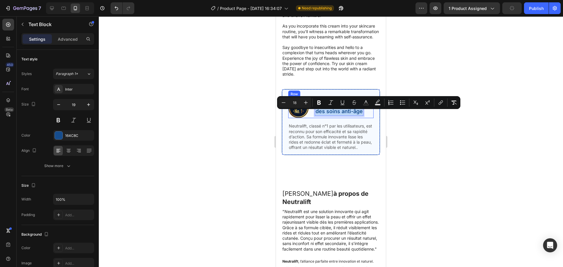
drag, startPoint x: 316, startPoint y: 114, endPoint x: 365, endPoint y: 115, distance: 49.0
click at [365, 115] on div "Image Classé n°1 des soins anti-âge Text Block 0 Row" at bounding box center [330, 108] width 85 height 21
click at [321, 105] on icon "Editor contextual toolbar" at bounding box center [319, 103] width 6 height 6
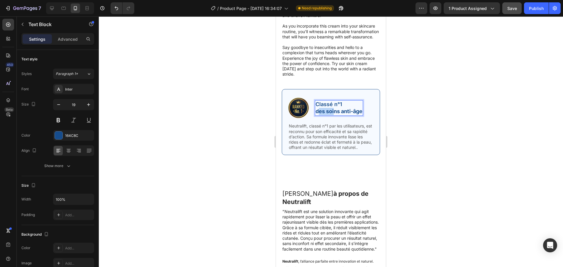
drag, startPoint x: 317, startPoint y: 114, endPoint x: 333, endPoint y: 115, distance: 16.2
click at [333, 114] on strong "des soins anti-âge" at bounding box center [338, 111] width 47 height 6
drag, startPoint x: 362, startPoint y: 115, endPoint x: 315, endPoint y: 118, distance: 47.5
click at [315, 116] on div "Classé n°1 des soins anti-âge" at bounding box center [339, 108] width 48 height 16
click at [333, 114] on strong "des soins anti-âge" at bounding box center [338, 111] width 47 height 6
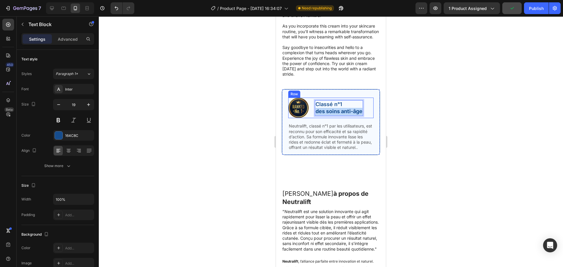
drag, startPoint x: 316, startPoint y: 114, endPoint x: 365, endPoint y: 113, distance: 48.7
click at [349, 113] on strong "des soins anti-âge" at bounding box center [338, 111] width 47 height 6
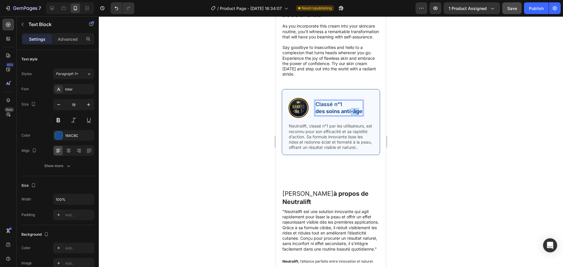
drag, startPoint x: 361, startPoint y: 115, endPoint x: 352, endPoint y: 115, distance: 9.1
click at [352, 114] on strong "des soins anti-âge" at bounding box center [338, 111] width 47 height 6
click at [422, 117] on div at bounding box center [331, 141] width 464 height 251
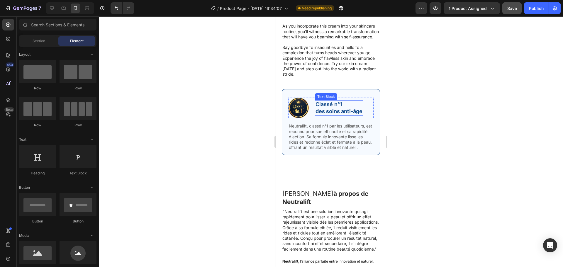
click at [352, 114] on strong "des soins anti-âge" at bounding box center [338, 111] width 47 height 6
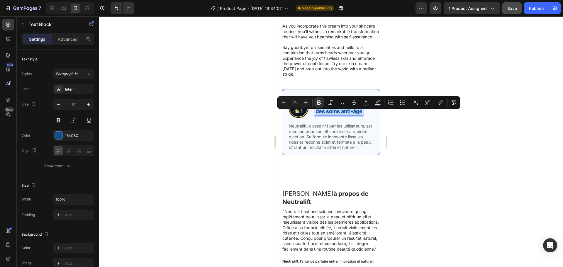
drag, startPoint x: 362, startPoint y: 115, endPoint x: 316, endPoint y: 116, distance: 46.0
click at [316, 114] on strong "des soins anti-âge" at bounding box center [338, 111] width 47 height 6
click at [329, 103] on icon "Editor contextual toolbar" at bounding box center [331, 103] width 6 height 6
click at [395, 138] on div at bounding box center [331, 141] width 464 height 251
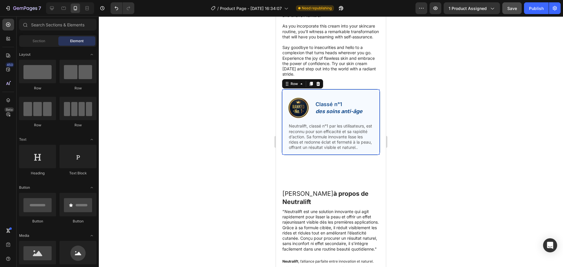
click at [348, 124] on div "Image Classé n°1 des soins anti-âge Text Block Row Neutralift, classé n°1 par l…" at bounding box center [330, 124] width 85 height 53
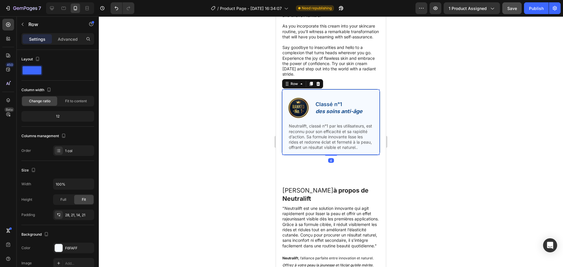
drag, startPoint x: 331, startPoint y: 166, endPoint x: 332, endPoint y: 160, distance: 6.5
click at [332, 155] on div "Image Classé n°1 des soins anti-âge Text Block Row Neutralift, classé n°1 par l…" at bounding box center [331, 122] width 98 height 66
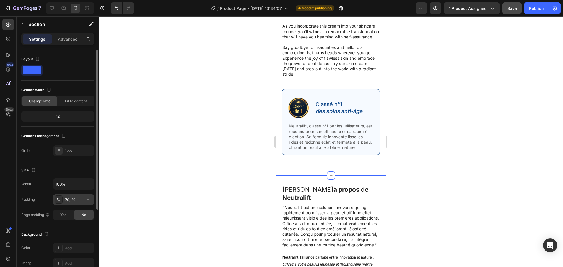
click at [69, 200] on div "70, 20, 70, 20" at bounding box center [73, 199] width 17 height 5
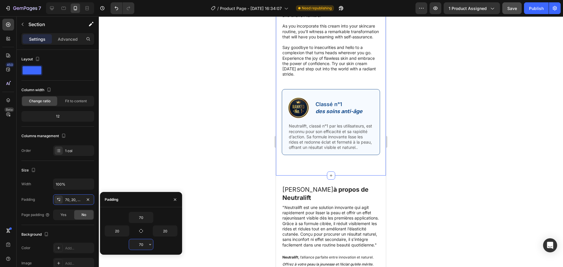
click at [139, 244] on input "70" at bounding box center [141, 244] width 24 height 11
click at [140, 244] on input "70" at bounding box center [141, 244] width 24 height 11
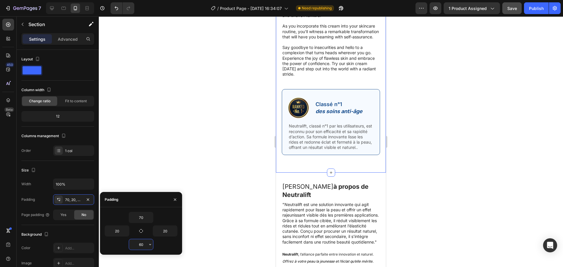
click at [138, 244] on input "60" at bounding box center [141, 244] width 24 height 11
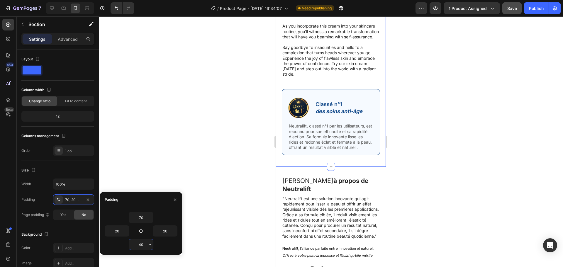
click at [140, 244] on input "40" at bounding box center [141, 244] width 24 height 11
type input "30"
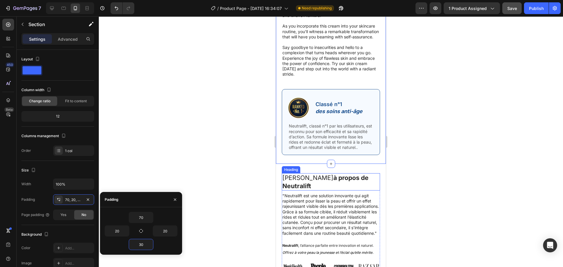
click at [319, 191] on h2 "[PERSON_NAME] à propos de Neutralift" at bounding box center [331, 181] width 98 height 17
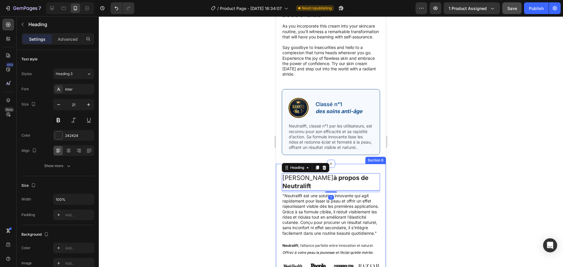
click at [372, 180] on div "[PERSON_NAME] à propos de Neutralift Heading 7 "Neutralift est une solution inn…" at bounding box center [331, 268] width 110 height 208
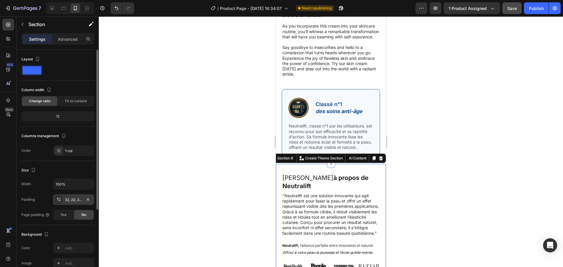
click at [78, 199] on div "32, 20, 32, 20" at bounding box center [73, 199] width 17 height 5
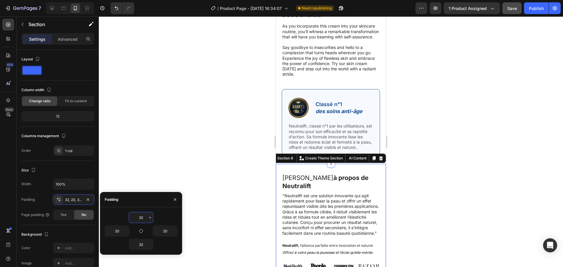
click at [143, 217] on input "32" at bounding box center [141, 217] width 24 height 11
type input "20"
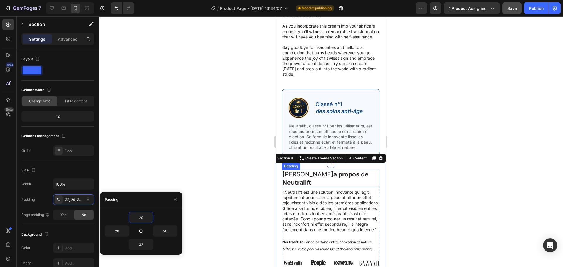
click at [405, 178] on div at bounding box center [331, 141] width 464 height 251
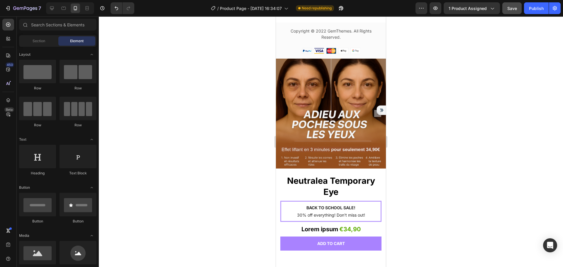
scroll to position [2450, 0]
click at [278, 204] on div "Neutralea Temporary Eye Product Title Engaging tactile writing experience Focus…" at bounding box center [331, 212] width 110 height 78
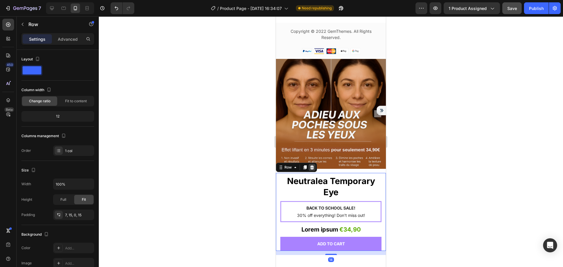
click at [311, 171] on div at bounding box center [311, 167] width 7 height 7
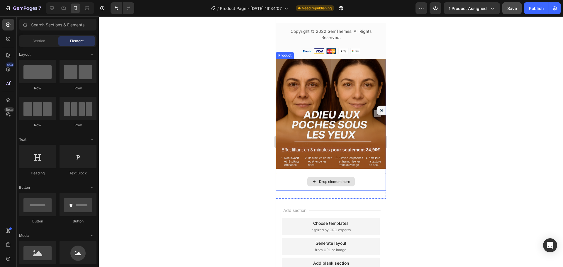
click at [295, 188] on div "Drop element here" at bounding box center [331, 182] width 110 height 18
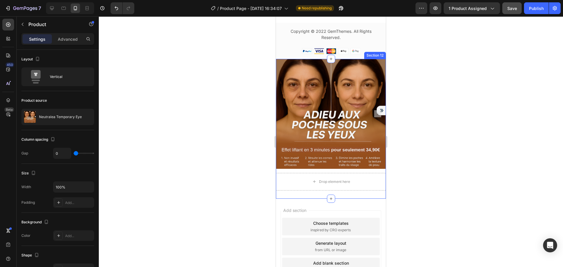
click at [285, 199] on div "Product Images Drop element here Product Section 12" at bounding box center [331, 129] width 110 height 140
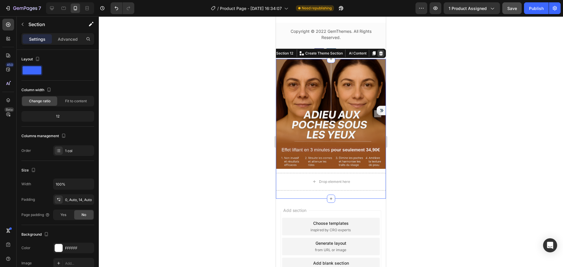
click at [379, 55] on icon at bounding box center [381, 53] width 4 height 4
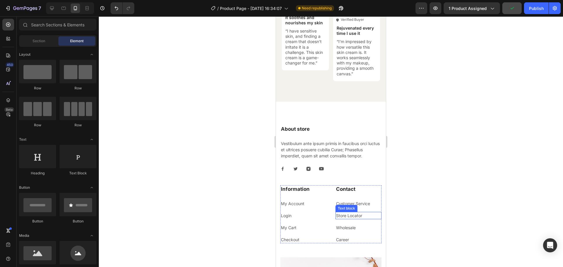
scroll to position [2149, 0]
click at [359, 103] on div "About store Heading Vestibulum ante ipsum primis in faucibus orci luctus et ult…" at bounding box center [331, 234] width 110 height 265
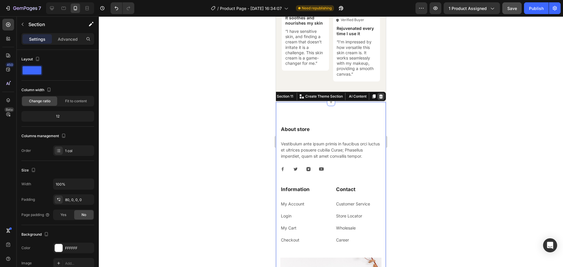
click at [378, 94] on icon at bounding box center [380, 96] width 5 height 5
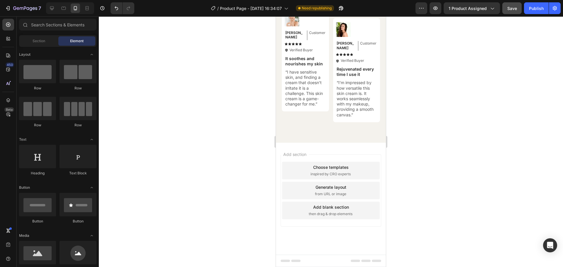
scroll to position [2105, 0]
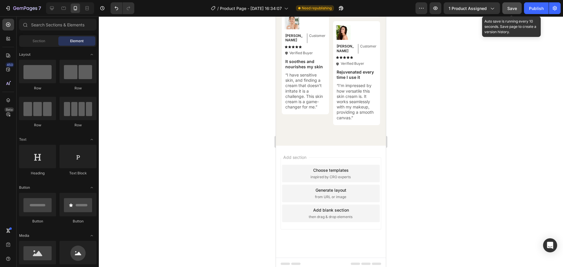
click at [517, 9] on button "Save" at bounding box center [511, 8] width 19 height 12
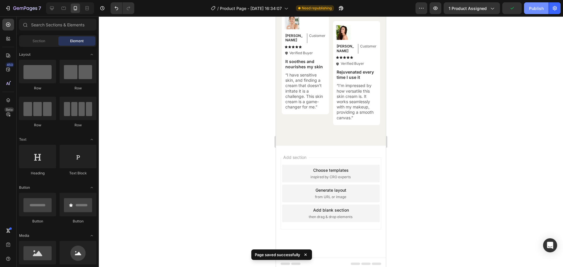
click at [530, 10] on div "Publish" at bounding box center [536, 8] width 15 height 6
click at [42, 43] on span "Section" at bounding box center [39, 40] width 13 height 5
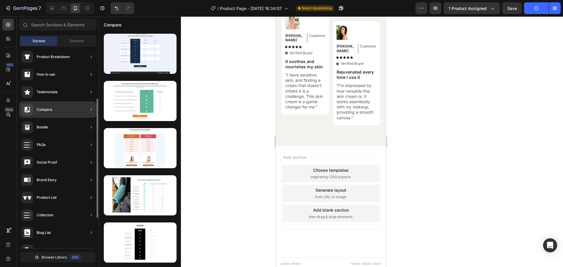
scroll to position [92, 0]
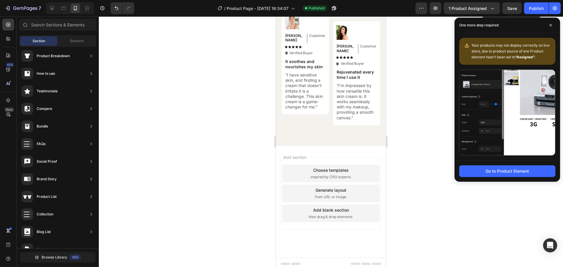
click at [511, 10] on span "Save" at bounding box center [512, 8] width 10 height 5
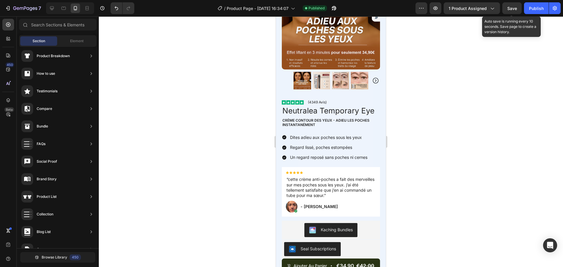
scroll to position [309, 0]
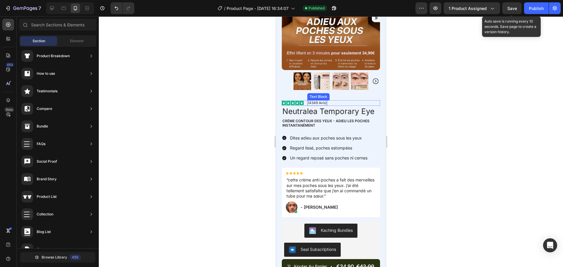
click at [312, 101] on p "(4349 Avis)" at bounding box center [317, 103] width 19 height 4
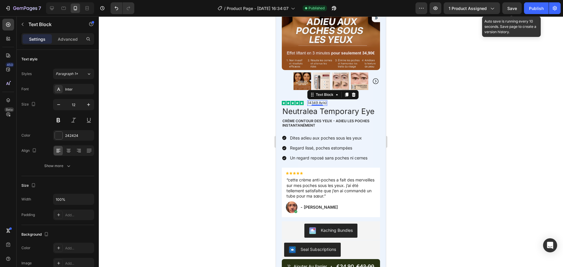
click at [314, 101] on p "(4349 Avis)" at bounding box center [317, 103] width 19 height 4
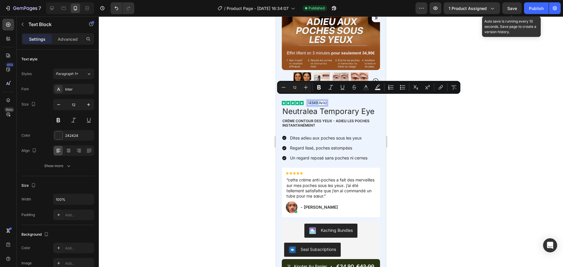
copy p "4349"
click at [227, 213] on div at bounding box center [331, 141] width 464 height 251
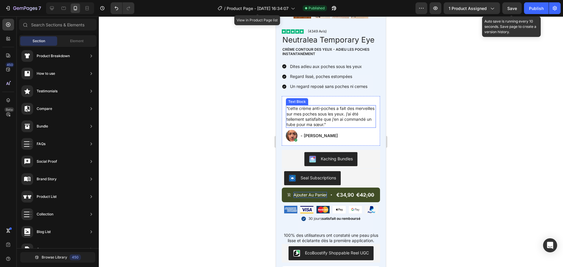
scroll to position [381, 0]
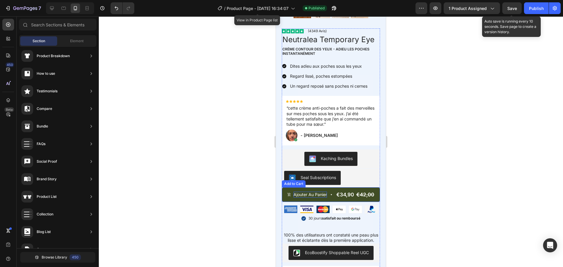
click at [311, 192] on div "Ajouter au panier" at bounding box center [309, 195] width 33 height 6
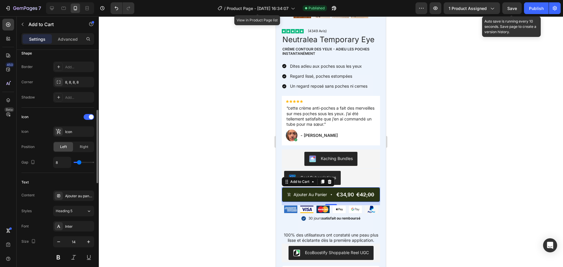
scroll to position [185, 0]
click at [72, 192] on div "Ajouter au panier" at bounding box center [79, 193] width 28 height 5
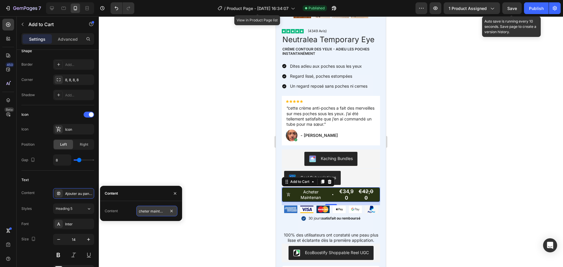
scroll to position [0, 6]
type input "Acheter maintenant"
click at [84, 174] on div "Text Content Ajouter au panier Styles Heading 5 Font Inter Size 14 Color FFFFFF…" at bounding box center [57, 233] width 73 height 125
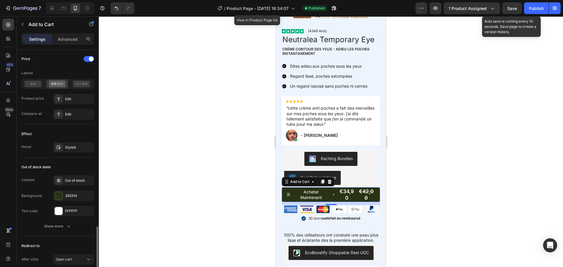
scroll to position [512, 0]
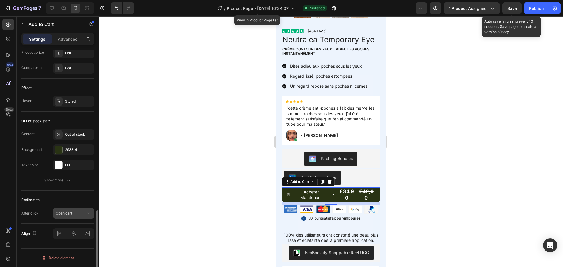
click at [67, 216] on span "Open cart" at bounding box center [64, 213] width 16 height 5
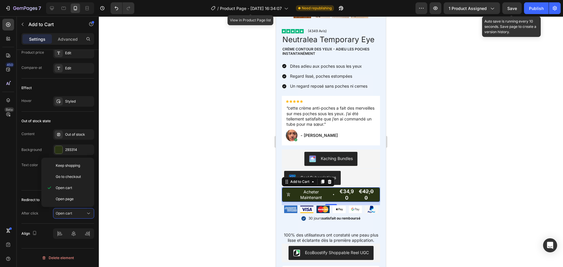
click at [512, 10] on span "Save" at bounding box center [512, 8] width 10 height 5
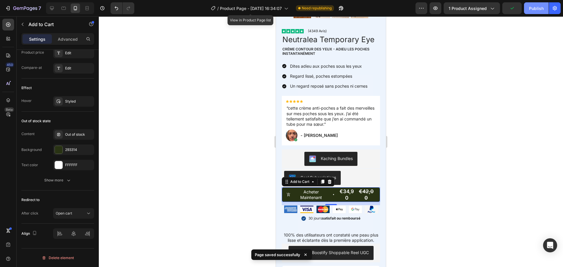
click at [530, 10] on div "Publish" at bounding box center [536, 8] width 15 height 6
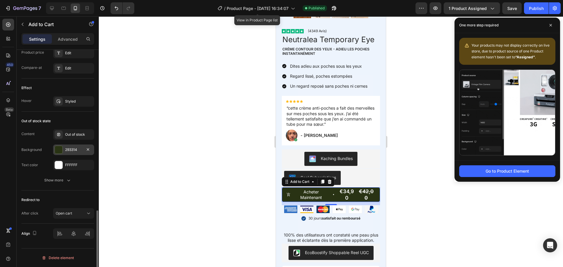
click at [71, 148] on div "293314" at bounding box center [73, 149] width 17 height 5
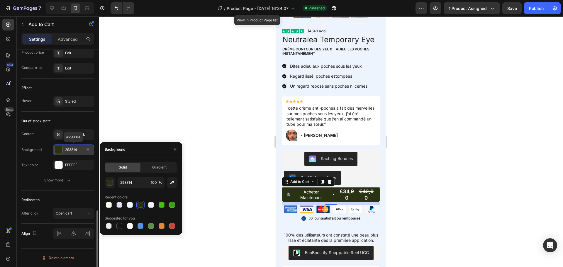
click at [71, 148] on div "293314" at bounding box center [73, 149] width 17 height 5
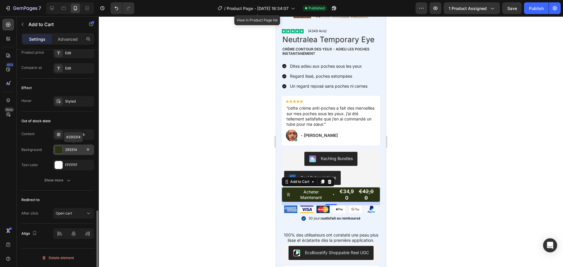
click at [71, 148] on div "293314" at bounding box center [73, 149] width 17 height 5
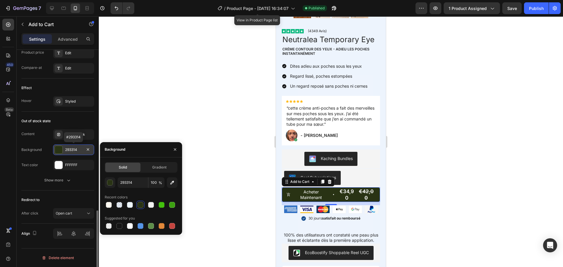
click at [71, 148] on div "293314" at bounding box center [73, 149] width 17 height 5
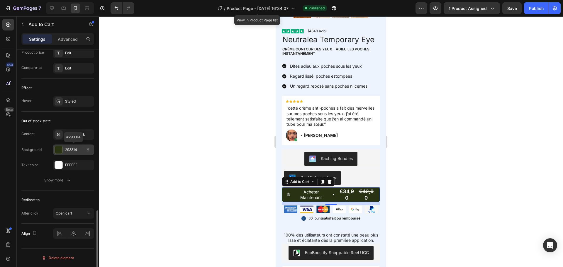
click at [71, 148] on div "293314" at bounding box center [73, 149] width 17 height 5
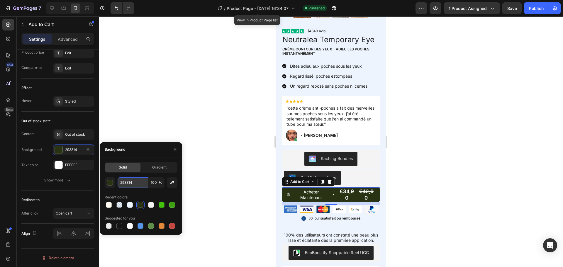
click at [130, 183] on input "293314" at bounding box center [133, 182] width 30 height 11
click at [539, 6] on div "Publish" at bounding box center [536, 8] width 15 height 6
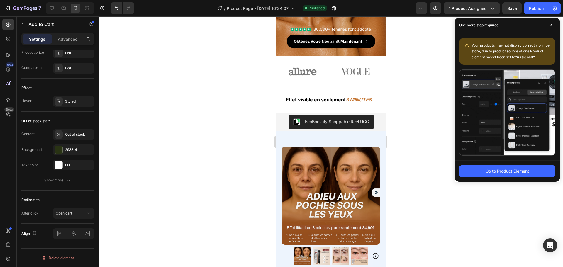
scroll to position [129, 0]
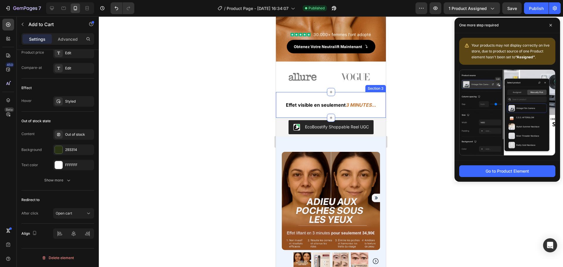
click at [310, 110] on div "Effet visible en seulement 3 MINUTES... Heading Section 3" at bounding box center [331, 105] width 110 height 26
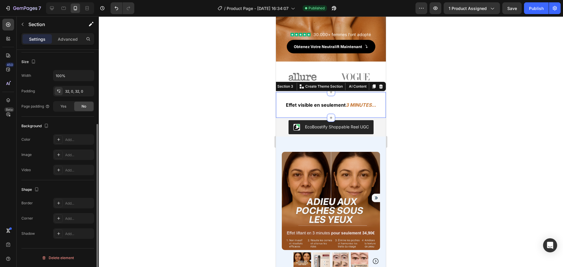
scroll to position [0, 0]
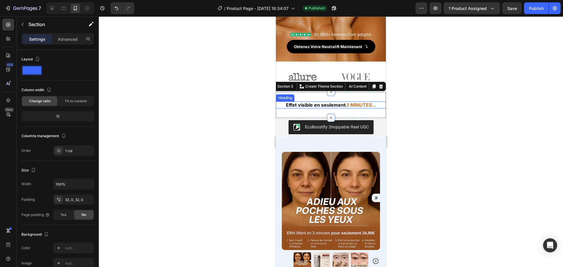
click at [335, 104] on strong "Effet visible en seulement" at bounding box center [316, 105] width 60 height 6
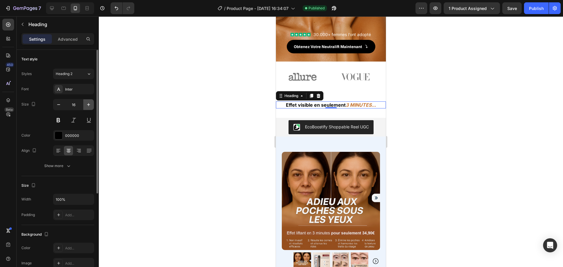
click at [86, 104] on icon "button" at bounding box center [89, 105] width 6 height 6
type input "17"
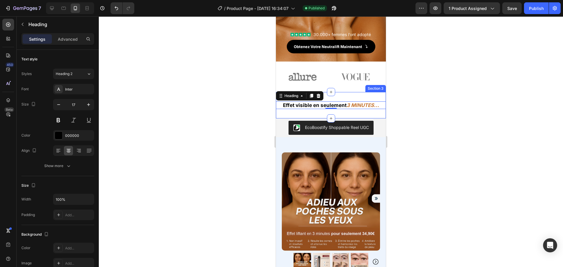
click at [299, 112] on div "Effet visible en seulement 3 MINUTES... Heading 0 Section 3" at bounding box center [331, 105] width 110 height 26
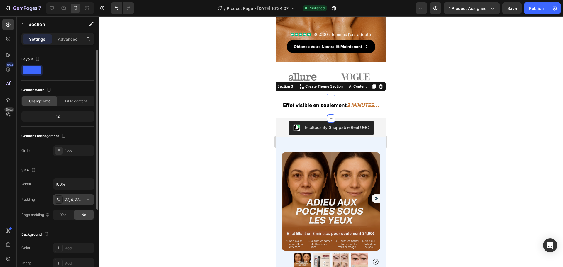
click at [71, 200] on div "32, 0, 32, 0" at bounding box center [73, 199] width 17 height 5
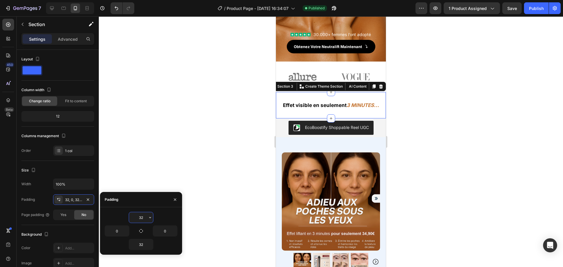
click at [145, 216] on input "32" at bounding box center [141, 217] width 24 height 11
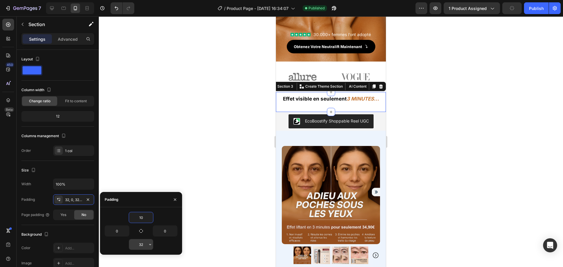
type input "10"
click at [142, 244] on input "32" at bounding box center [141, 244] width 24 height 11
type input "0"
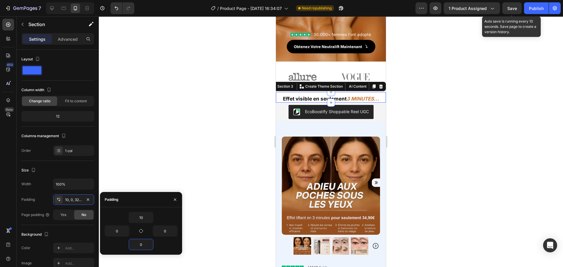
click at [514, 11] on span "Save" at bounding box center [512, 8] width 10 height 5
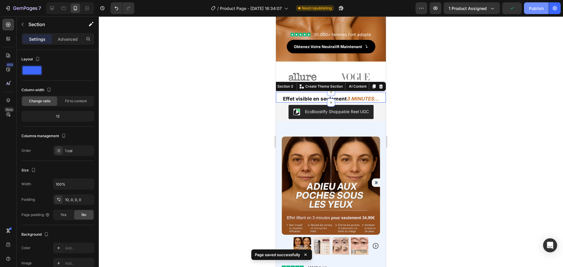
click at [533, 10] on div "Publish" at bounding box center [536, 8] width 15 height 6
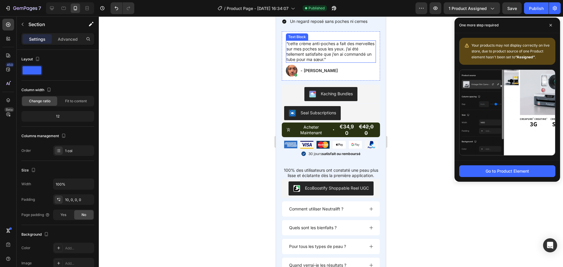
scroll to position [430, 0]
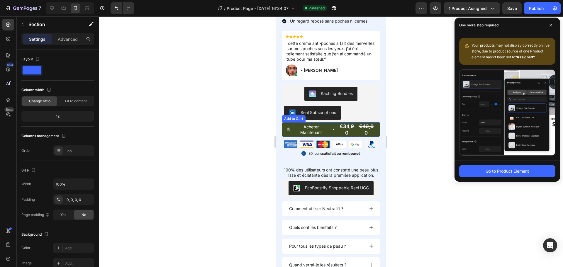
click at [338, 124] on div "€34,90" at bounding box center [347, 130] width 18 height 14
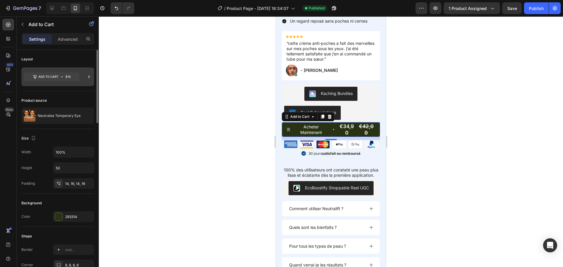
click at [66, 81] on icon at bounding box center [51, 76] width 55 height 9
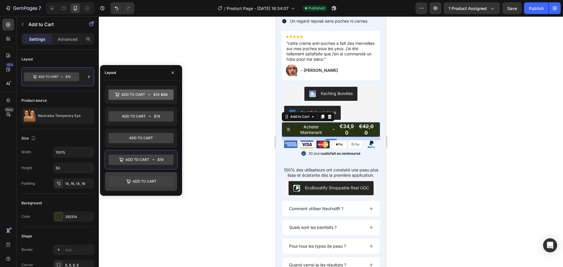
click at [138, 183] on icon at bounding box center [140, 181] width 65 height 11
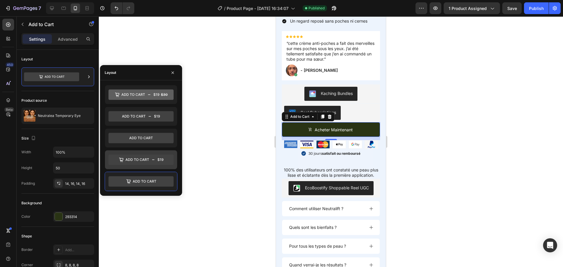
click at [142, 159] on icon at bounding box center [140, 159] width 65 height 11
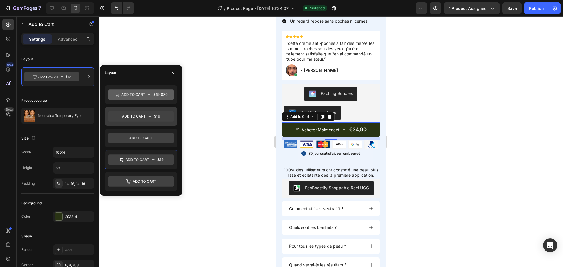
click at [147, 121] on icon at bounding box center [140, 116] width 65 height 11
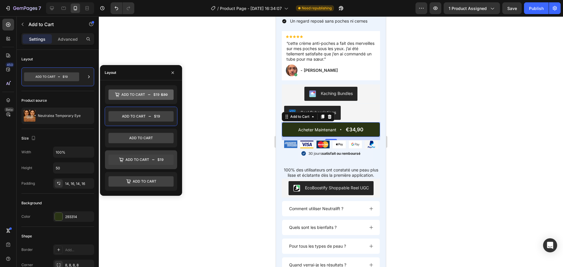
click at [140, 155] on icon at bounding box center [140, 159] width 65 height 11
click at [225, 157] on div at bounding box center [331, 141] width 464 height 251
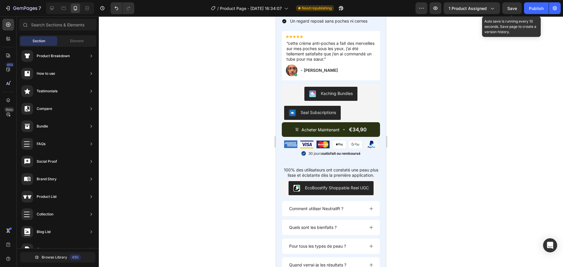
click at [509, 8] on span "Save" at bounding box center [512, 8] width 10 height 5
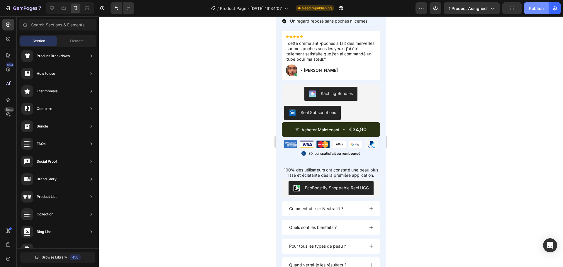
click at [545, 8] on button "Publish" at bounding box center [536, 8] width 25 height 12
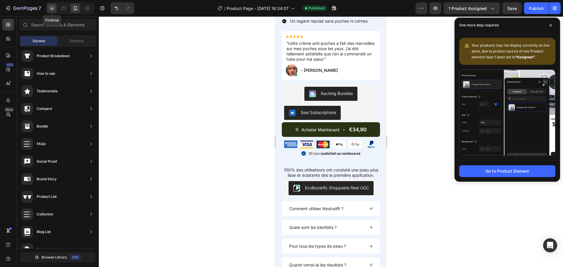
click at [53, 10] on icon at bounding box center [52, 8] width 4 height 4
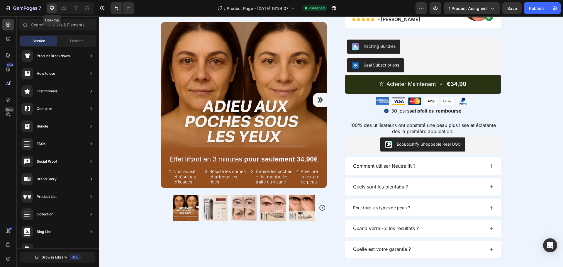
scroll to position [455, 0]
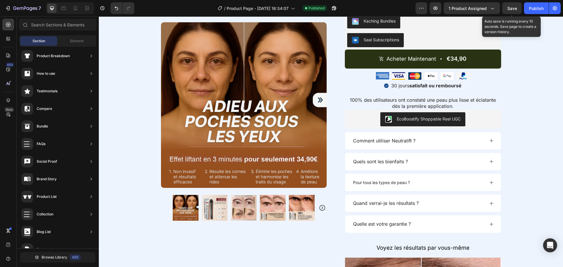
click at [514, 9] on span "Save" at bounding box center [512, 8] width 10 height 5
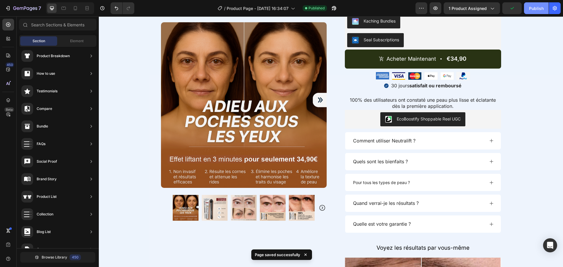
click at [530, 9] on div "Publish" at bounding box center [536, 8] width 15 height 6
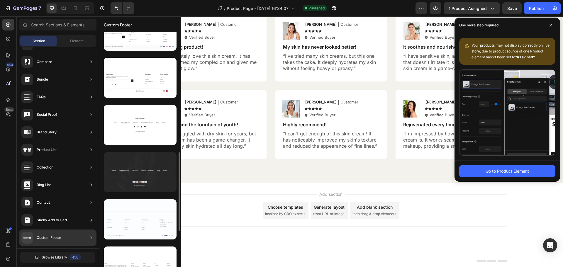
scroll to position [356, 0]
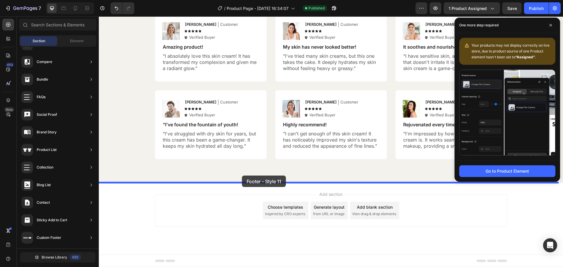
drag, startPoint x: 239, startPoint y: 144, endPoint x: 243, endPoint y: 178, distance: 34.2
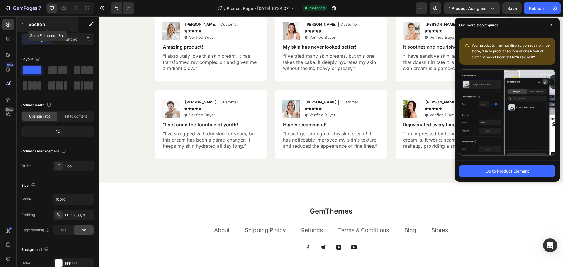
click at [26, 24] on button "button" at bounding box center [22, 24] width 9 height 9
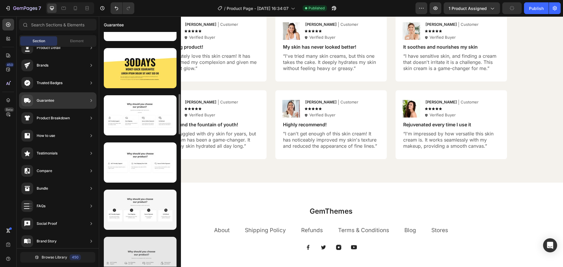
scroll to position [363, 0]
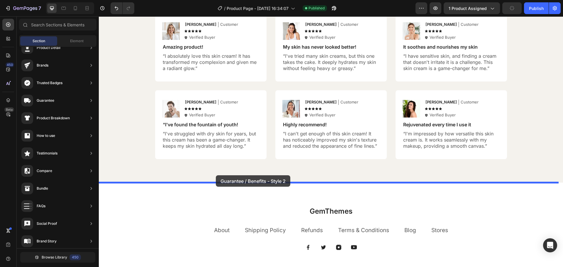
drag, startPoint x: 225, startPoint y: 135, endPoint x: 216, endPoint y: 176, distance: 41.6
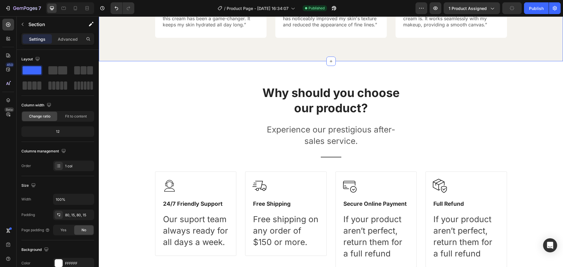
scroll to position [1938, 0]
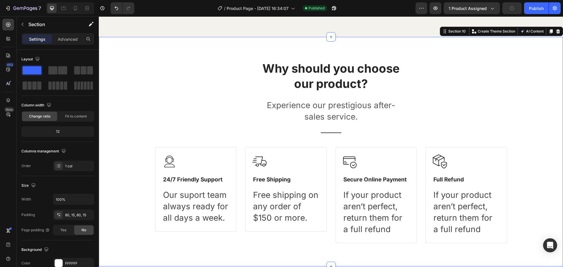
click at [471, 106] on div "Why should you choose our product? Heading Experience our prestigious after-sal…" at bounding box center [330, 151] width 455 height 183
click at [555, 31] on icon at bounding box center [557, 31] width 5 height 5
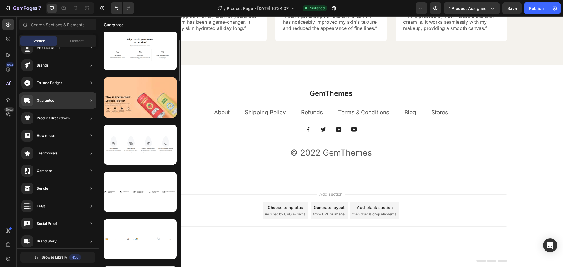
scroll to position [0, 0]
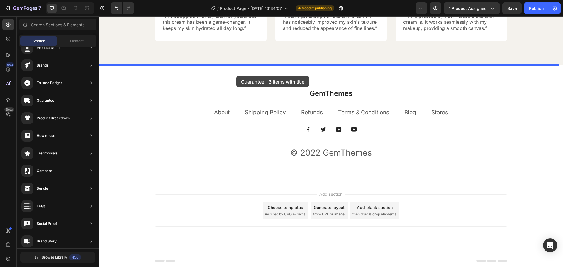
drag, startPoint x: 226, startPoint y: 79, endPoint x: 236, endPoint y: 76, distance: 11.0
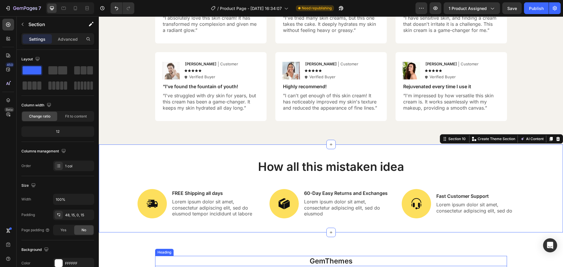
scroll to position [1830, 0]
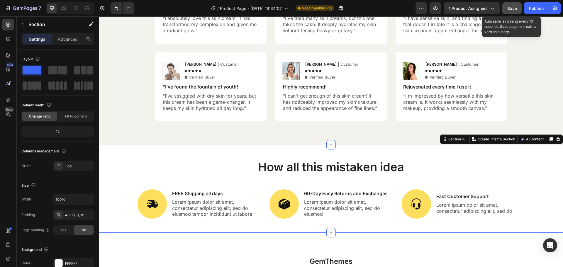
click at [513, 12] on button "Save" at bounding box center [511, 8] width 19 height 12
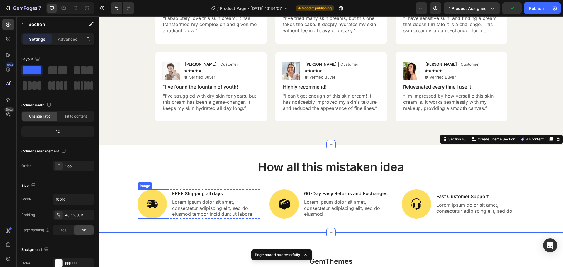
click at [148, 195] on img at bounding box center [151, 203] width 29 height 29
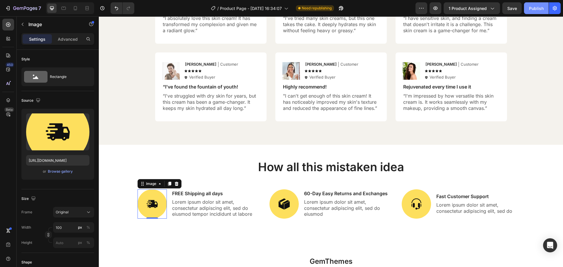
click at [536, 6] on div "Publish" at bounding box center [536, 8] width 15 height 6
click at [74, 6] on icon at bounding box center [75, 8] width 6 height 6
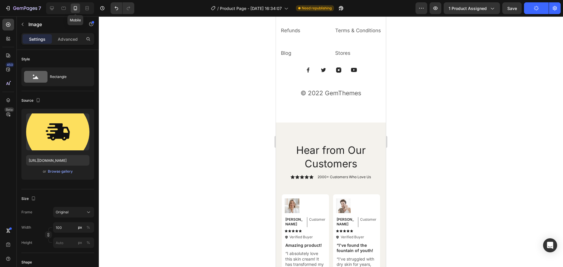
type input "80"
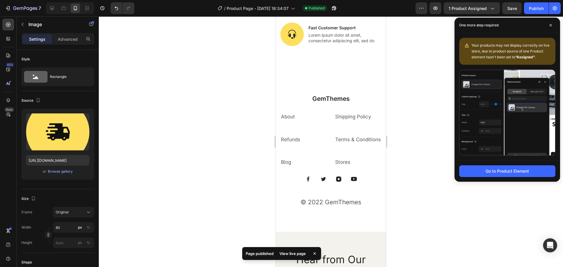
scroll to position [1769, 0]
click at [349, 88] on div "GemThemes Heading About Text block Shipping Policy Text block Refunds Text bloc…" at bounding box center [331, 151] width 110 height 161
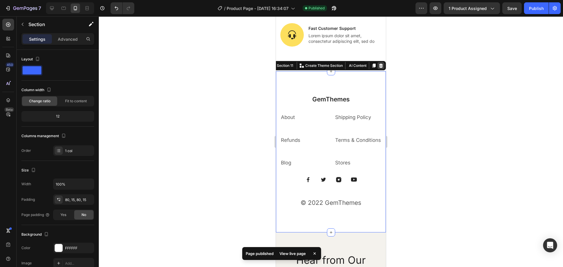
click at [379, 68] on icon at bounding box center [381, 66] width 4 height 4
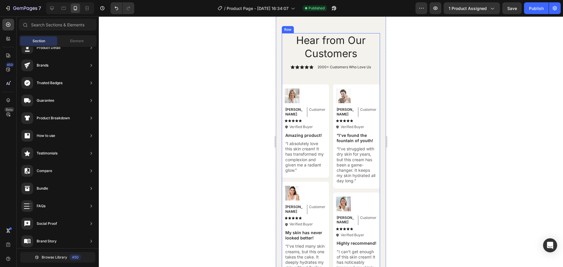
scroll to position [1745, 0]
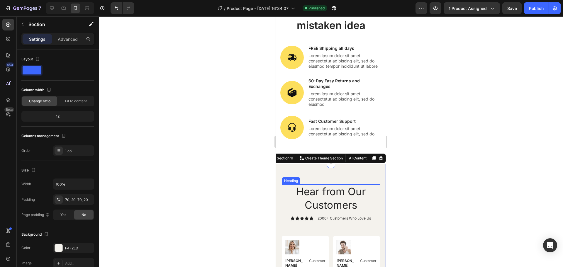
scroll to position [1647, 0]
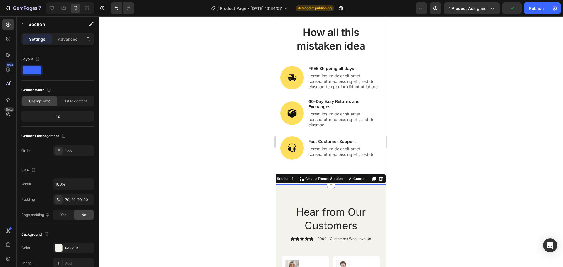
click at [235, 208] on div at bounding box center [331, 141] width 464 height 251
click at [255, 195] on div at bounding box center [331, 141] width 464 height 251
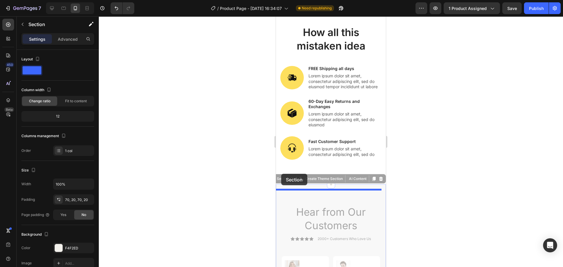
drag, startPoint x: 282, startPoint y: 185, endPoint x: 281, endPoint y: 174, distance: 11.4
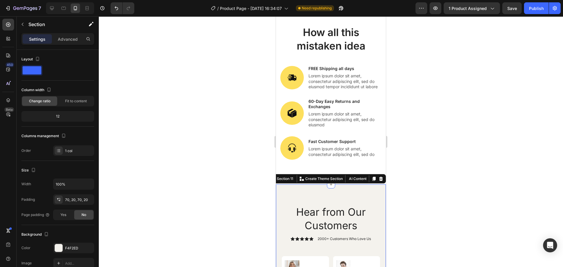
click at [261, 200] on div at bounding box center [331, 141] width 464 height 251
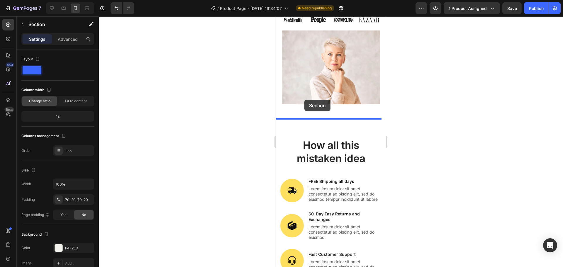
scroll to position [1533, 0]
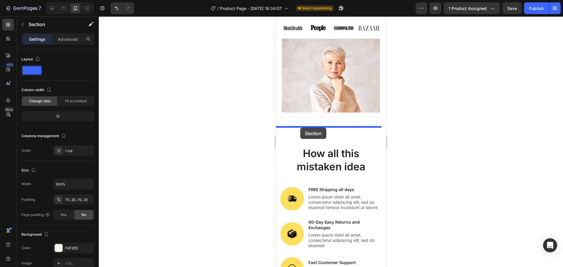
drag, startPoint x: 297, startPoint y: 198, endPoint x: 300, endPoint y: 127, distance: 70.7
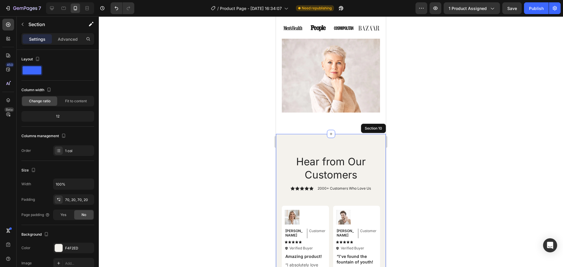
click at [219, 147] on div at bounding box center [331, 141] width 464 height 251
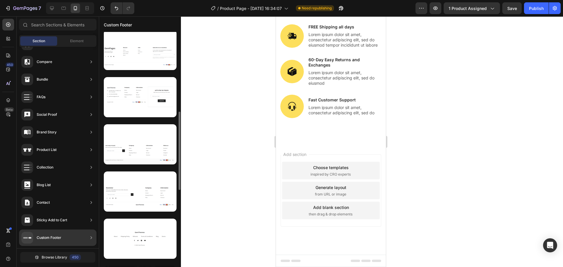
scroll to position [240, 0]
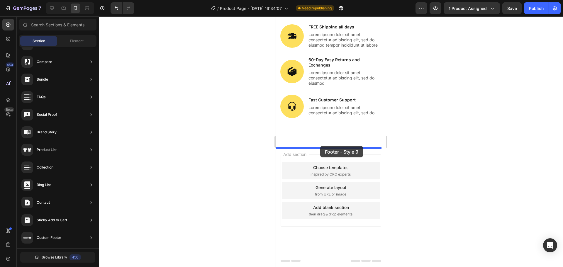
drag, startPoint x: 403, startPoint y: 204, endPoint x: 320, endPoint y: 146, distance: 101.2
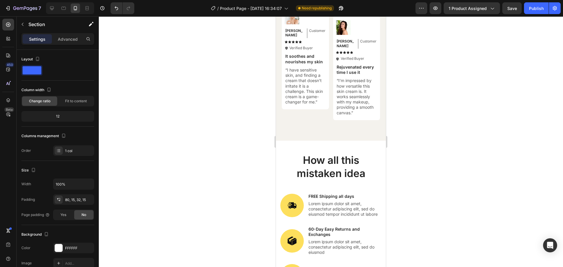
scroll to position [1935, 0]
click at [514, 8] on span "Save" at bounding box center [512, 8] width 10 height 5
click at [532, 9] on div "Publish" at bounding box center [536, 8] width 15 height 6
